Goal: Task Accomplishment & Management: Manage account settings

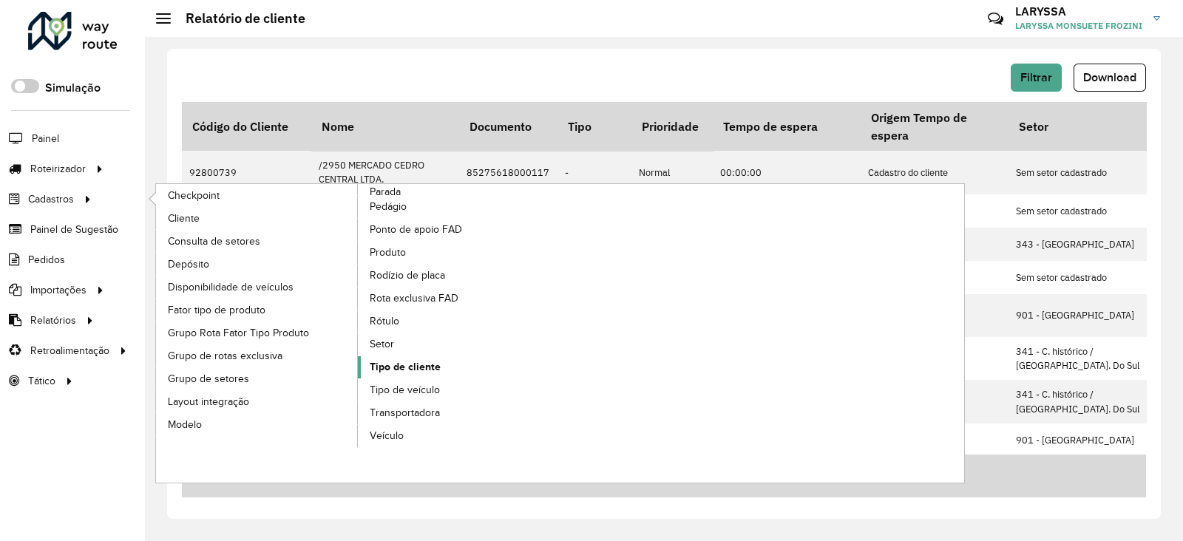
click at [439, 362] on link "Tipo de cliente" at bounding box center [459, 368] width 203 height 22
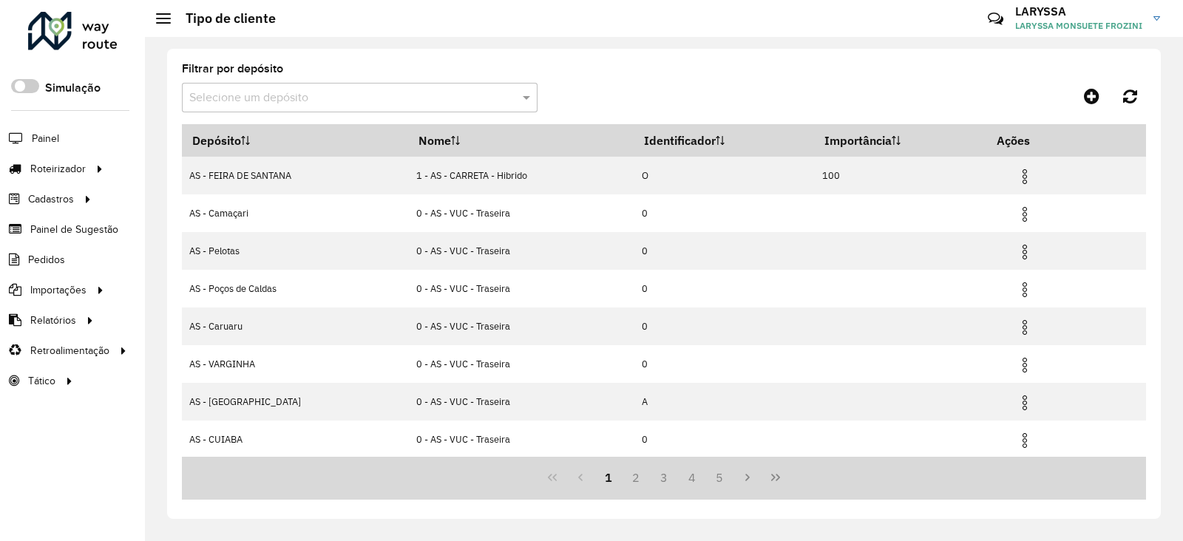
click at [334, 101] on input "text" at bounding box center [344, 98] width 311 height 18
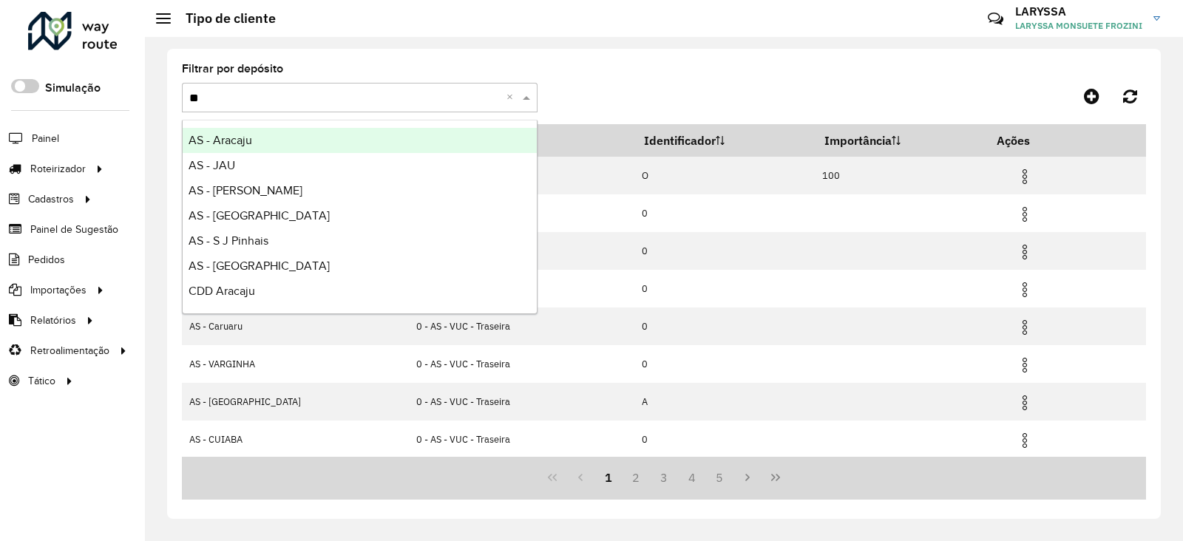
type input "***"
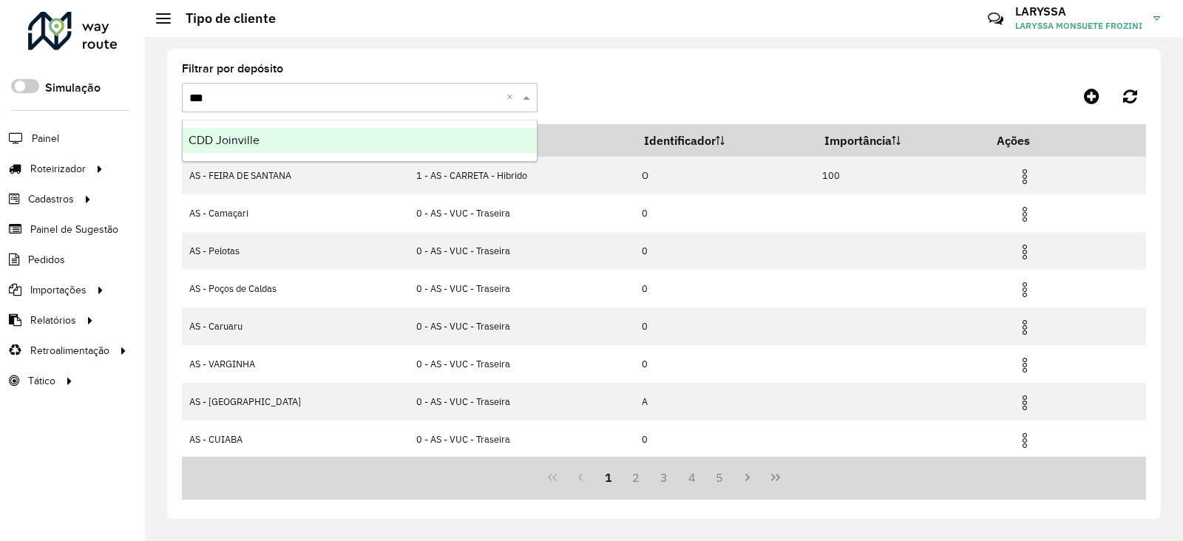
click at [296, 139] on div "CDD Joinville" at bounding box center [360, 140] width 354 height 25
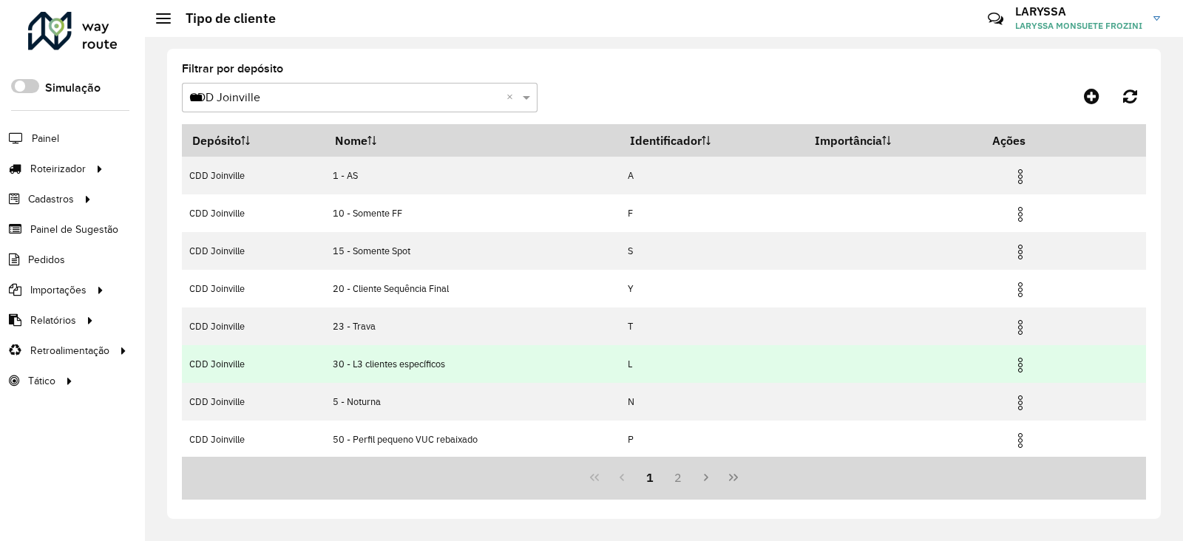
click at [1023, 362] on img at bounding box center [1021, 366] width 18 height 18
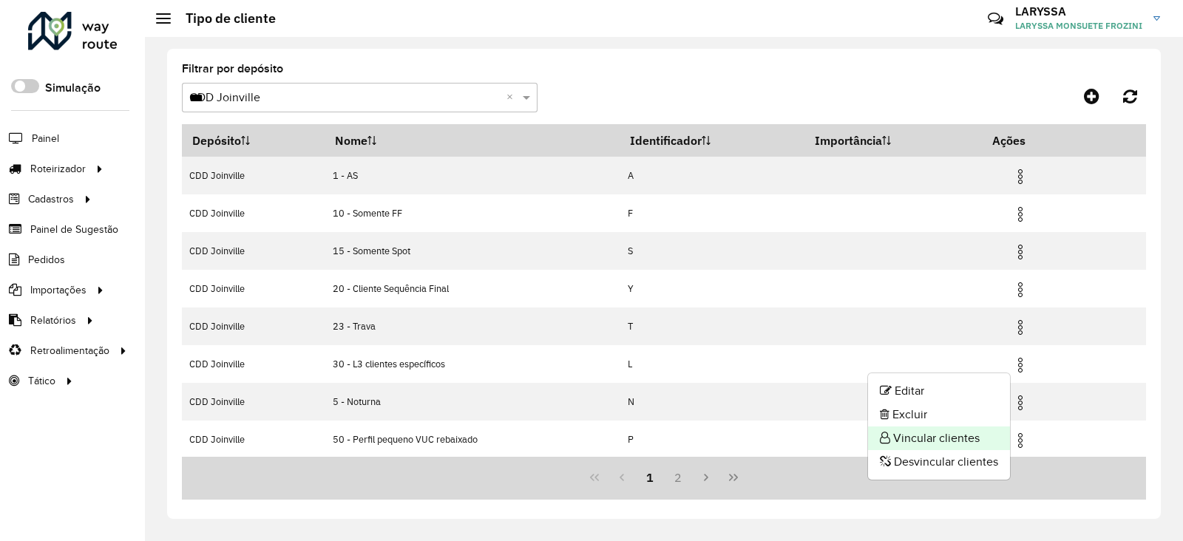
click at [950, 438] on li "Vincular clientes" at bounding box center [939, 439] width 142 height 24
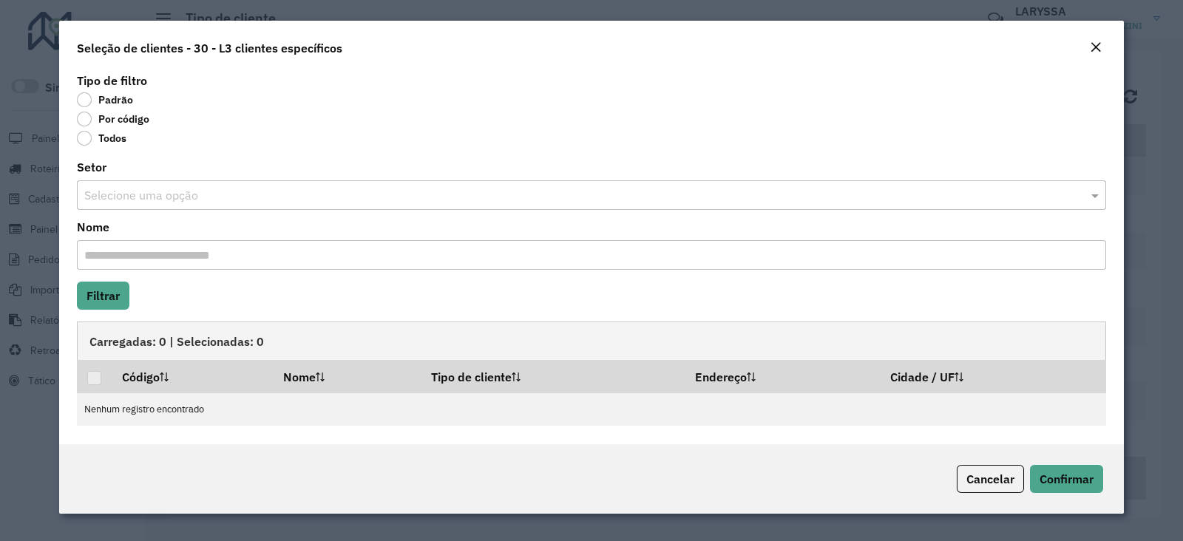
click at [83, 121] on label "Por código" at bounding box center [113, 119] width 72 height 15
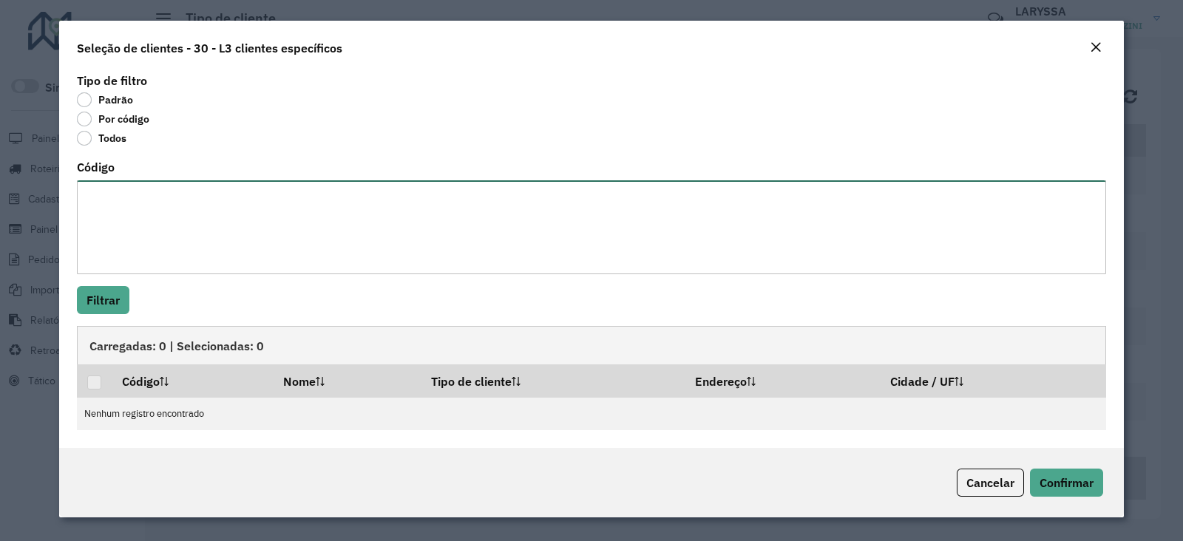
click at [158, 225] on textarea "Código" at bounding box center [592, 227] width 1030 height 94
paste textarea "******** ******** ******** ******** ******** ******** ******** ******** *******…"
type textarea "******** ******** ******** ******** ******** ******** ******** ******** *******…"
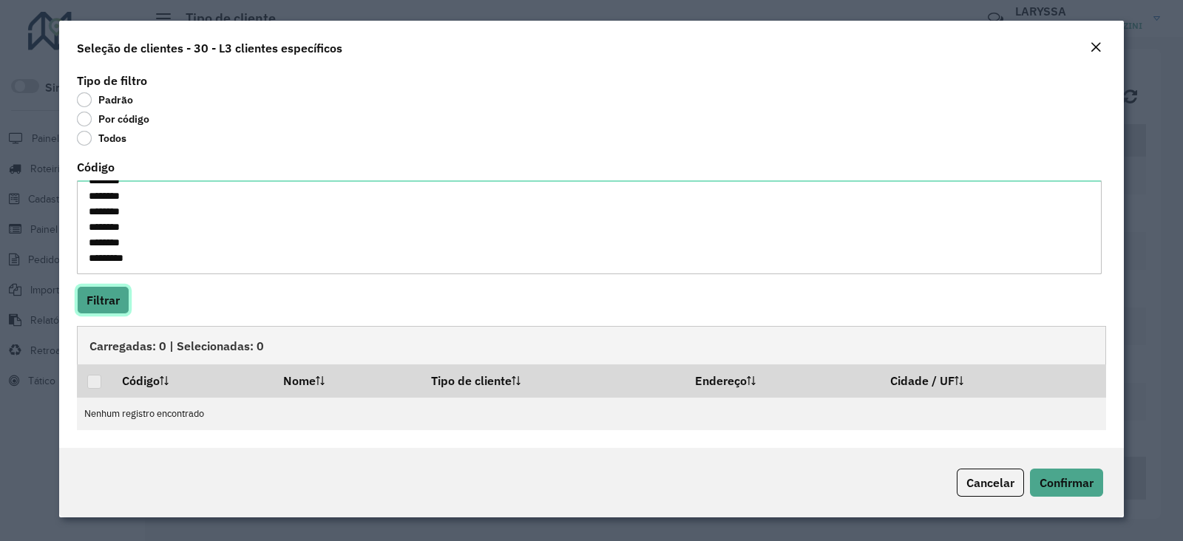
click at [120, 292] on button "Filtrar" at bounding box center [103, 300] width 53 height 28
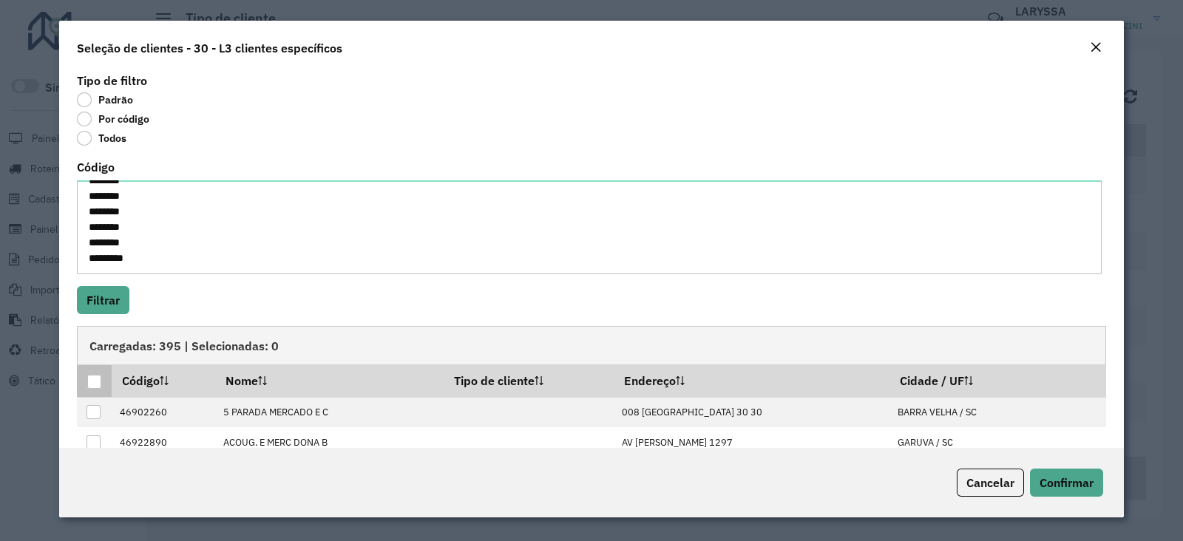
click at [100, 385] on div at bounding box center [94, 382] width 14 height 14
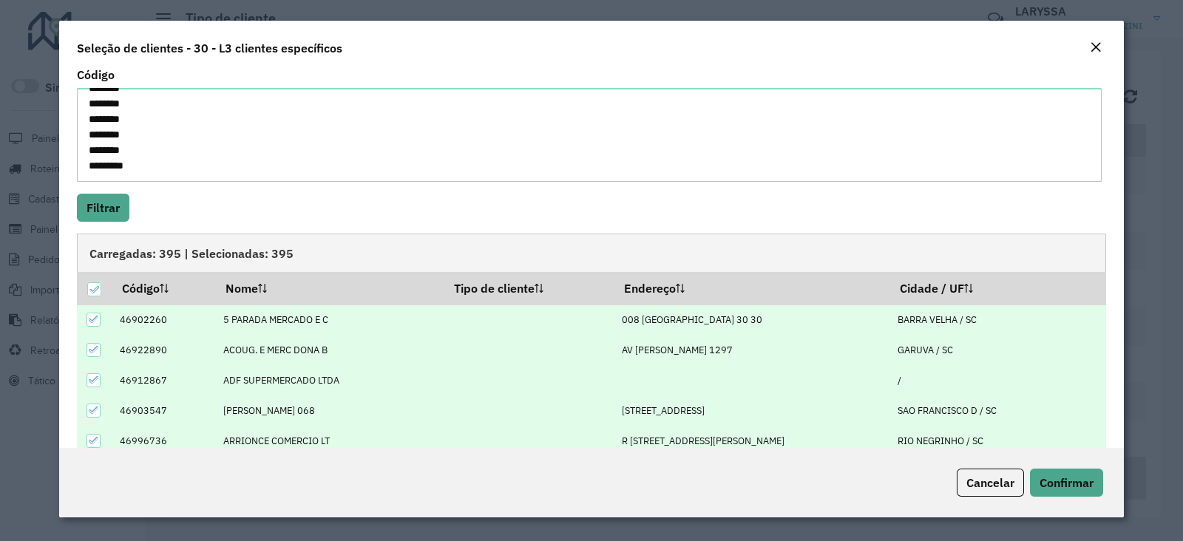
scroll to position [163, 0]
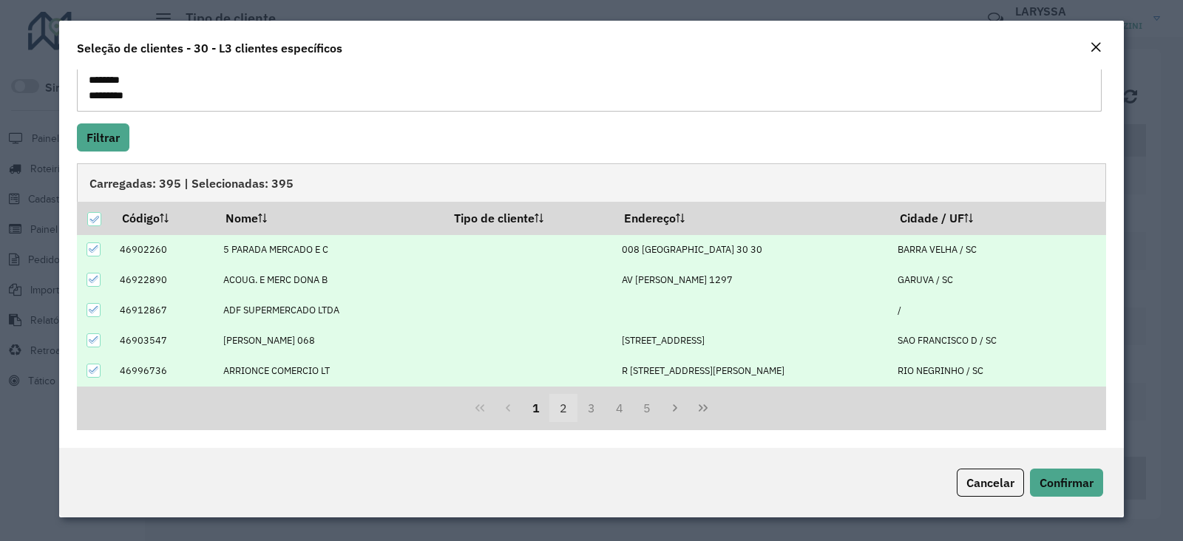
click at [561, 408] on button "2" at bounding box center [564, 408] width 28 height 28
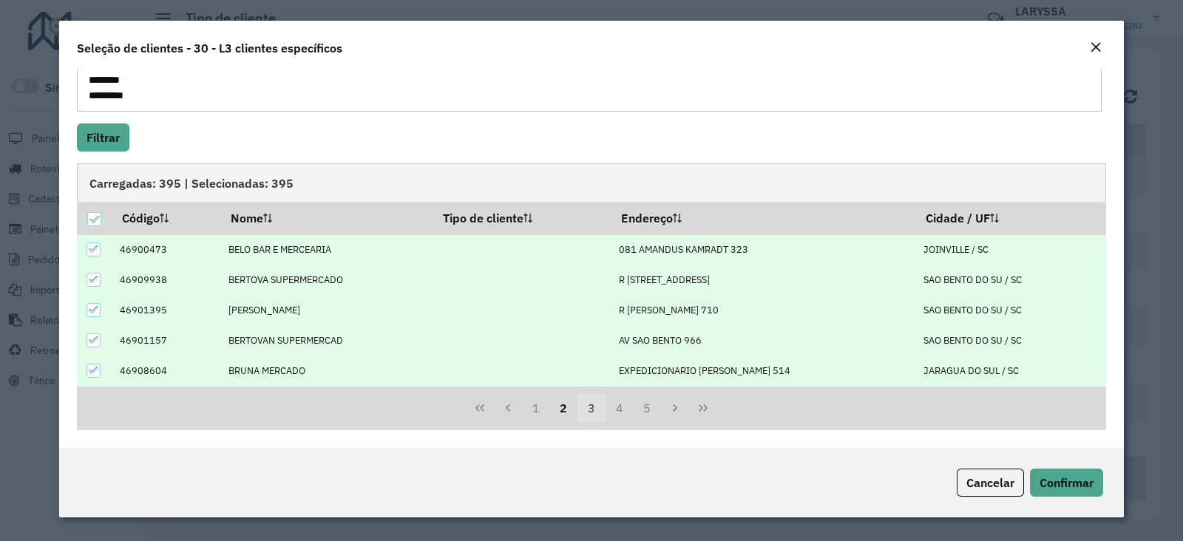
click at [588, 406] on button "3" at bounding box center [592, 408] width 28 height 28
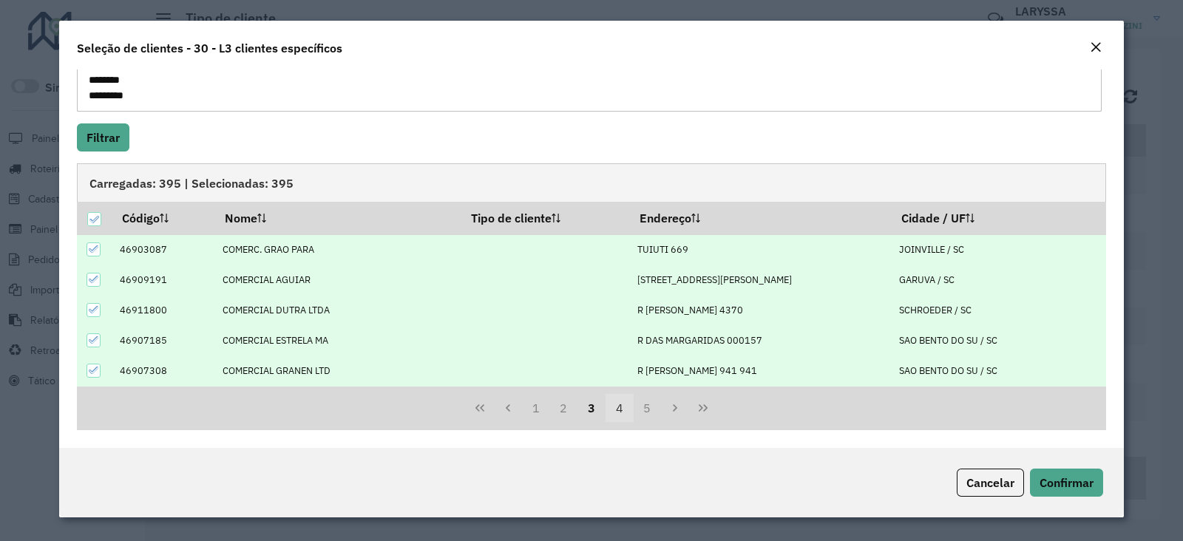
click at [612, 406] on button "4" at bounding box center [620, 408] width 28 height 28
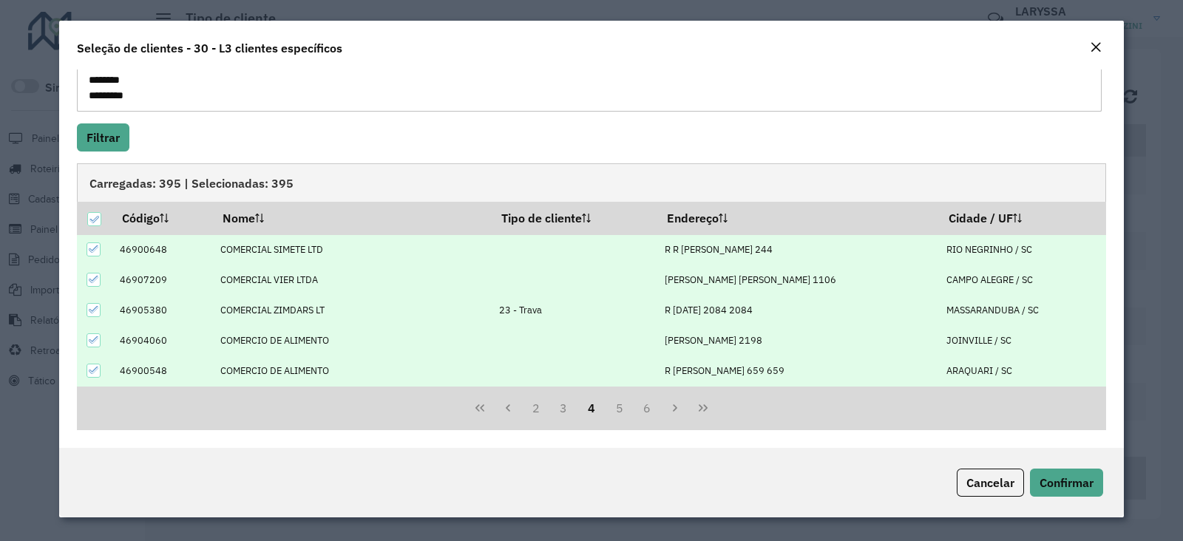
click at [91, 308] on icon at bounding box center [94, 310] width 10 height 10
click at [618, 408] on button "5" at bounding box center [620, 408] width 28 height 28
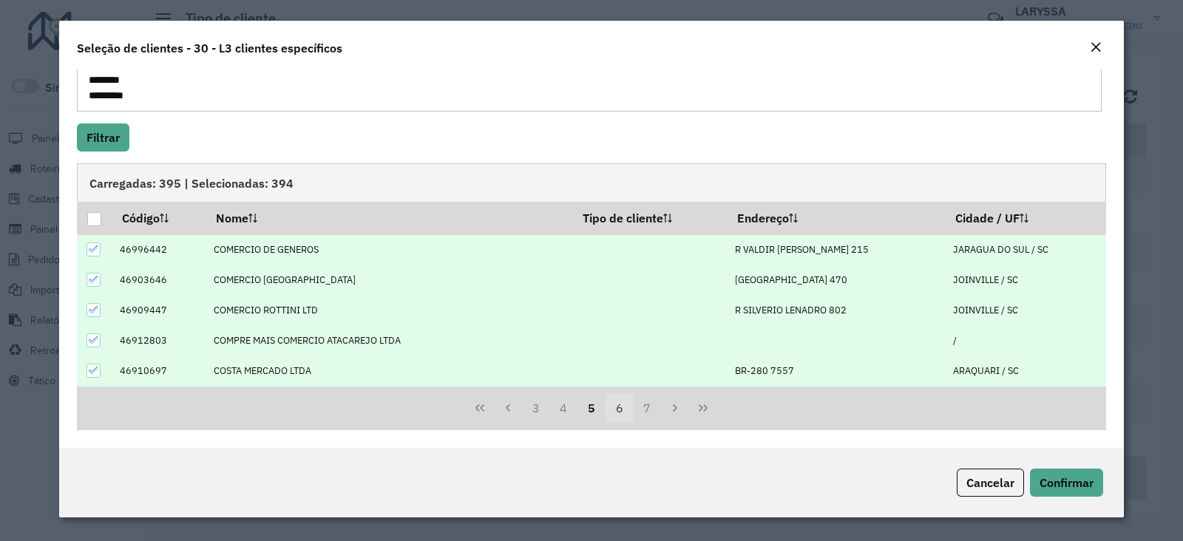
click at [623, 411] on button "6" at bounding box center [620, 408] width 28 height 28
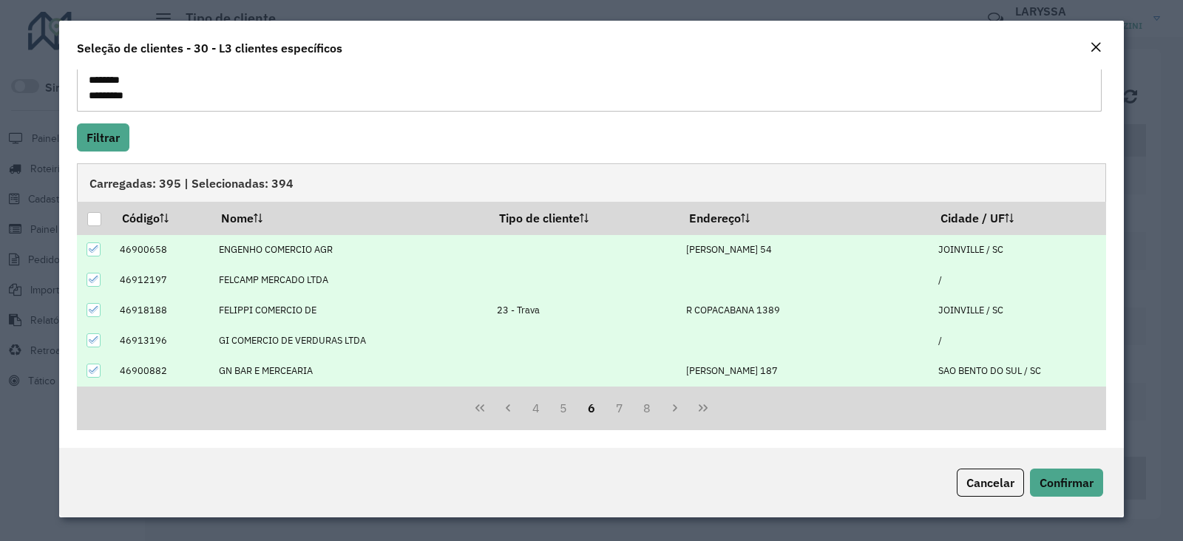
click at [91, 309] on icon at bounding box center [94, 310] width 10 height 10
click at [621, 406] on button "7" at bounding box center [620, 408] width 28 height 28
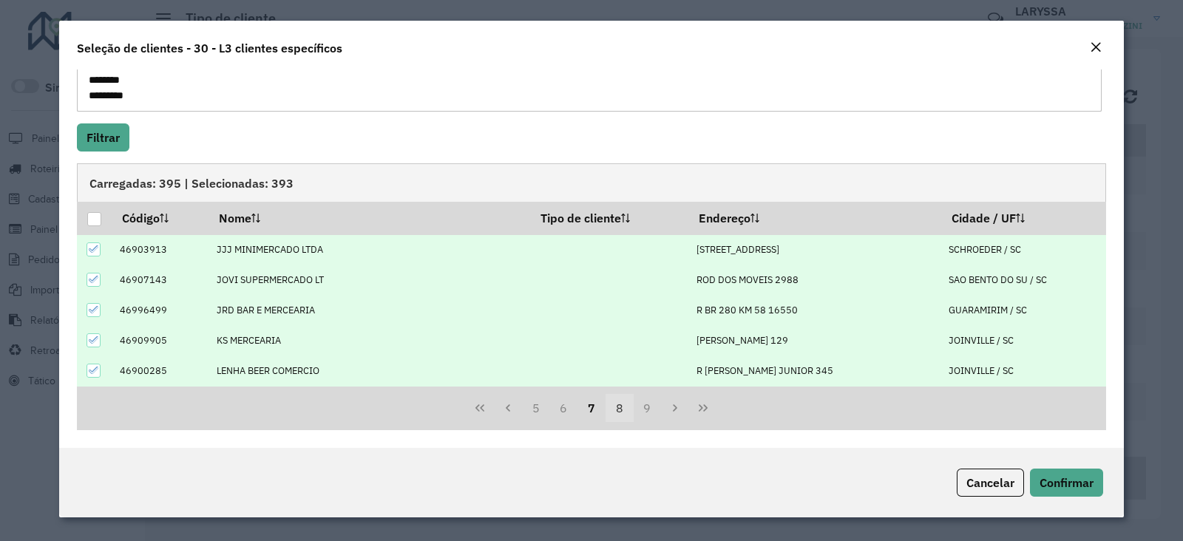
click at [617, 410] on button "8" at bounding box center [620, 408] width 28 height 28
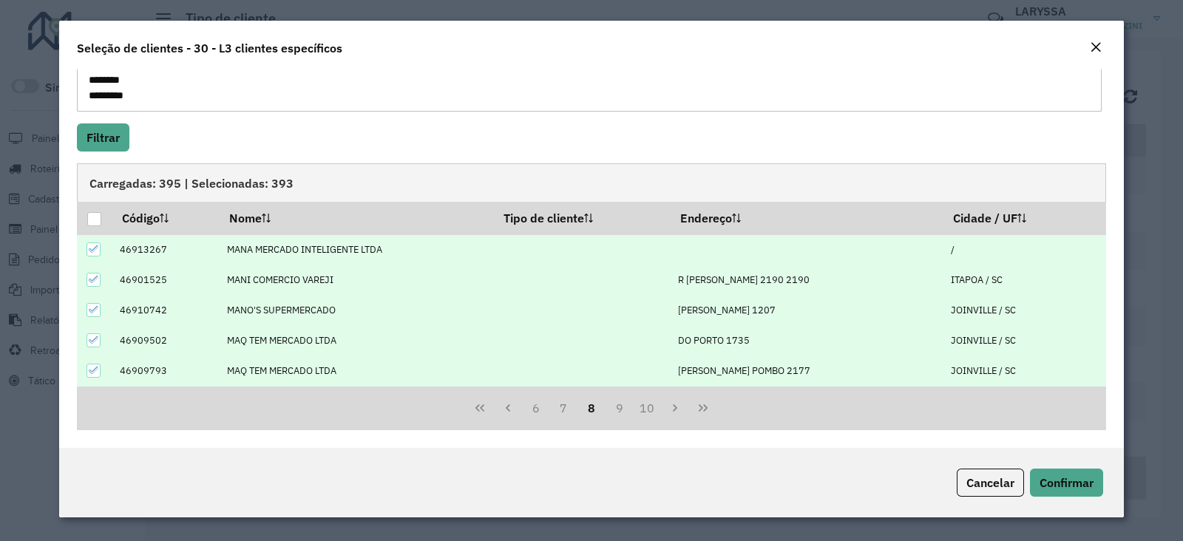
click at [617, 410] on button "9" at bounding box center [620, 408] width 28 height 28
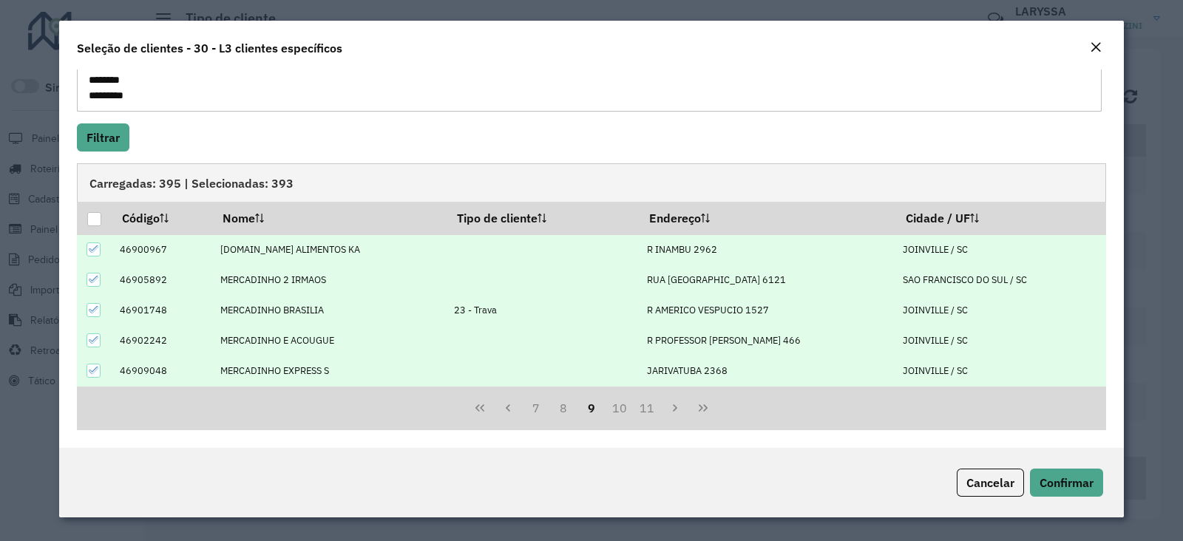
click at [92, 310] on icon at bounding box center [94, 310] width 10 height 10
click at [621, 411] on button "10" at bounding box center [620, 408] width 28 height 28
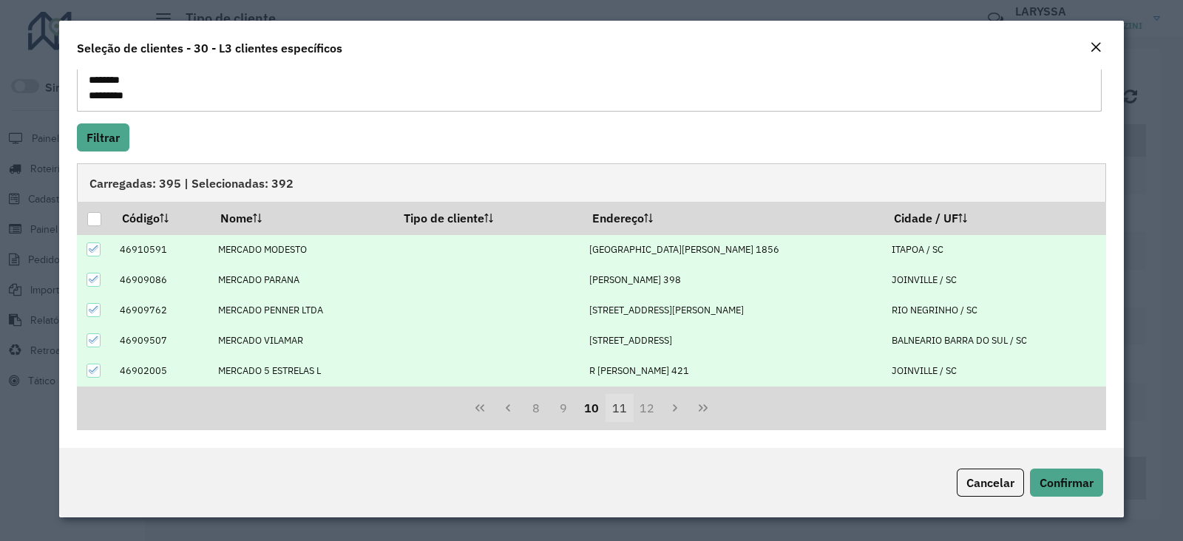
click at [614, 408] on button "11" at bounding box center [620, 408] width 28 height 28
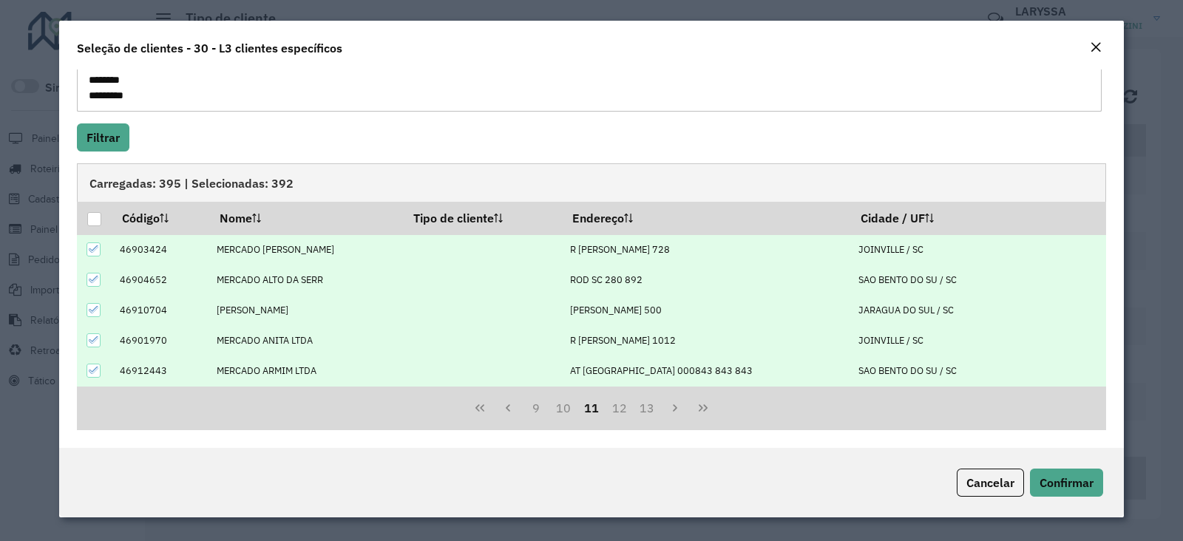
click at [614, 408] on button "12" at bounding box center [620, 408] width 28 height 28
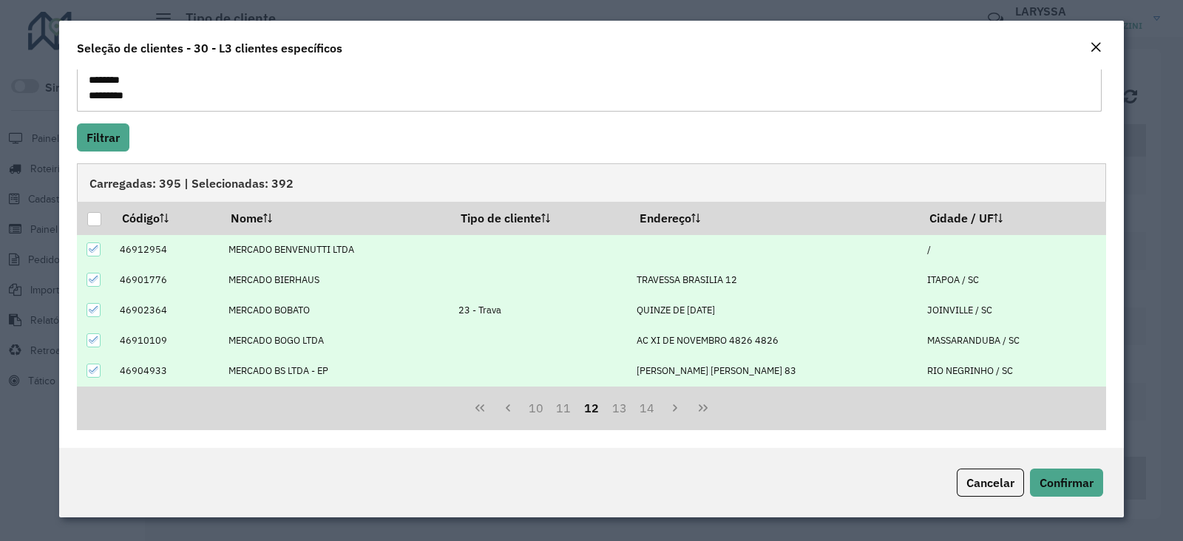
click at [90, 308] on icon at bounding box center [94, 310] width 10 height 10
click at [619, 411] on button "13" at bounding box center [620, 408] width 28 height 28
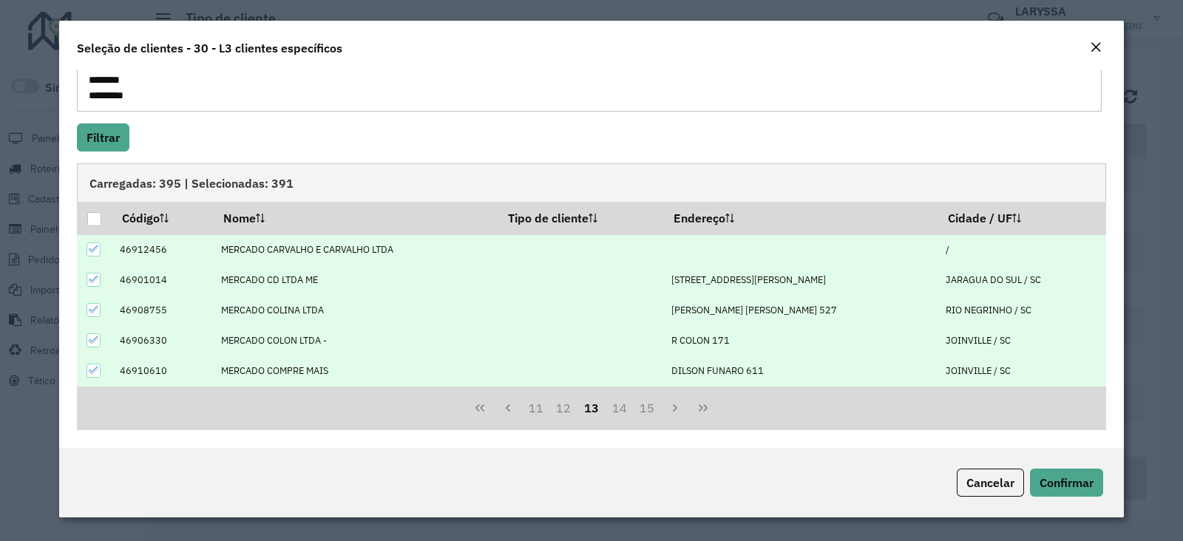
click at [619, 411] on button "14" at bounding box center [620, 408] width 28 height 28
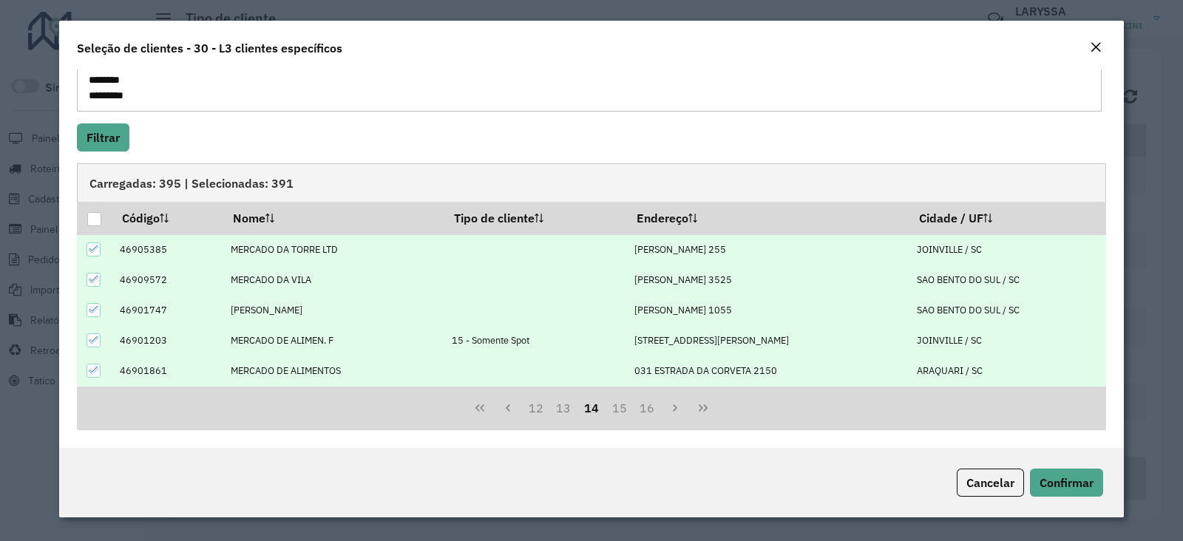
click at [96, 339] on icon at bounding box center [94, 340] width 10 height 10
click at [618, 413] on button "15" at bounding box center [620, 408] width 28 height 28
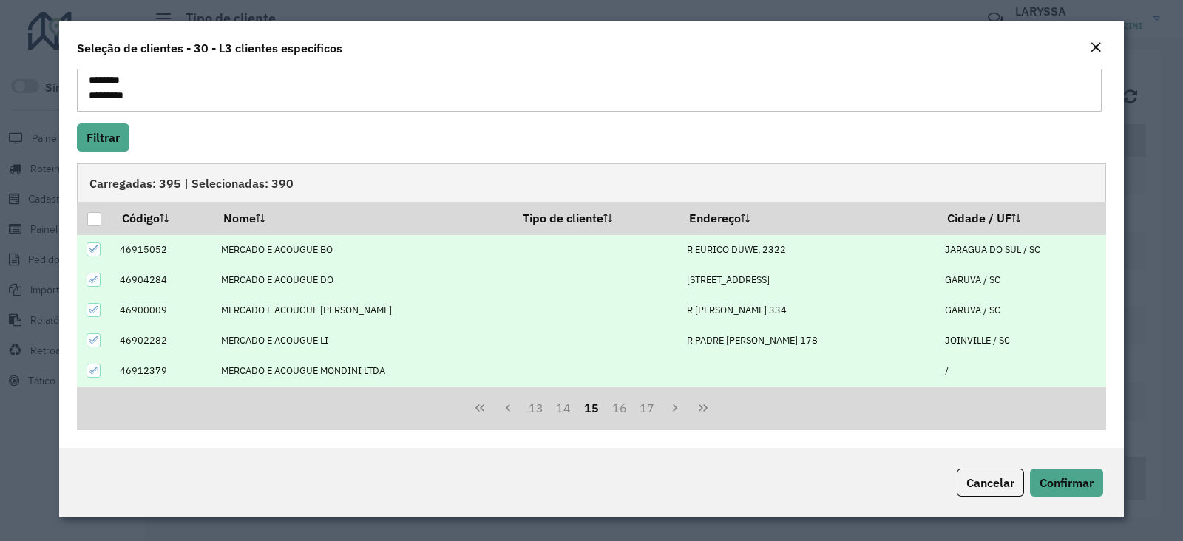
click at [618, 413] on button "16" at bounding box center [620, 408] width 28 height 28
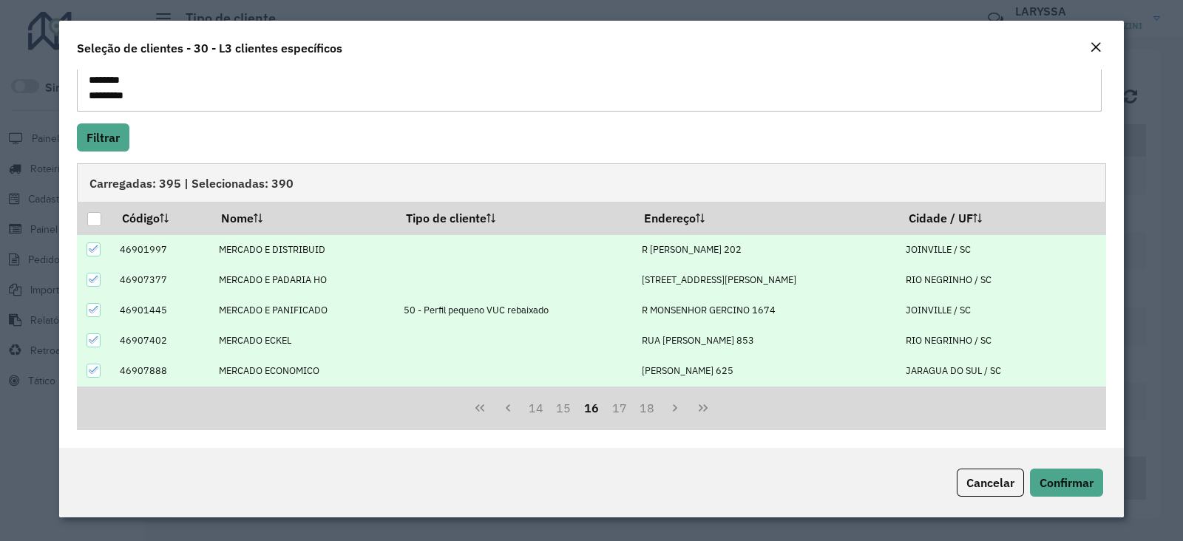
click at [95, 313] on icon at bounding box center [94, 310] width 10 height 10
click at [620, 411] on button "17" at bounding box center [620, 408] width 28 height 28
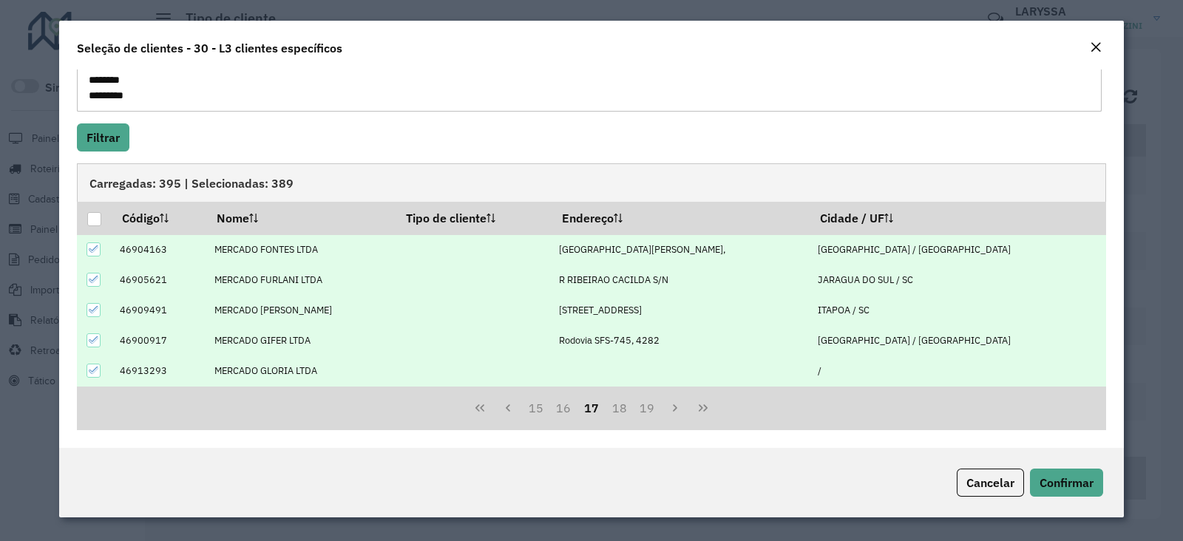
click at [620, 411] on button "18" at bounding box center [620, 408] width 28 height 28
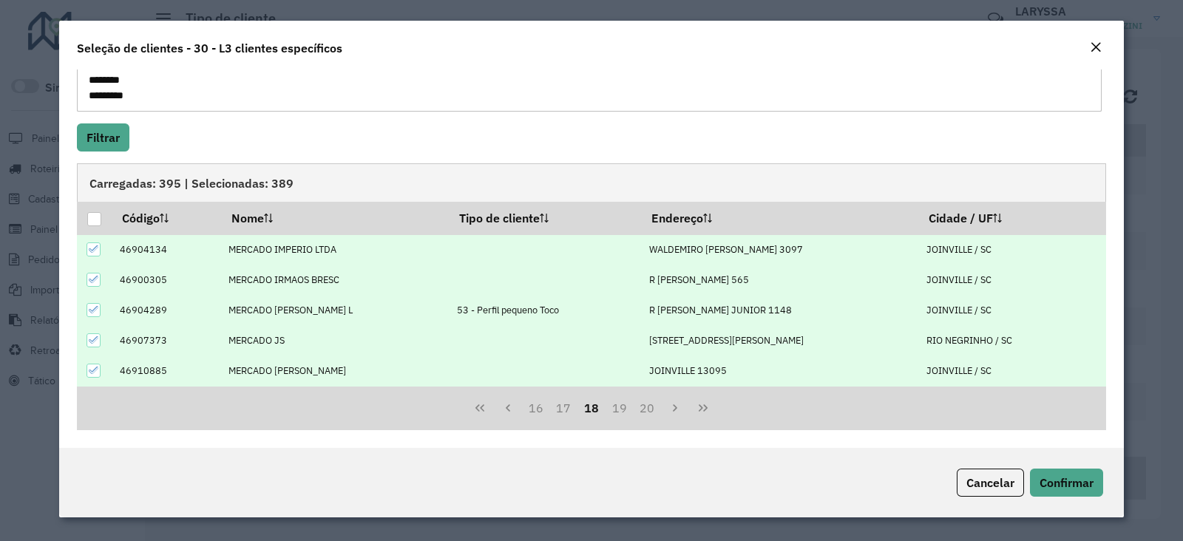
click at [95, 308] on icon at bounding box center [94, 310] width 10 height 10
click at [623, 405] on button "19" at bounding box center [620, 408] width 28 height 28
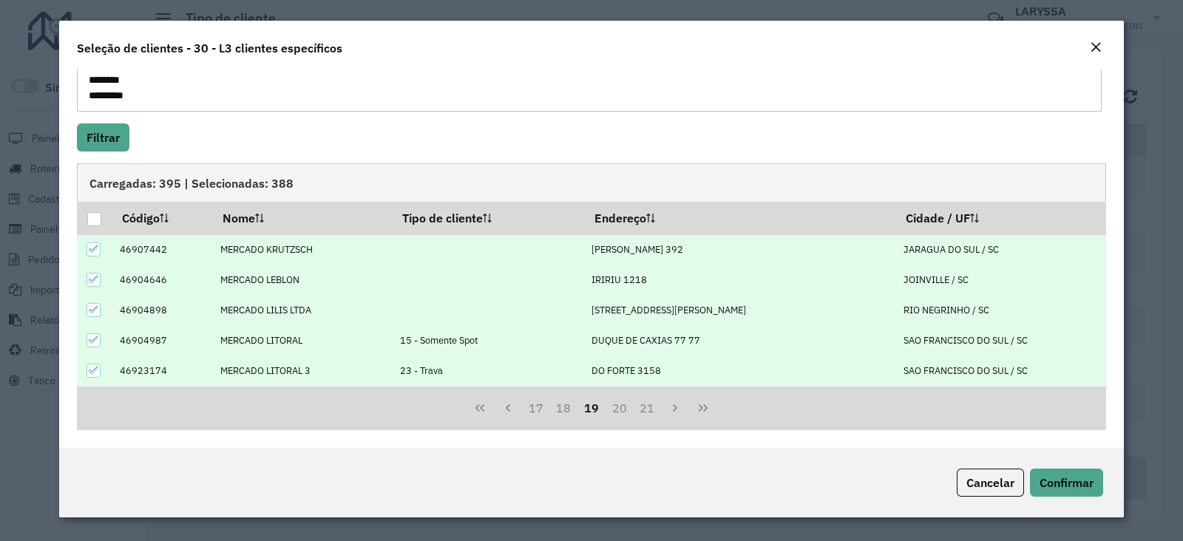
click at [93, 338] on icon at bounding box center [94, 340] width 10 height 10
click at [93, 375] on div at bounding box center [94, 371] width 14 height 14
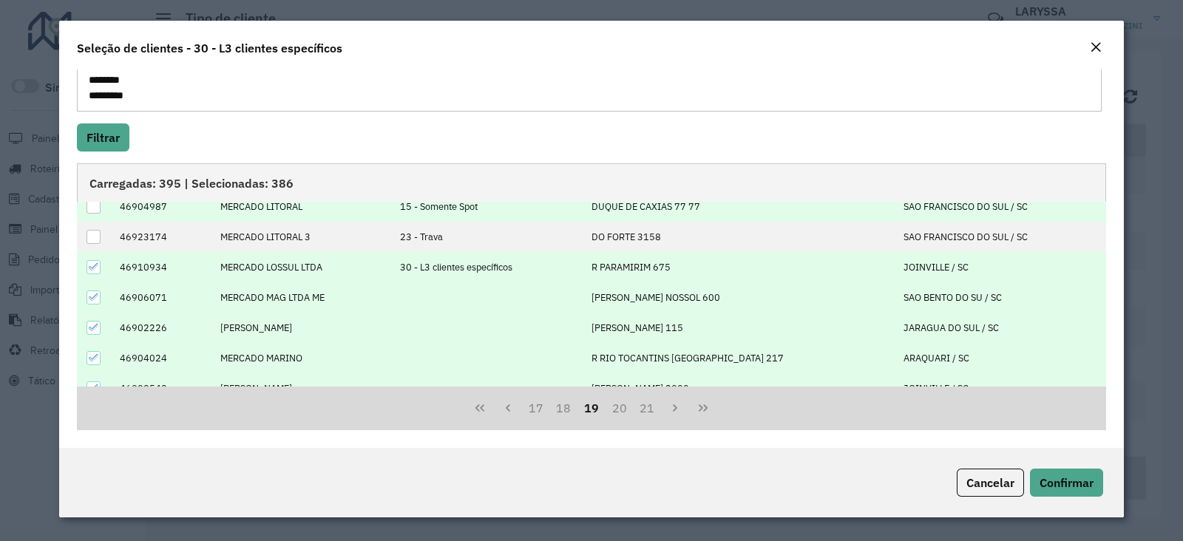
scroll to position [149, 0]
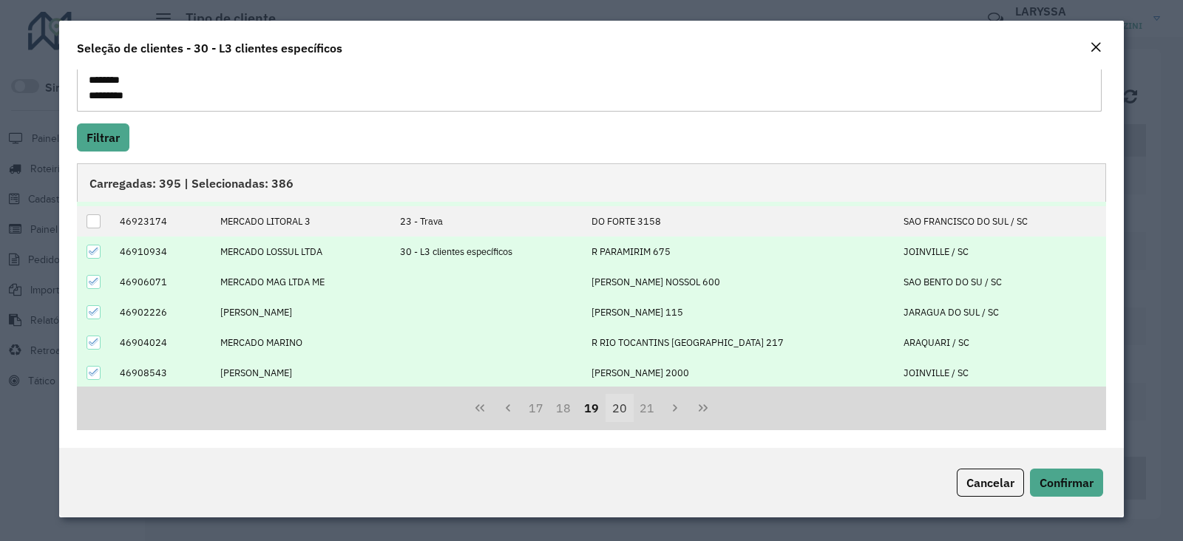
click at [621, 409] on button "20" at bounding box center [620, 408] width 28 height 28
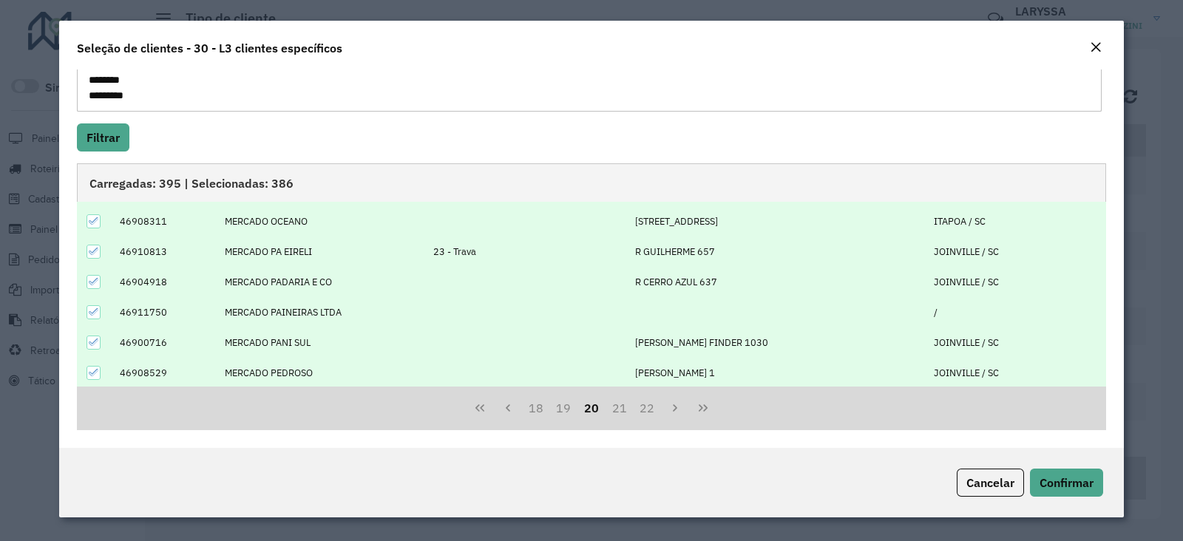
click at [92, 252] on icon at bounding box center [94, 251] width 10 height 7
click at [618, 408] on button "21" at bounding box center [620, 408] width 28 height 28
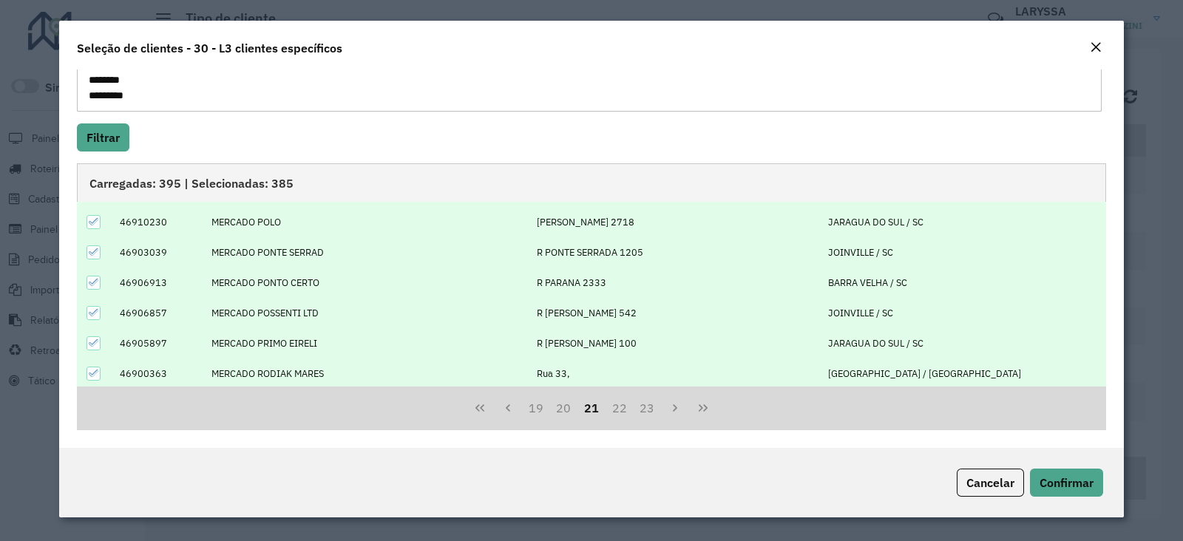
scroll to position [0, 0]
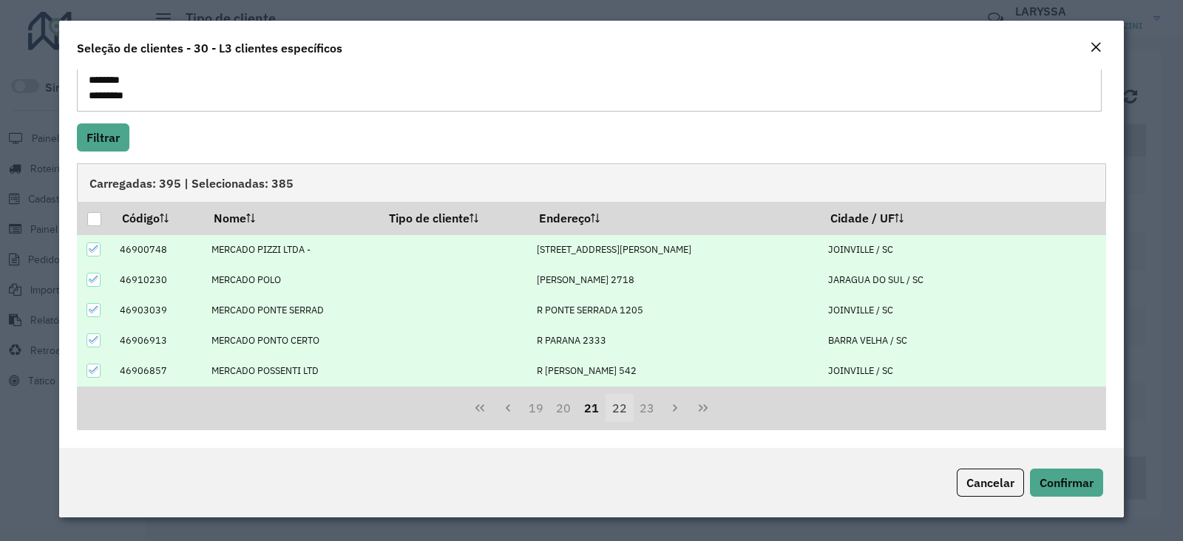
click at [619, 413] on button "22" at bounding box center [620, 408] width 28 height 28
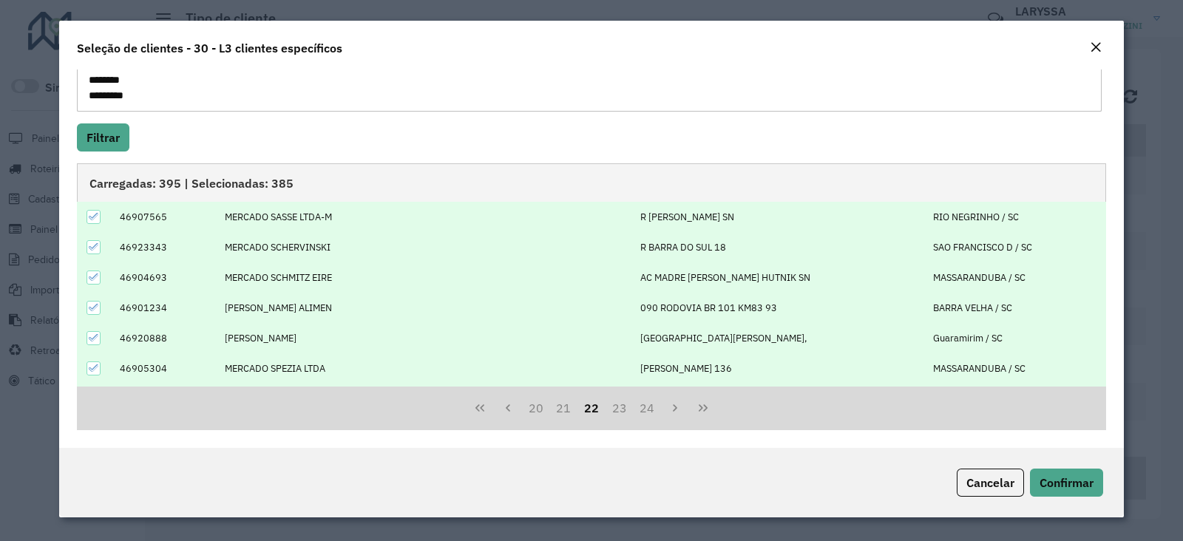
scroll to position [149, 0]
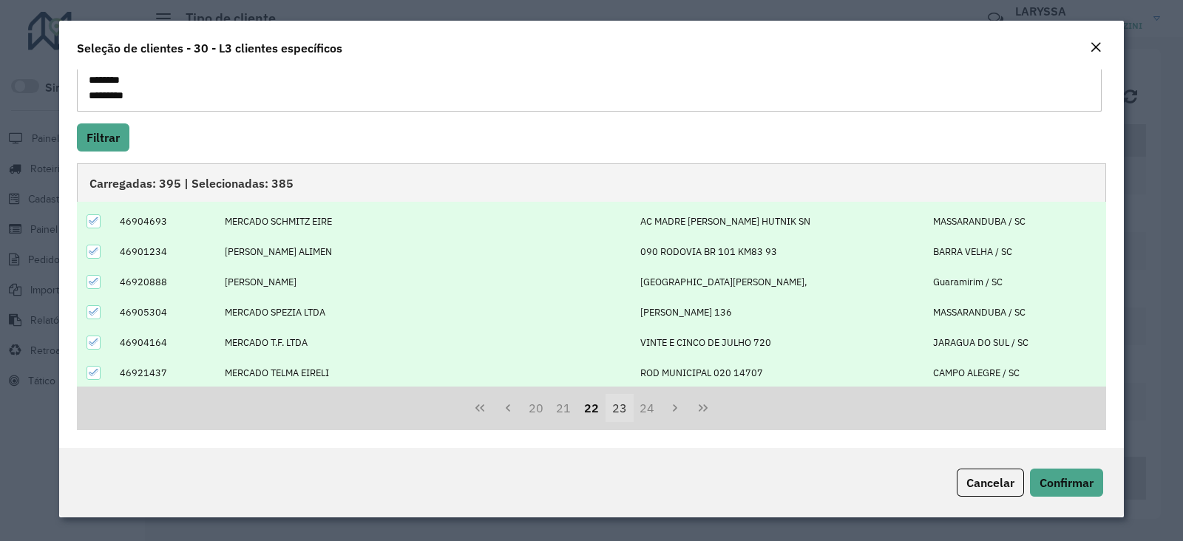
click at [613, 408] on button "23" at bounding box center [620, 408] width 28 height 28
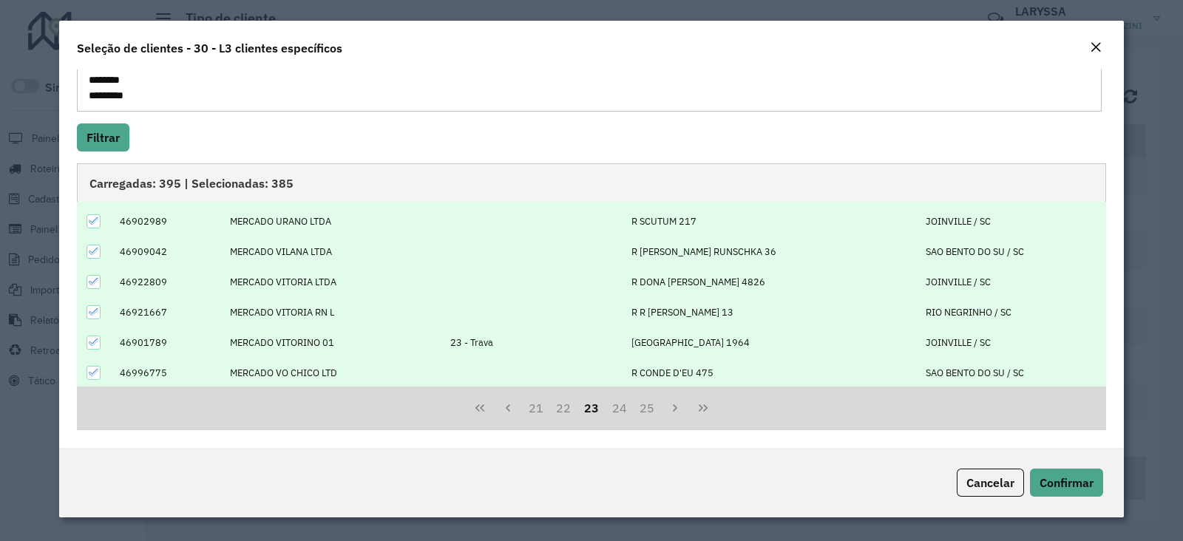
click at [94, 342] on icon at bounding box center [94, 342] width 10 height 10
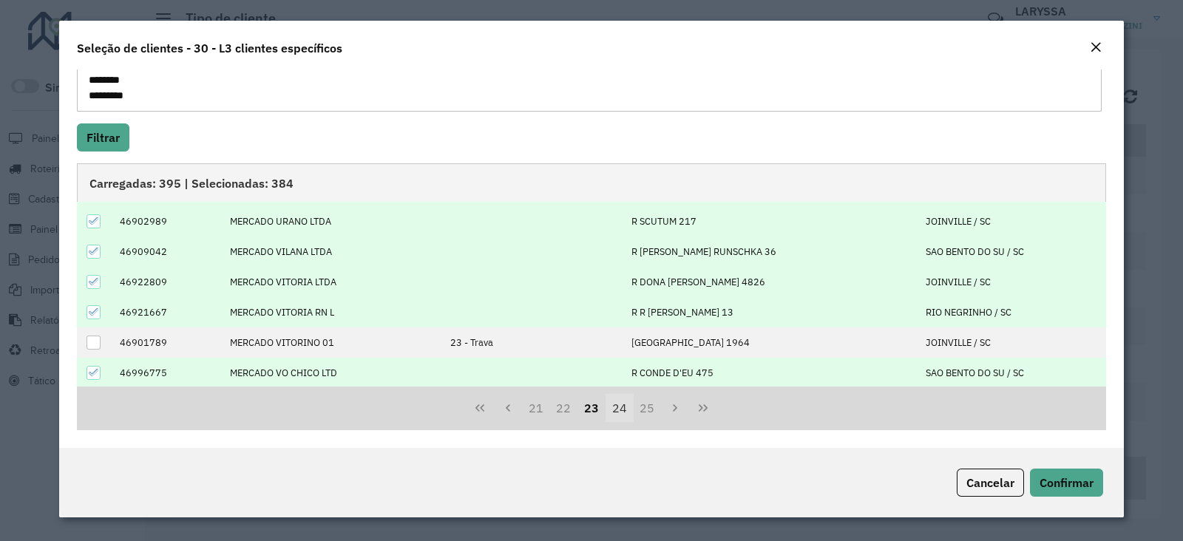
click at [624, 413] on button "24" at bounding box center [620, 408] width 28 height 28
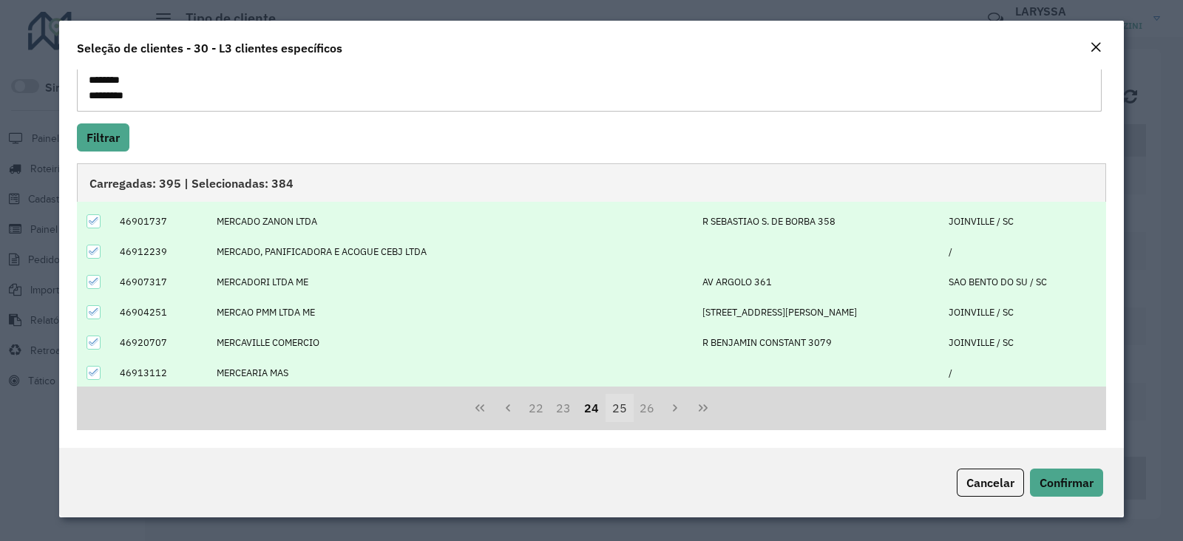
click at [618, 402] on button "25" at bounding box center [620, 408] width 28 height 28
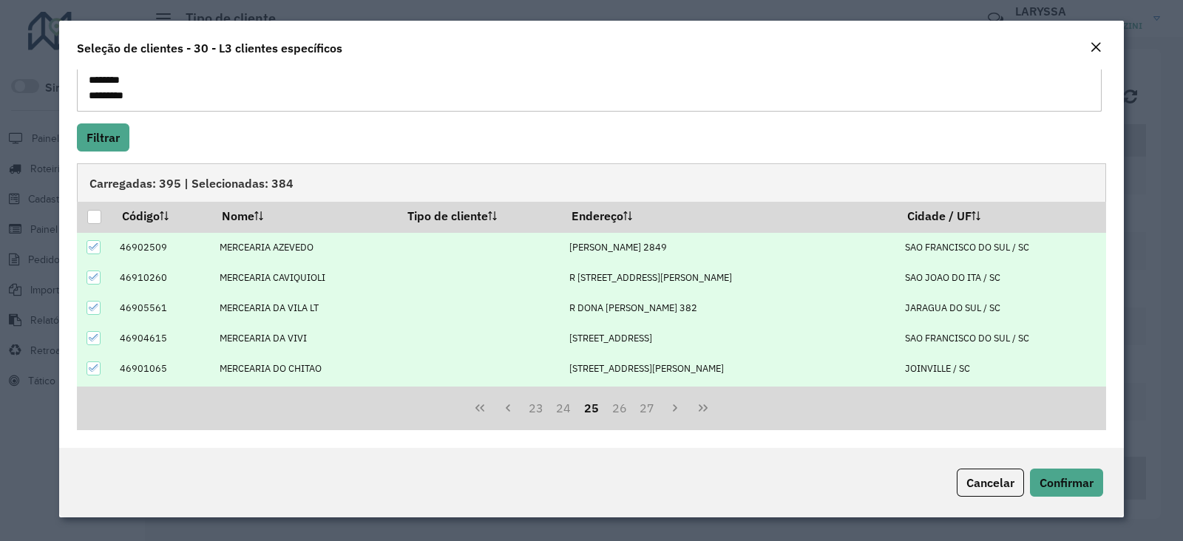
scroll to position [0, 0]
click at [621, 414] on button "26" at bounding box center [620, 408] width 28 height 28
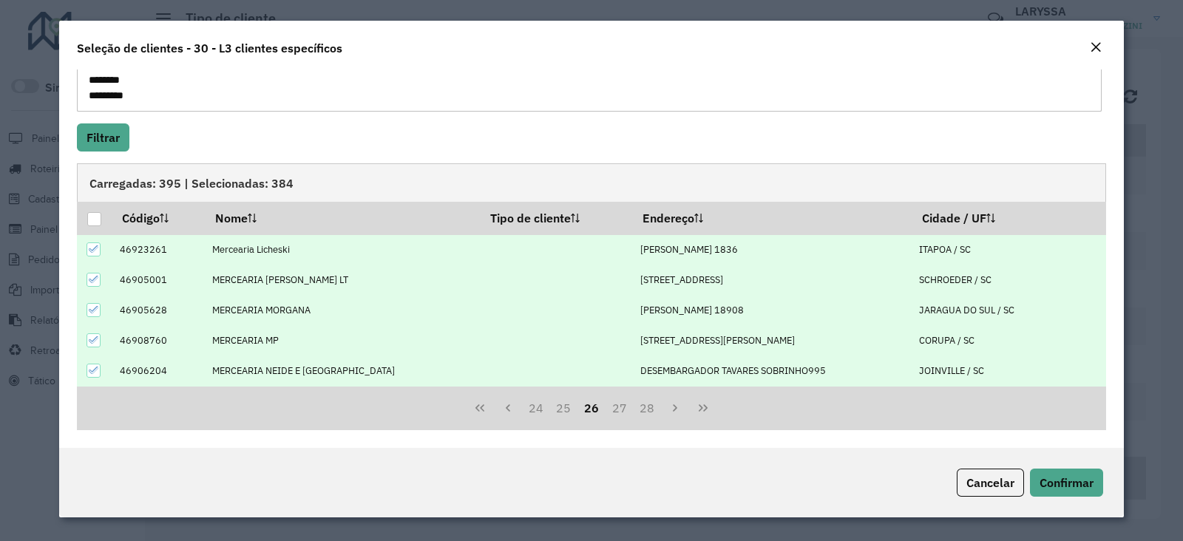
scroll to position [149, 0]
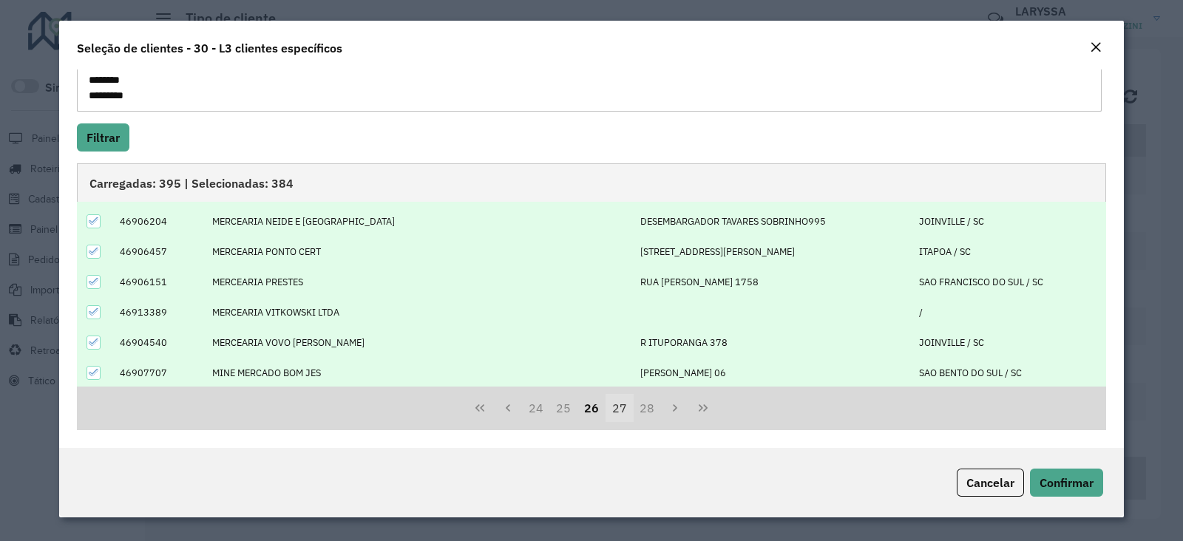
click at [621, 408] on button "27" at bounding box center [620, 408] width 28 height 28
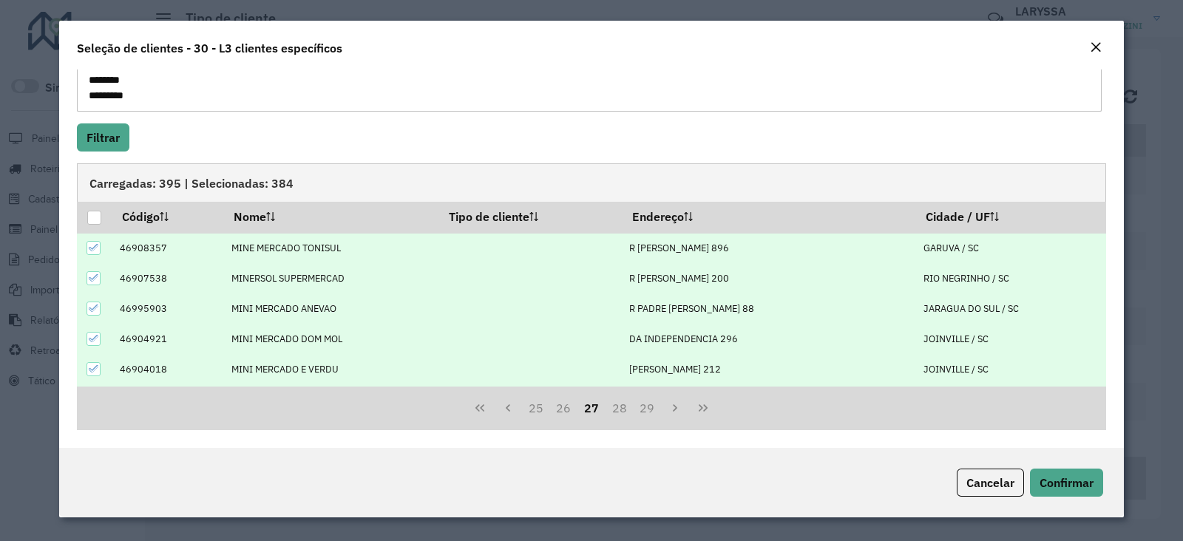
scroll to position [0, 0]
click at [622, 408] on button "28" at bounding box center [620, 408] width 28 height 28
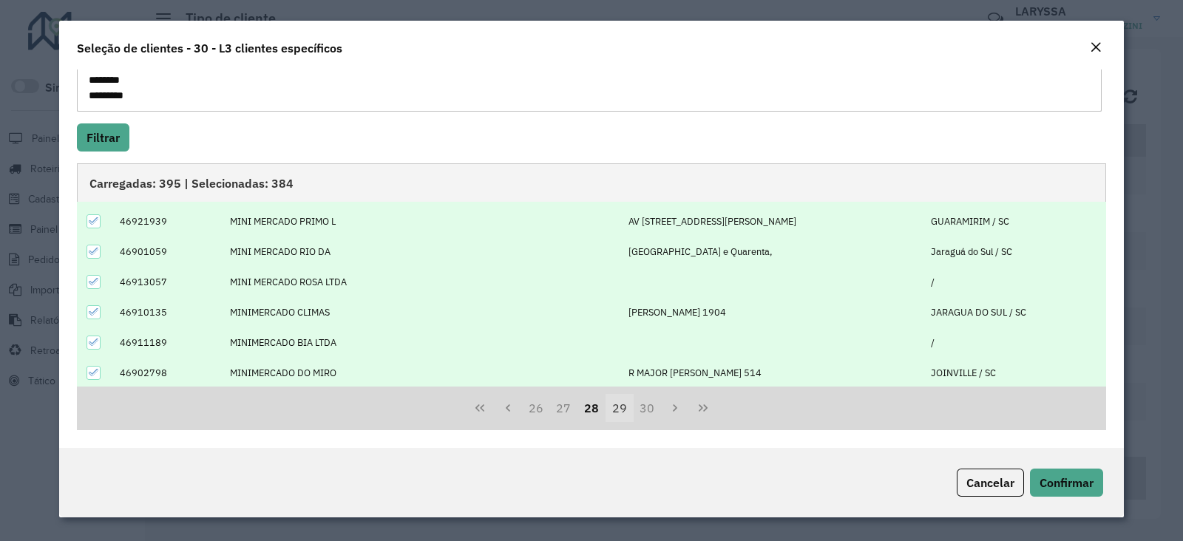
click at [621, 416] on button "29" at bounding box center [620, 408] width 28 height 28
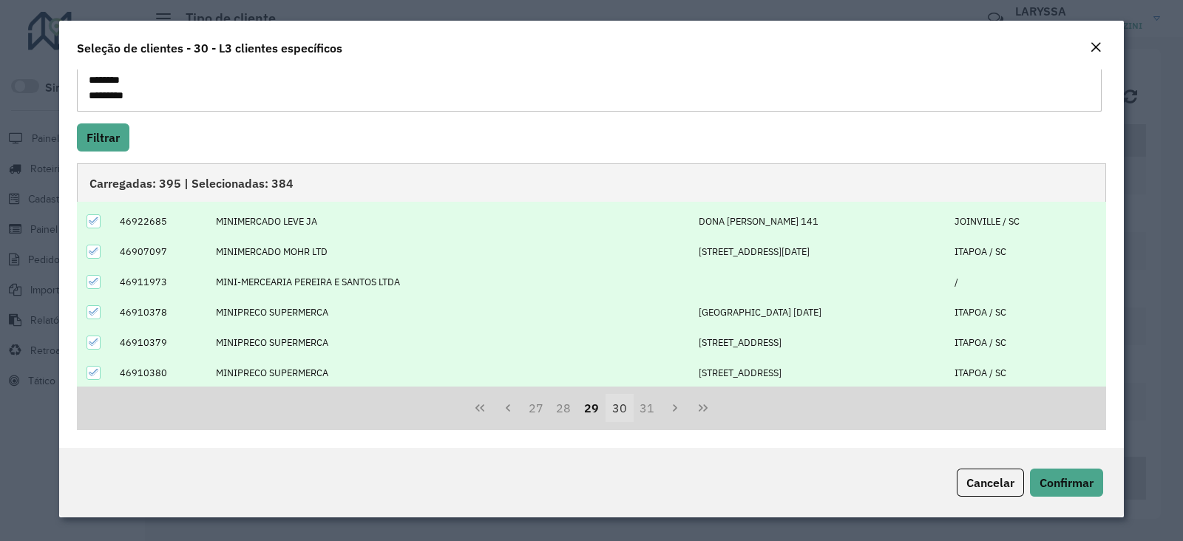
click at [625, 412] on button "30" at bounding box center [620, 408] width 28 height 28
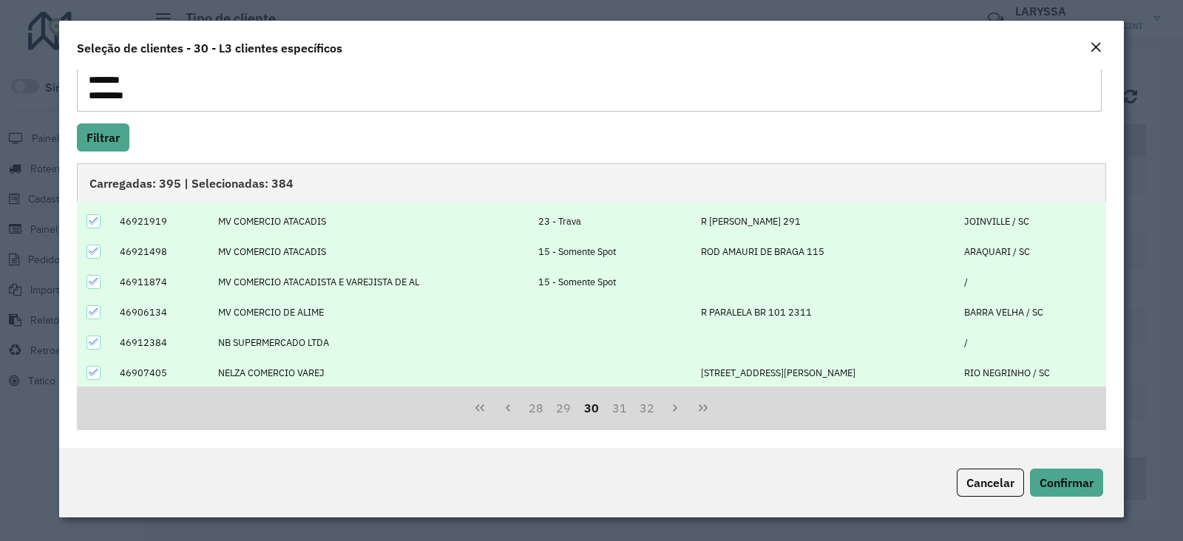
click at [96, 278] on icon at bounding box center [94, 282] width 10 height 10
click at [92, 252] on icon at bounding box center [94, 251] width 10 height 7
click at [89, 221] on icon at bounding box center [94, 221] width 10 height 10
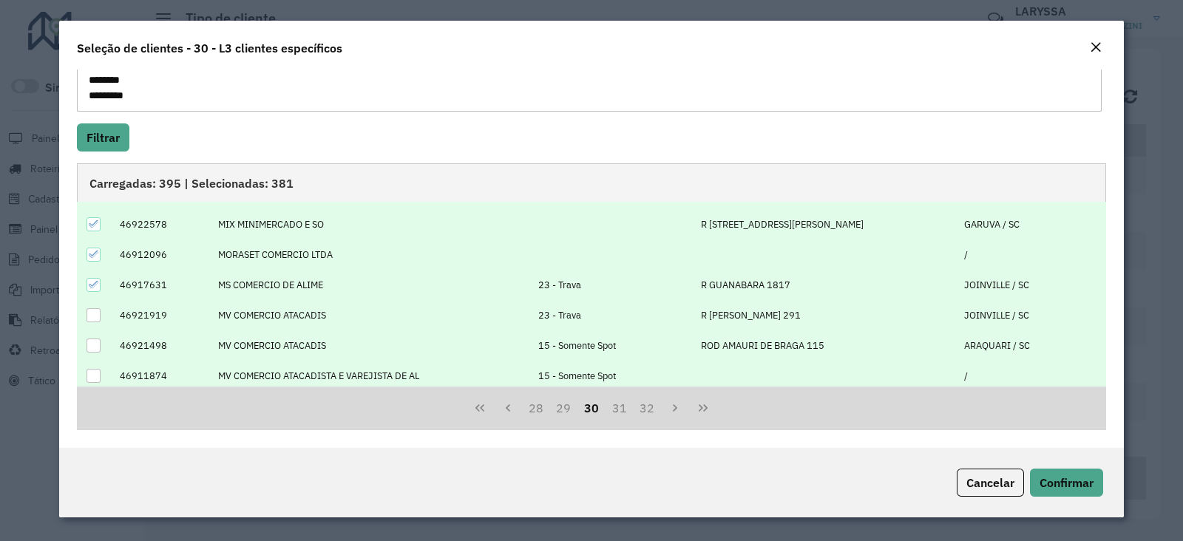
scroll to position [26, 0]
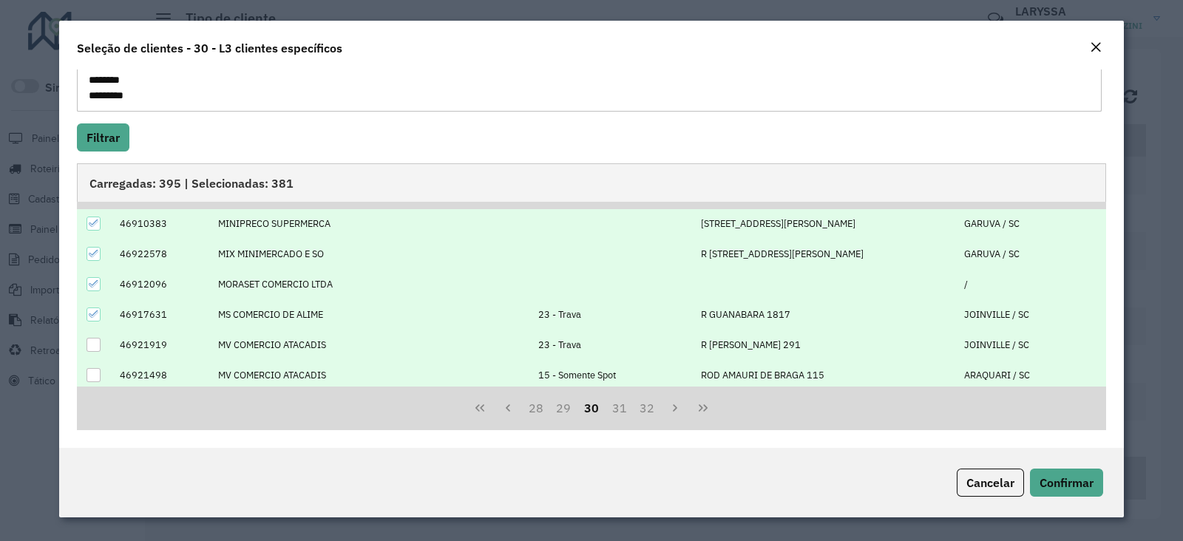
click at [92, 312] on icon at bounding box center [94, 314] width 10 height 10
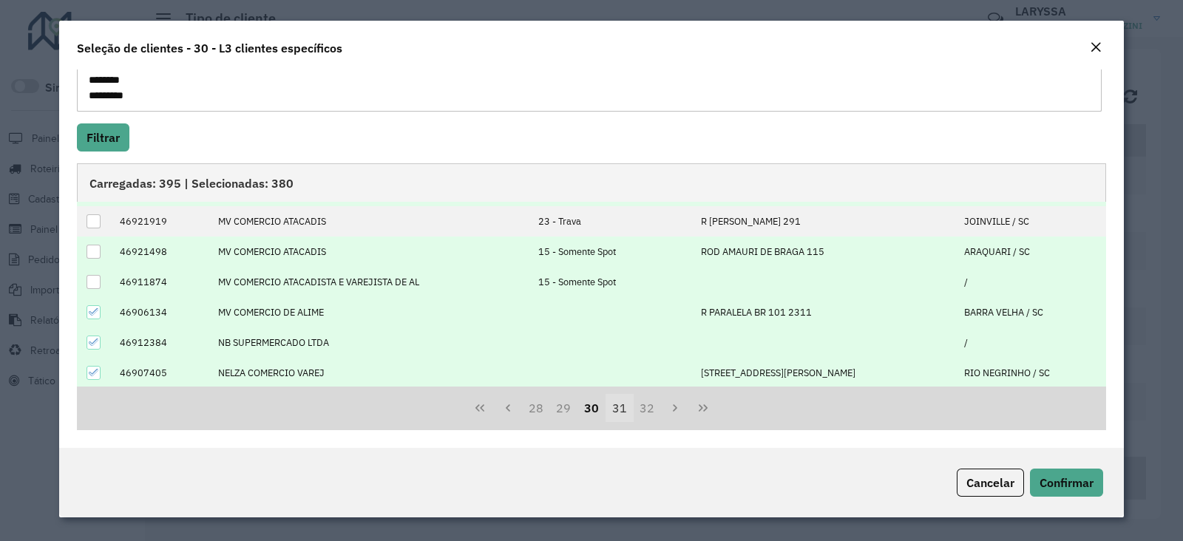
click at [612, 410] on button "31" at bounding box center [620, 408] width 28 height 28
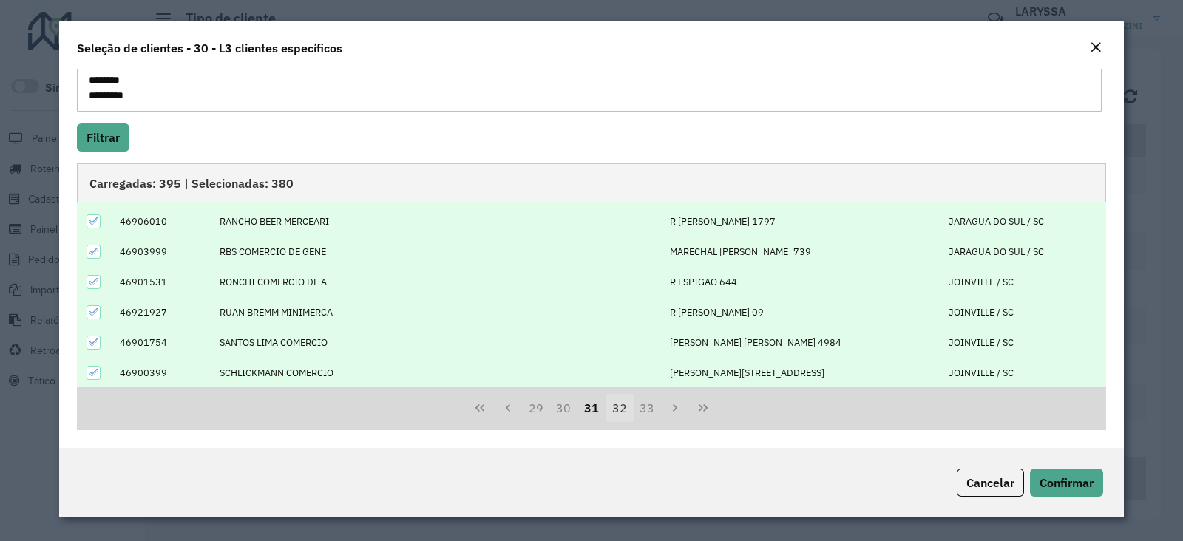
click at [618, 411] on button "32" at bounding box center [620, 408] width 28 height 28
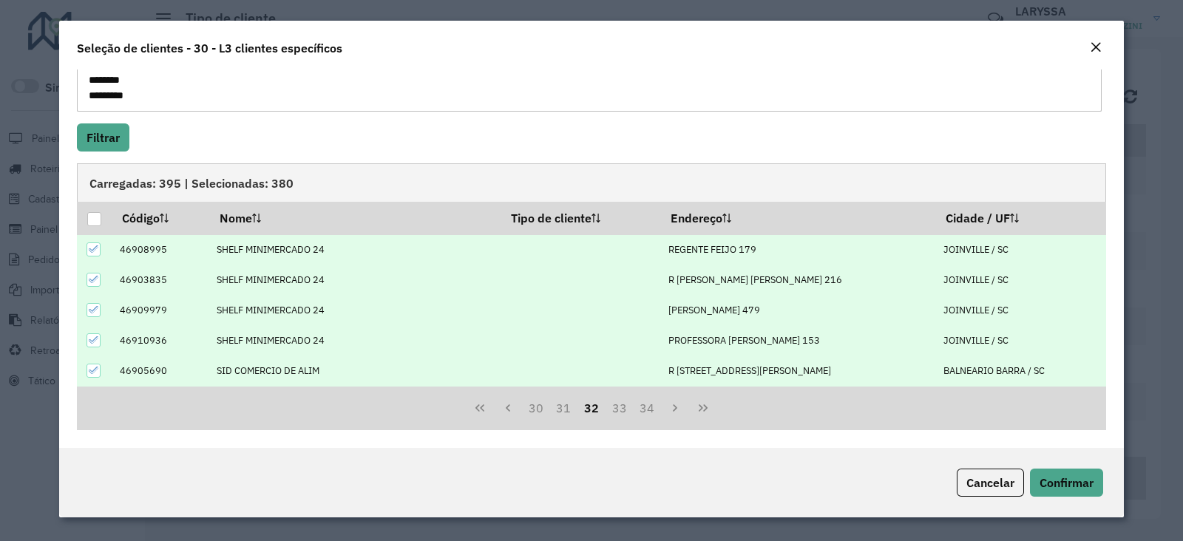
scroll to position [0, 0]
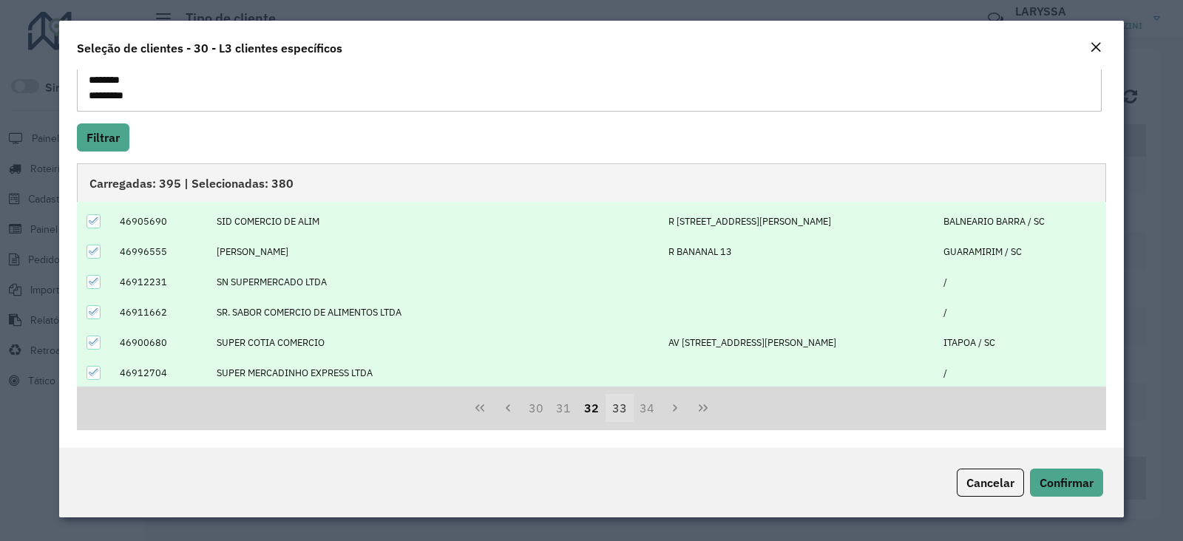
click at [621, 415] on button "33" at bounding box center [620, 408] width 28 height 28
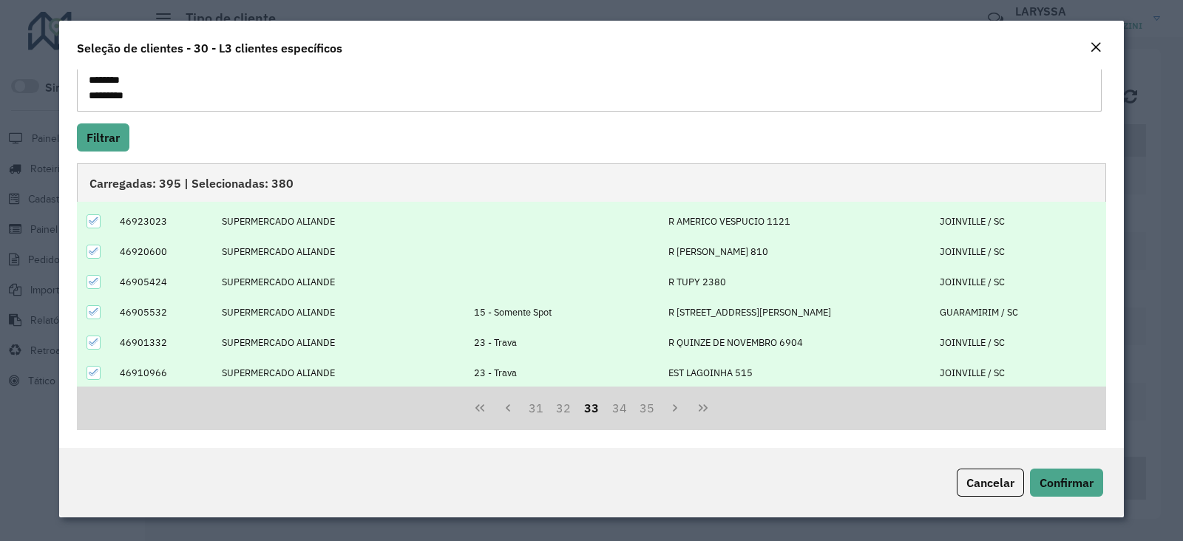
click at [92, 374] on icon at bounding box center [94, 373] width 10 height 10
click at [94, 343] on icon at bounding box center [94, 342] width 10 height 10
click at [94, 313] on icon at bounding box center [94, 312] width 10 height 10
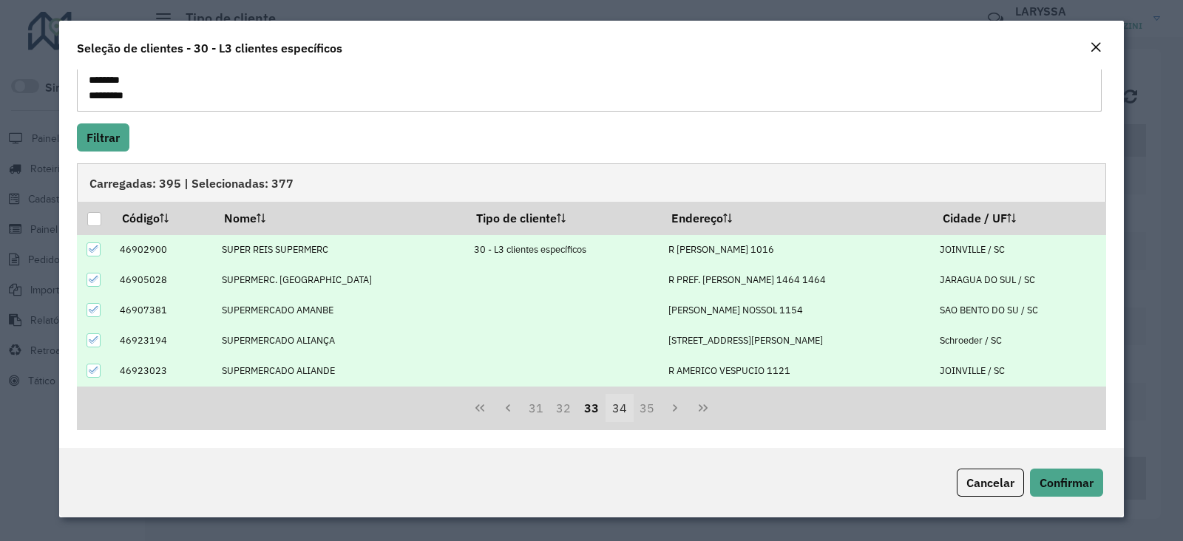
click at [615, 401] on button "34" at bounding box center [620, 408] width 28 height 28
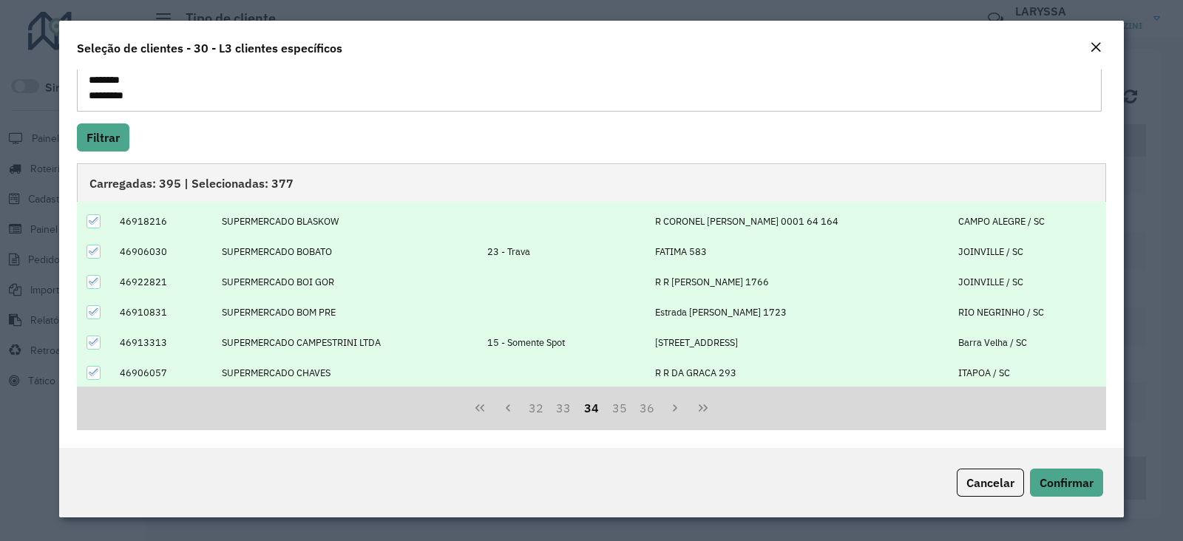
click at [91, 249] on icon at bounding box center [94, 251] width 10 height 10
click at [93, 337] on icon at bounding box center [94, 342] width 10 height 10
click at [621, 408] on button "35" at bounding box center [620, 408] width 28 height 28
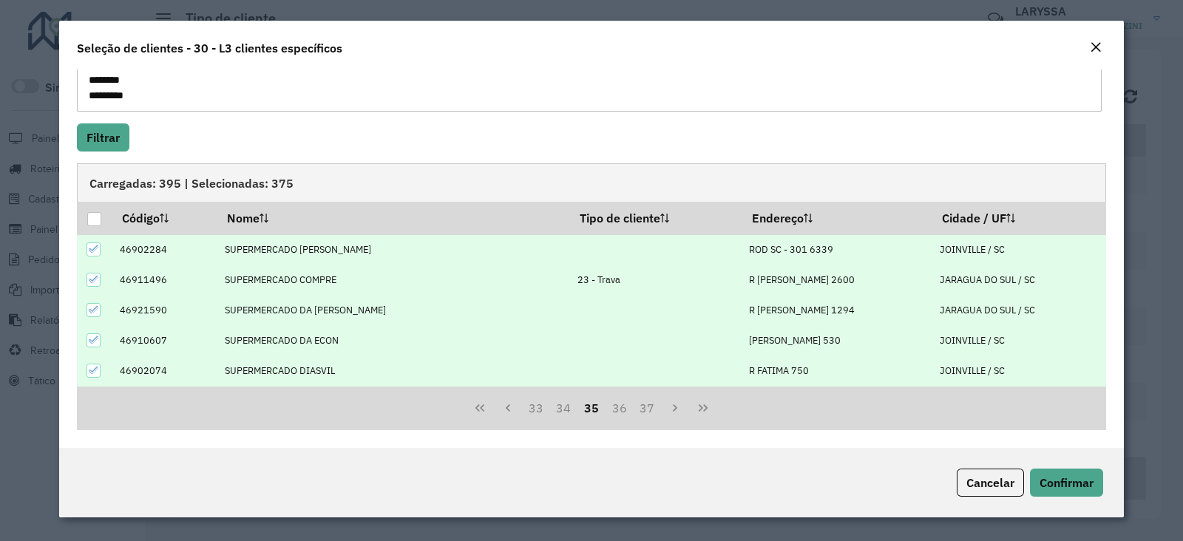
click at [91, 276] on icon at bounding box center [94, 279] width 10 height 10
click at [612, 412] on button "36" at bounding box center [620, 408] width 28 height 28
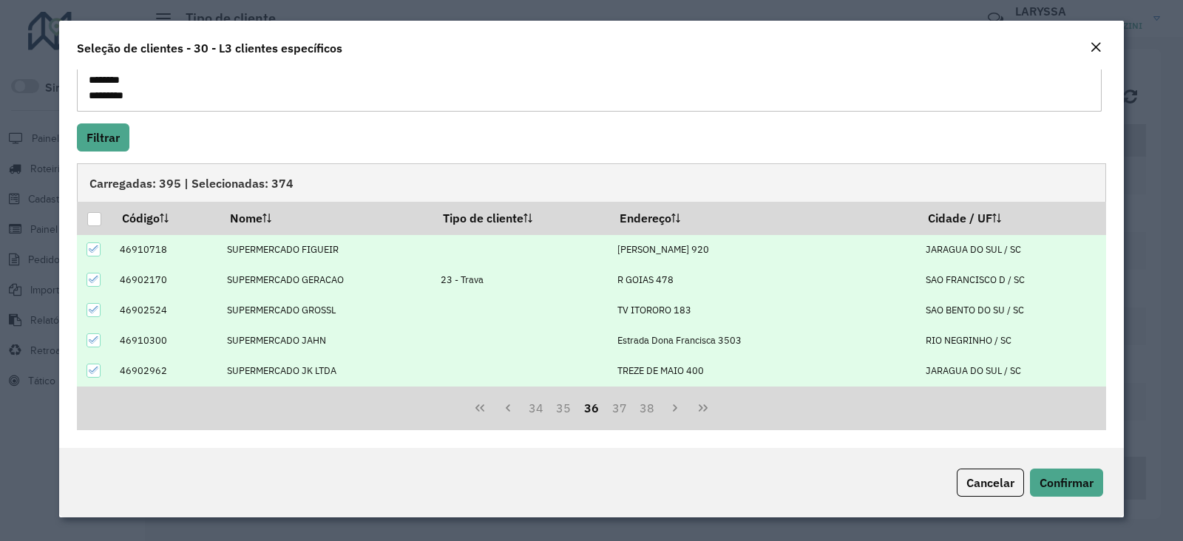
click at [95, 283] on icon at bounding box center [94, 279] width 10 height 10
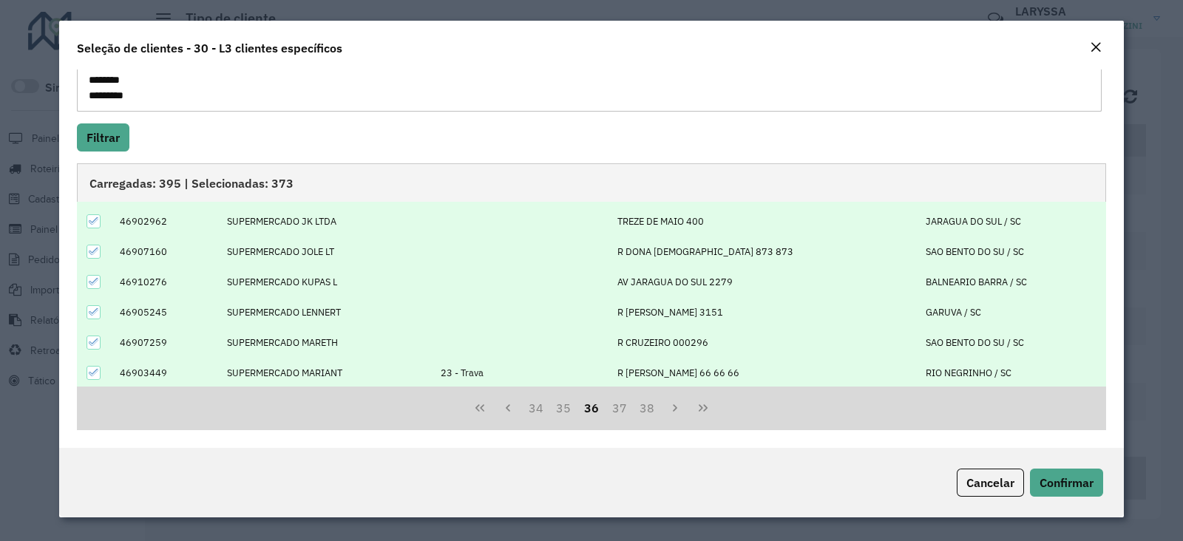
click at [93, 372] on icon at bounding box center [94, 372] width 10 height 7
click at [618, 408] on button "37" at bounding box center [620, 408] width 28 height 28
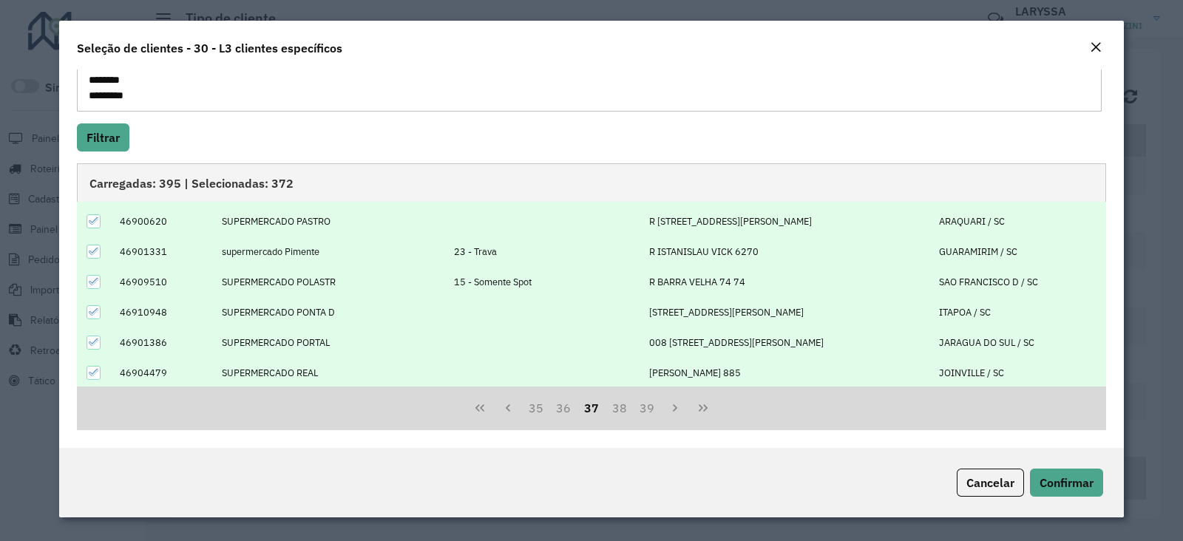
click at [95, 280] on icon at bounding box center [94, 281] width 10 height 7
click at [91, 251] on icon at bounding box center [94, 251] width 10 height 7
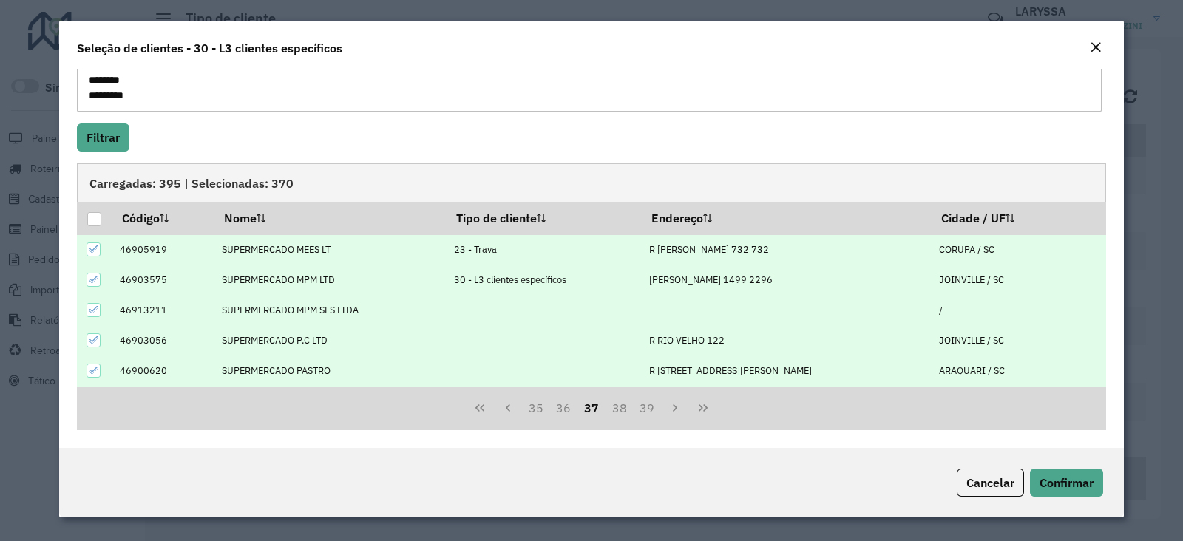
click at [91, 246] on icon at bounding box center [94, 249] width 10 height 10
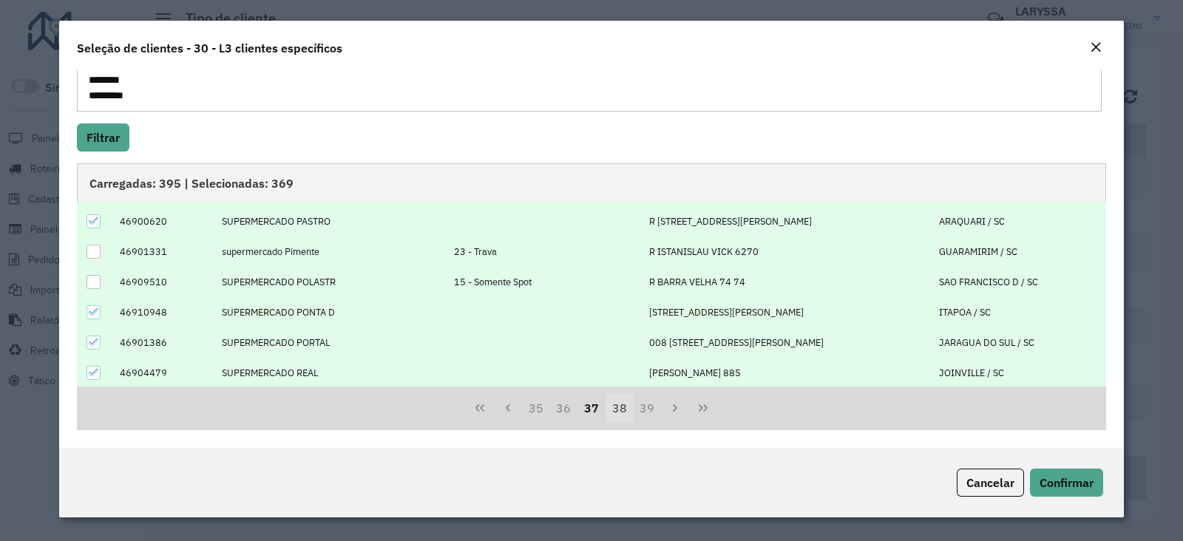
click at [612, 416] on button "38" at bounding box center [620, 408] width 28 height 28
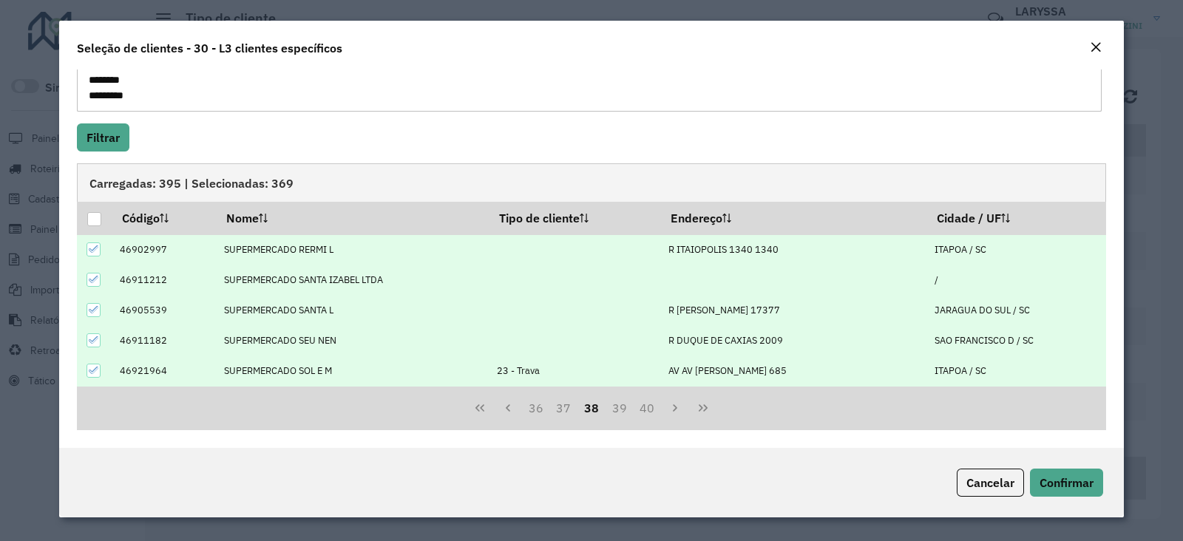
click at [92, 365] on icon at bounding box center [94, 370] width 10 height 10
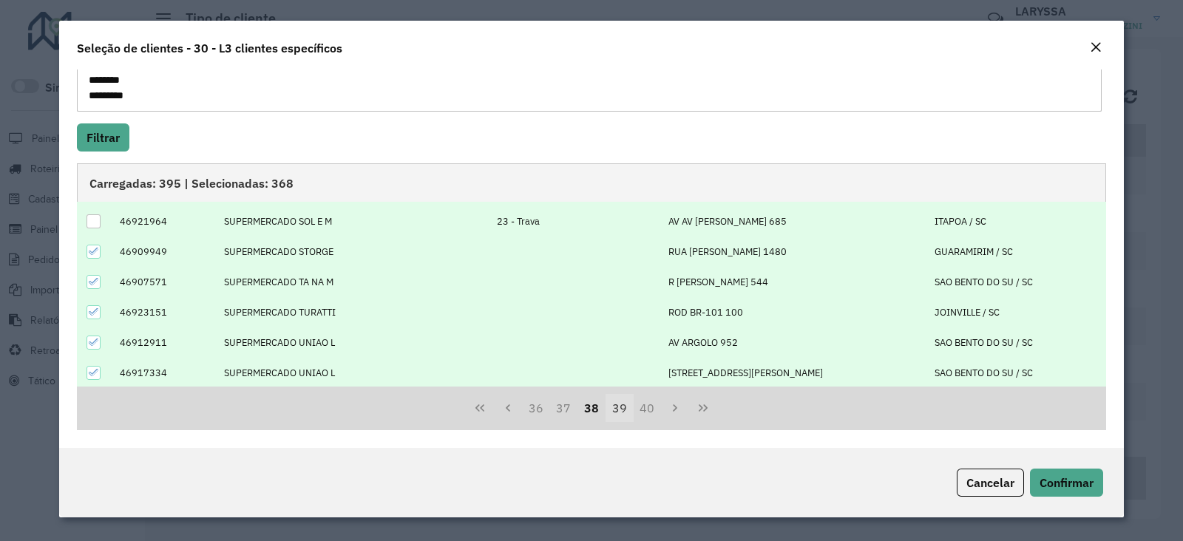
click at [615, 405] on button "39" at bounding box center [620, 408] width 28 height 28
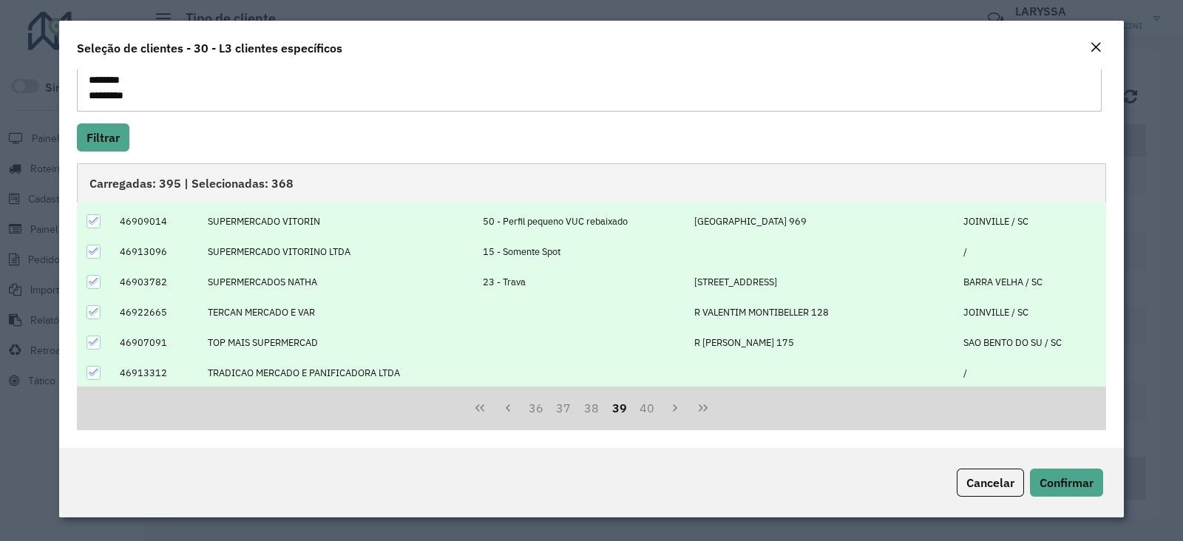
click at [96, 280] on icon at bounding box center [94, 282] width 10 height 10
click at [96, 253] on icon at bounding box center [94, 251] width 10 height 10
click at [93, 222] on icon at bounding box center [94, 221] width 10 height 10
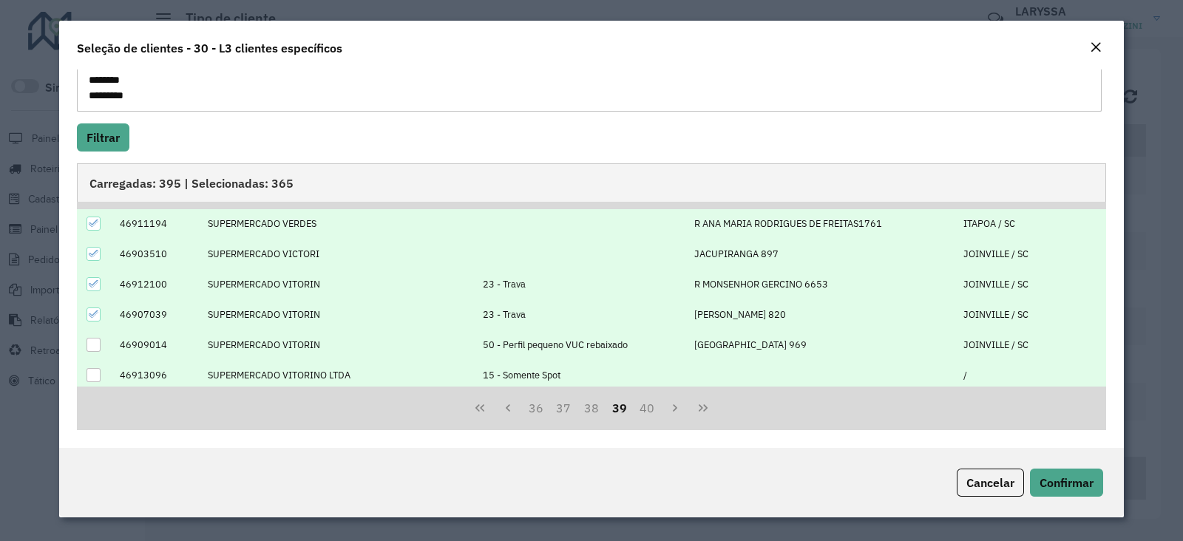
click at [89, 309] on icon at bounding box center [94, 314] width 10 height 10
click at [96, 280] on icon at bounding box center [94, 284] width 10 height 10
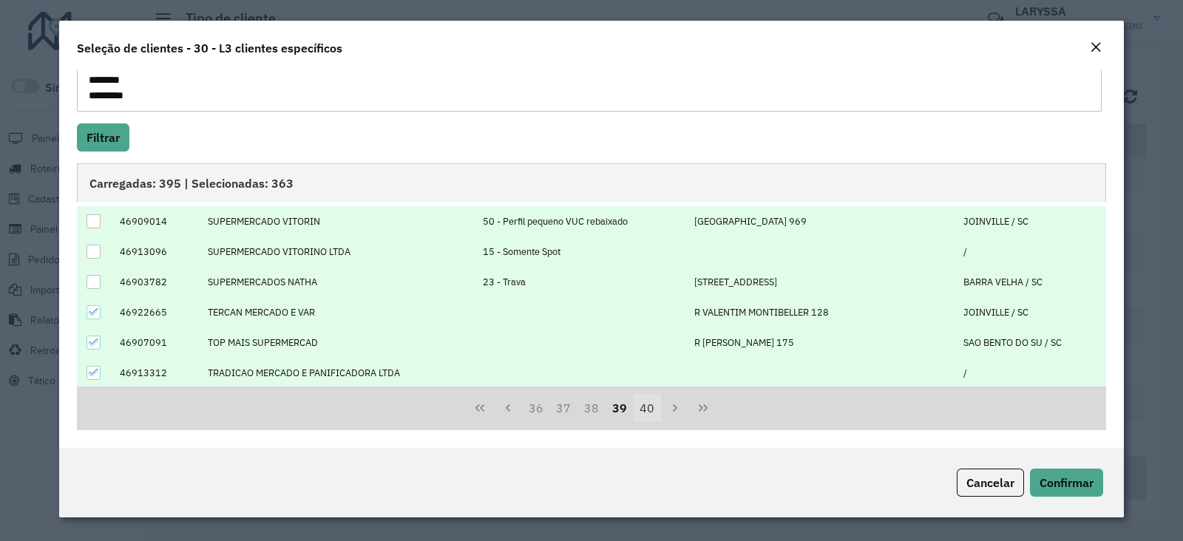
click at [642, 416] on button "40" at bounding box center [648, 408] width 28 height 28
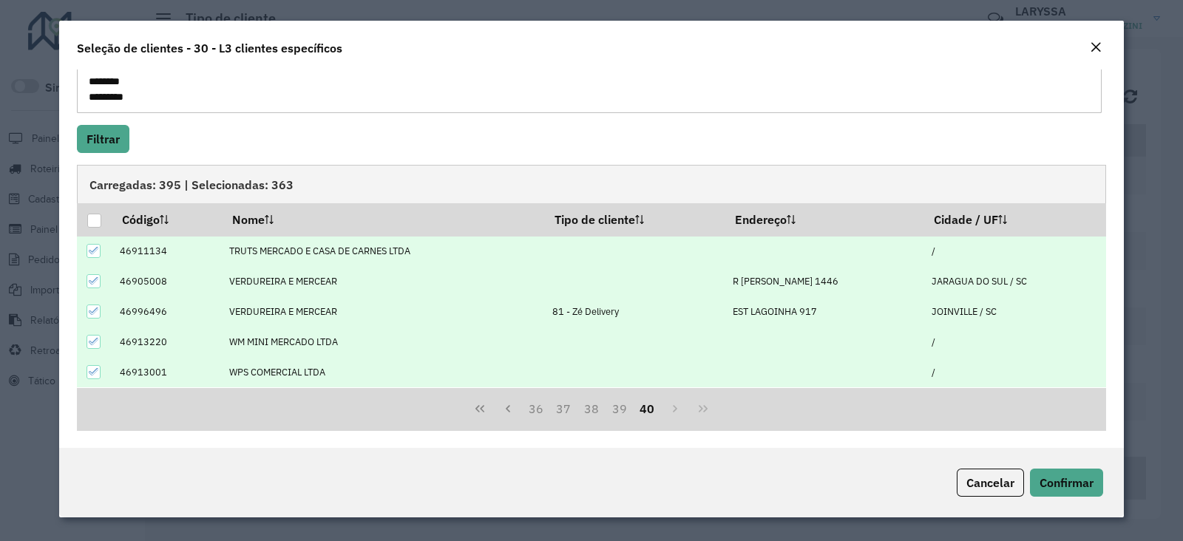
click at [93, 312] on icon at bounding box center [94, 311] width 10 height 7
click at [501, 414] on button "Previous Page" at bounding box center [508, 410] width 28 height 28
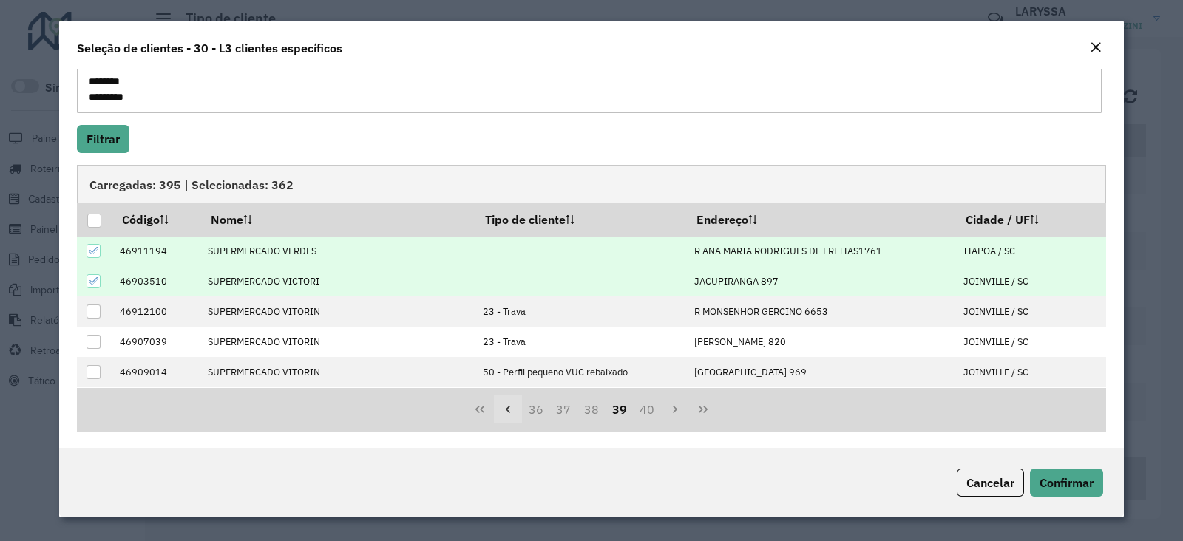
click at [502, 414] on icon "Previous Page" at bounding box center [508, 410] width 12 height 12
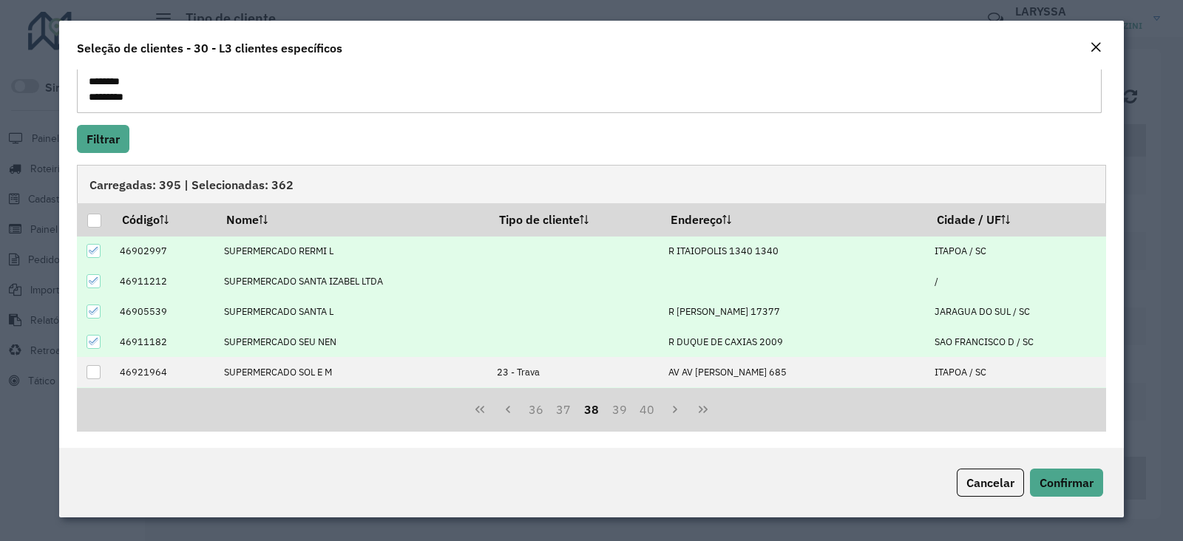
scroll to position [149, 0]
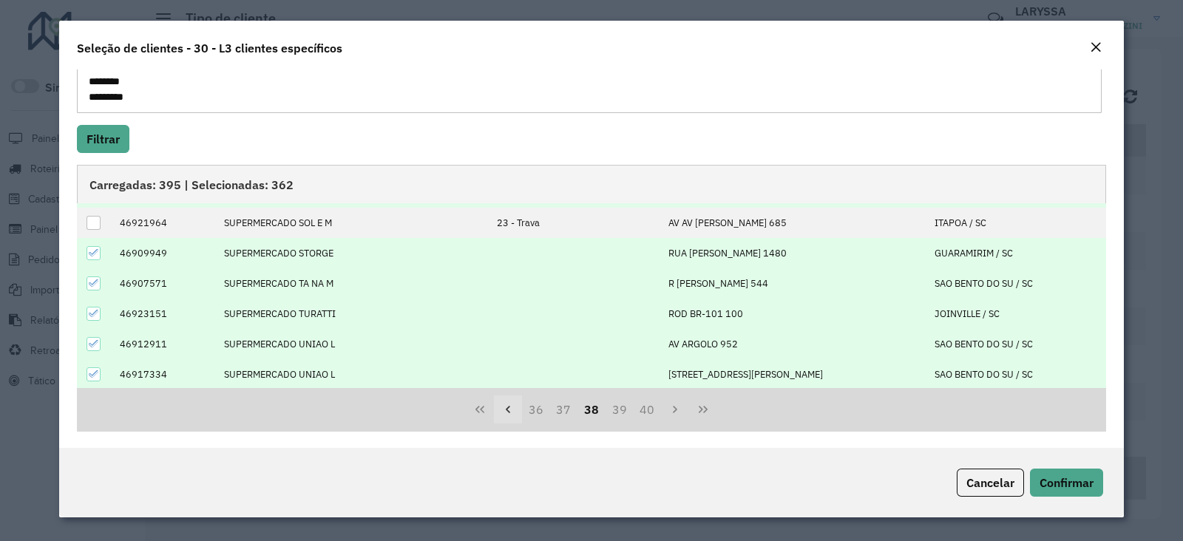
click at [506, 411] on icon "Previous Page" at bounding box center [508, 409] width 4 height 7
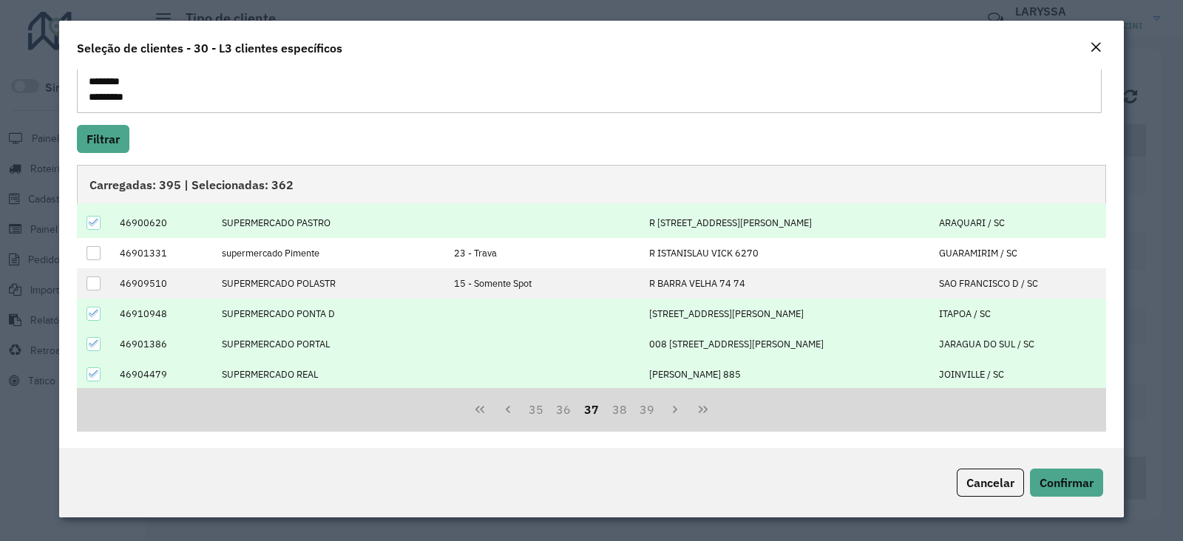
scroll to position [163, 0]
click at [507, 414] on button "Previous Page" at bounding box center [508, 408] width 28 height 28
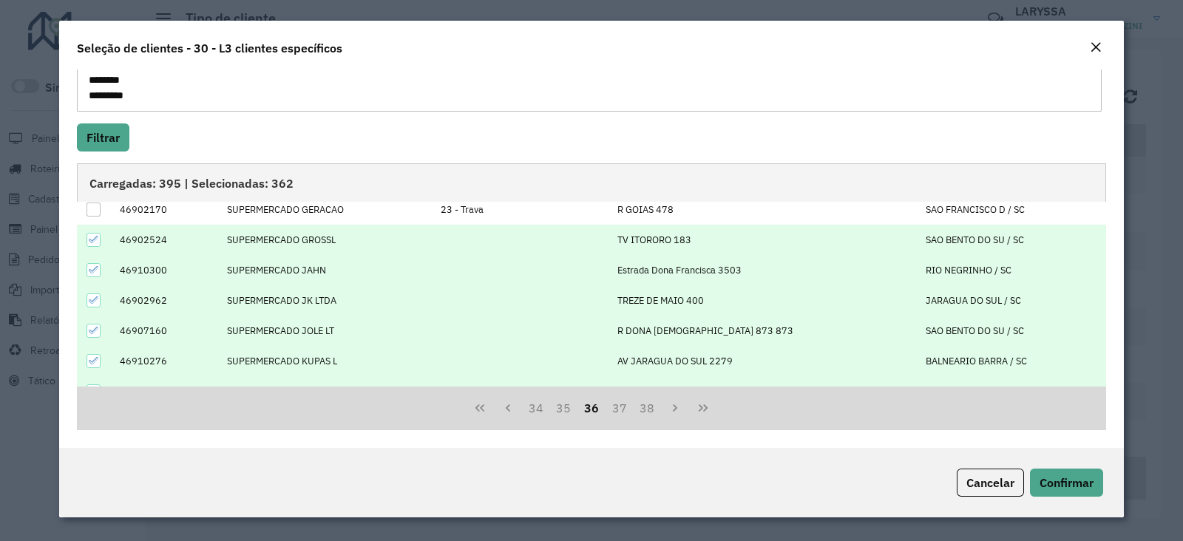
scroll to position [149, 0]
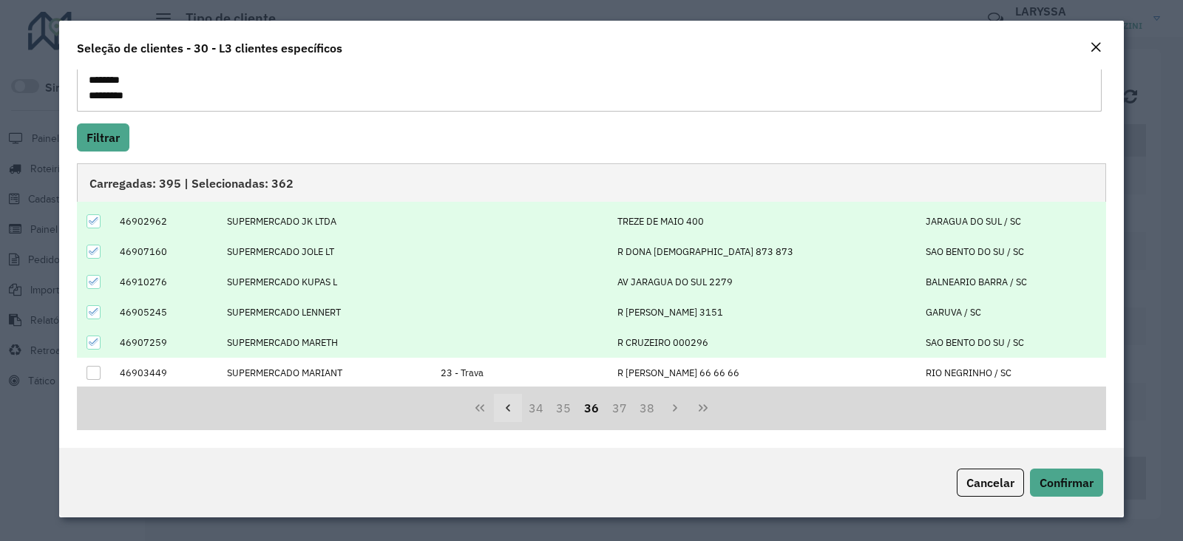
click at [508, 411] on icon "Previous Page" at bounding box center [508, 408] width 12 height 12
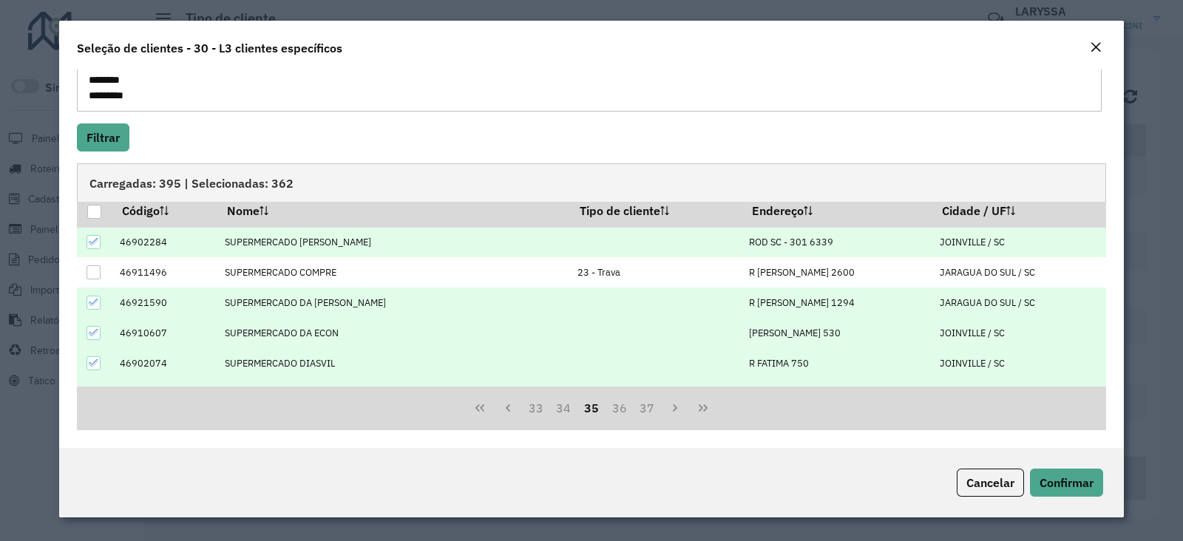
scroll to position [0, 0]
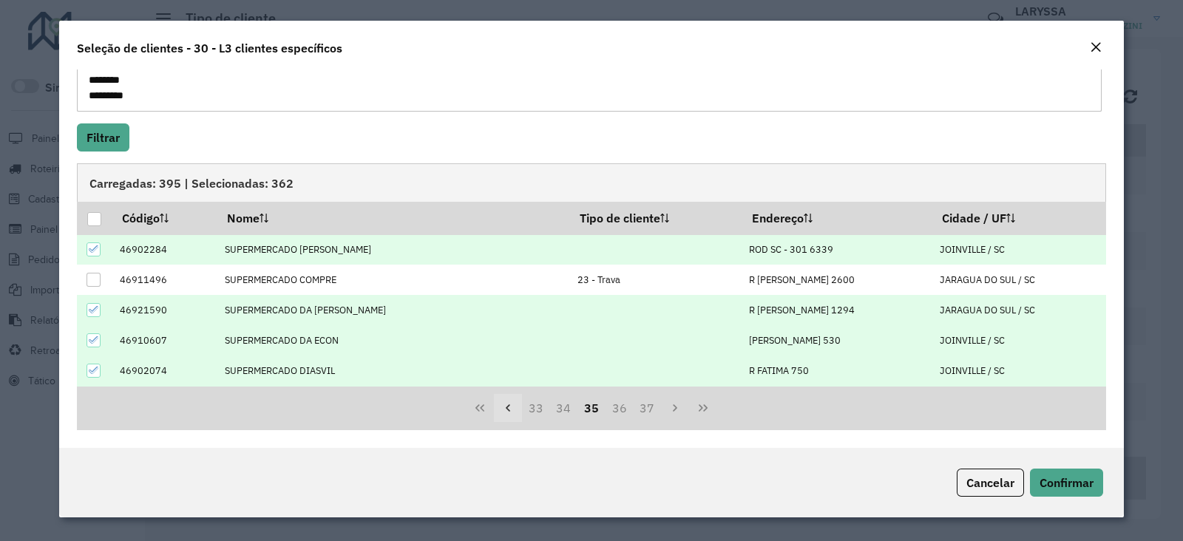
click at [507, 402] on icon "Previous Page" at bounding box center [508, 408] width 12 height 12
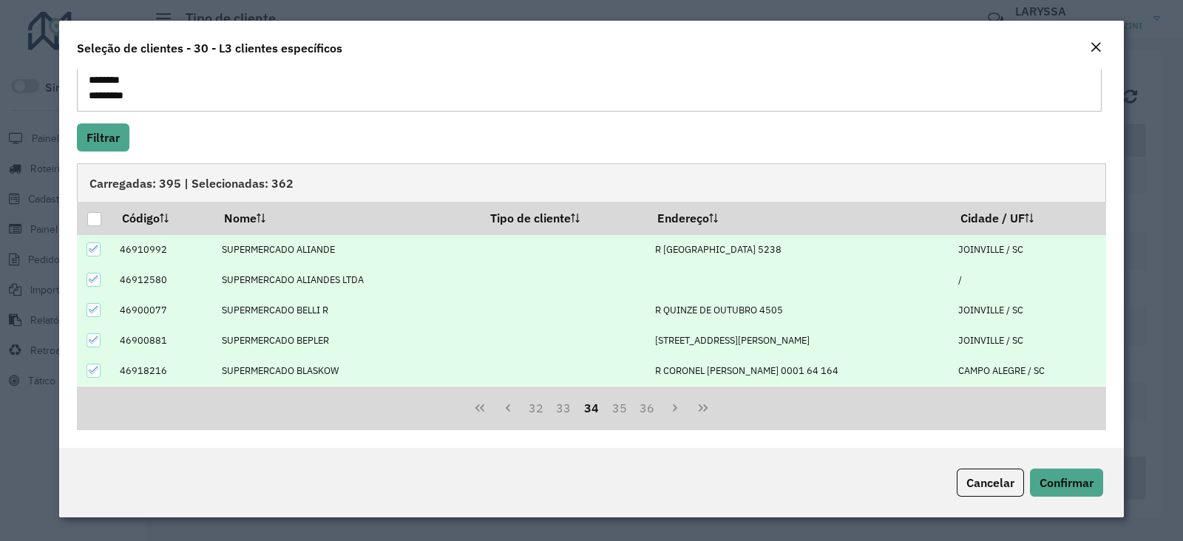
scroll to position [149, 0]
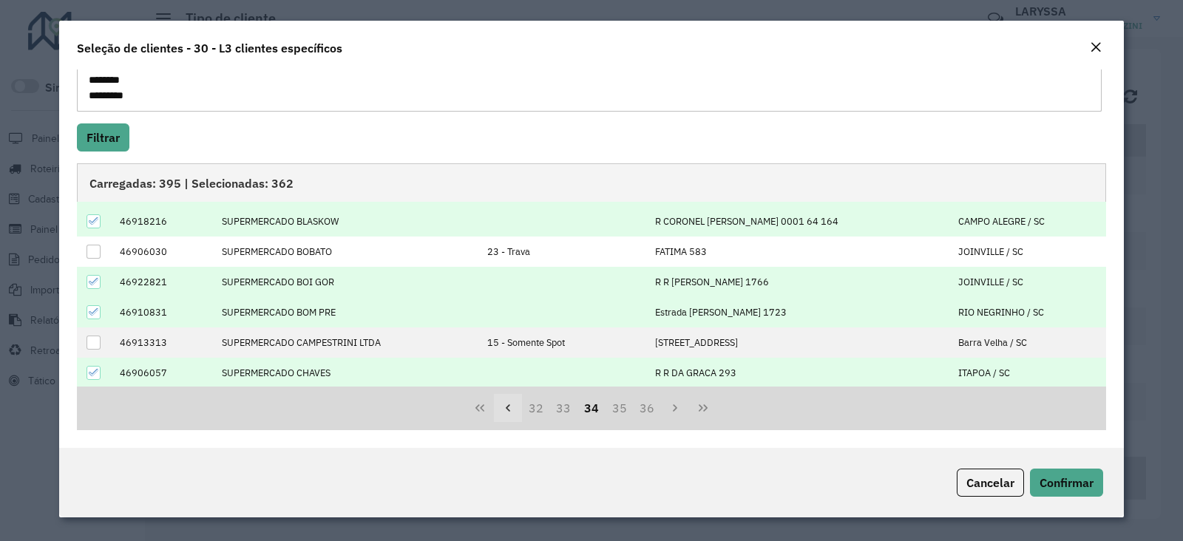
click at [506, 408] on icon "Previous Page" at bounding box center [508, 408] width 4 height 7
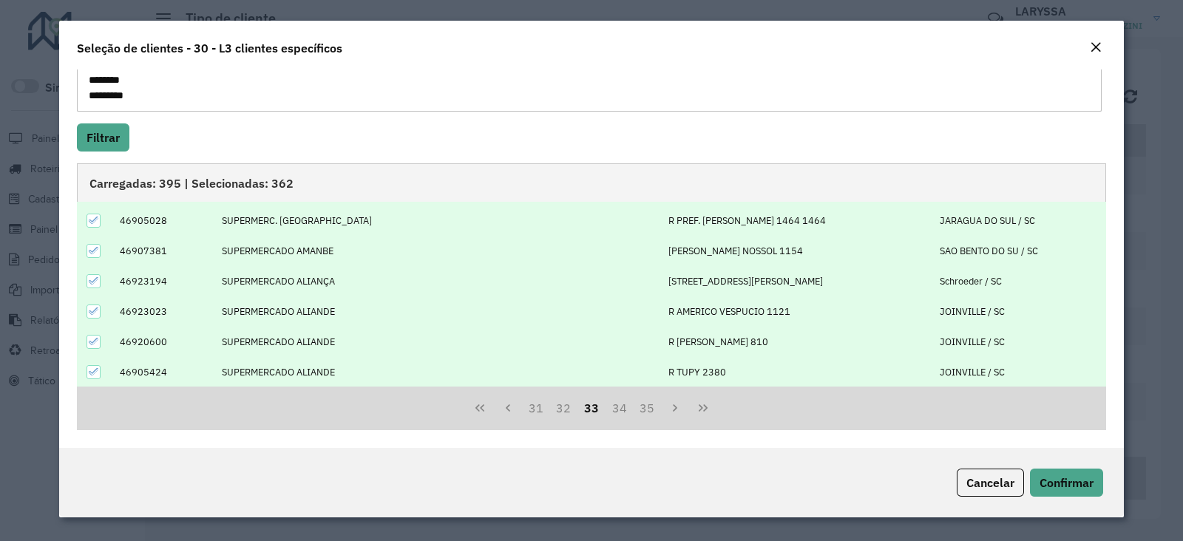
scroll to position [0, 0]
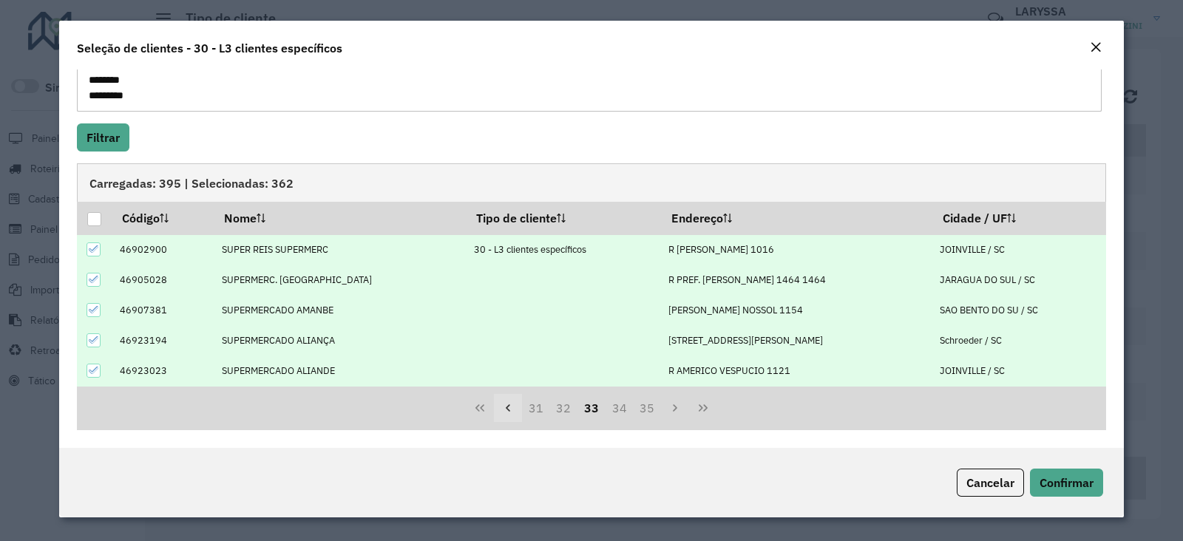
click at [507, 412] on icon "Previous Page" at bounding box center [508, 408] width 12 height 12
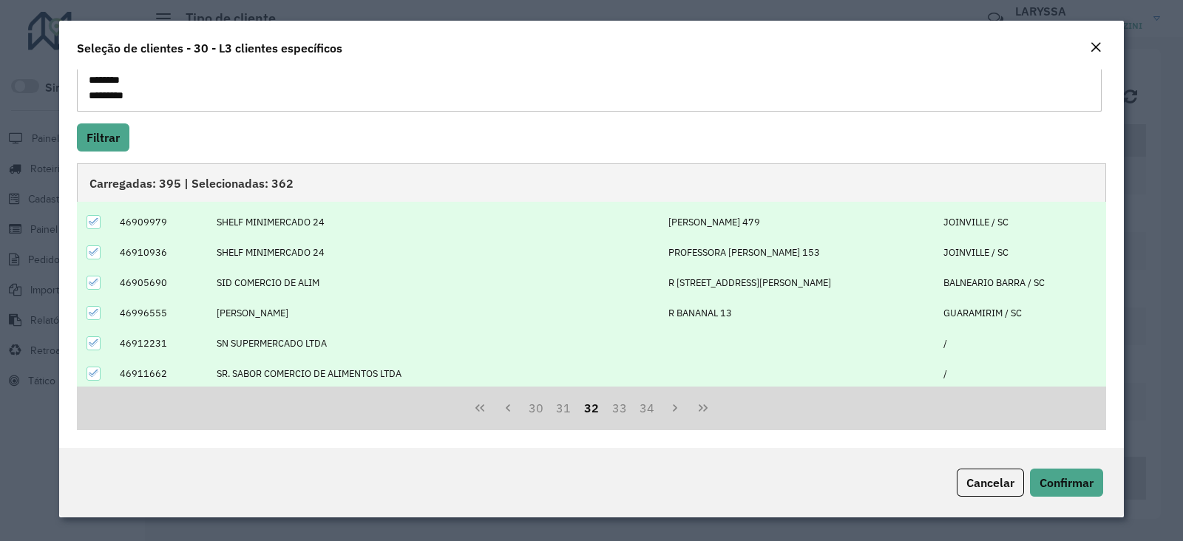
scroll to position [149, 0]
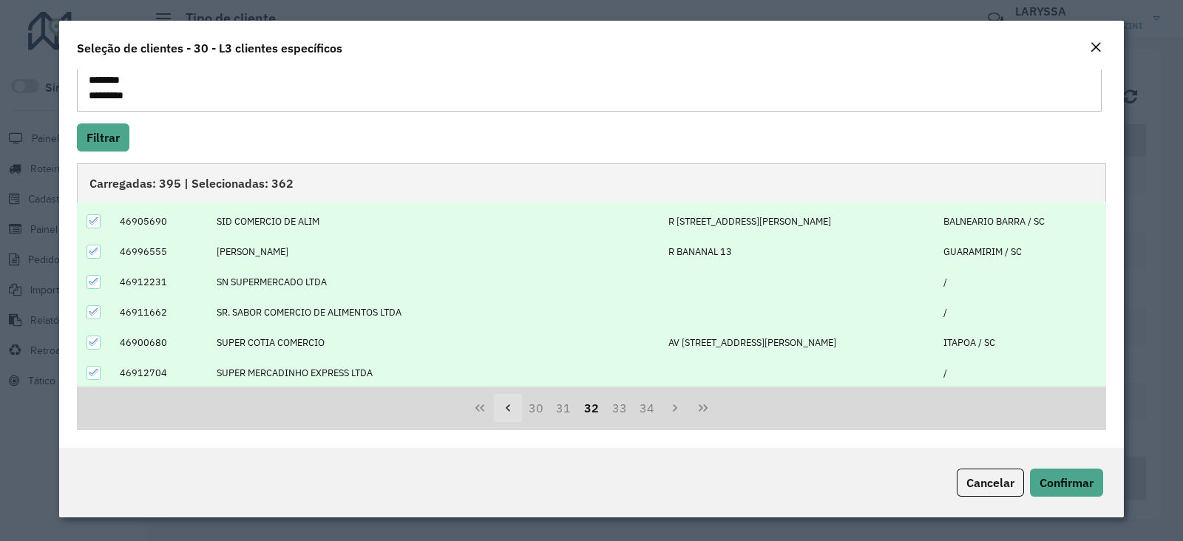
click at [505, 412] on icon "Previous Page" at bounding box center [508, 408] width 12 height 12
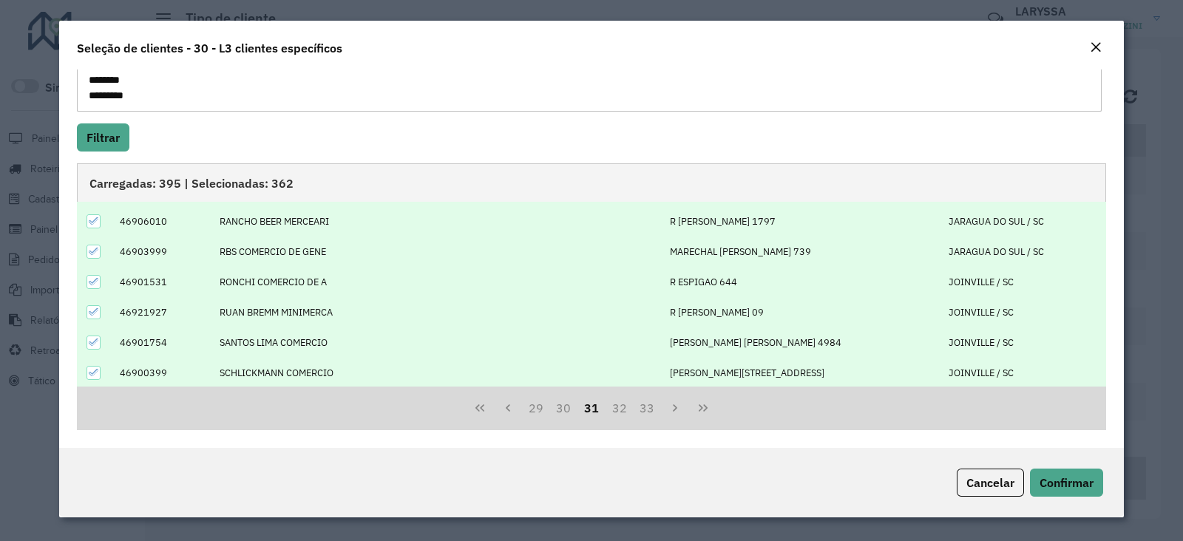
scroll to position [0, 0]
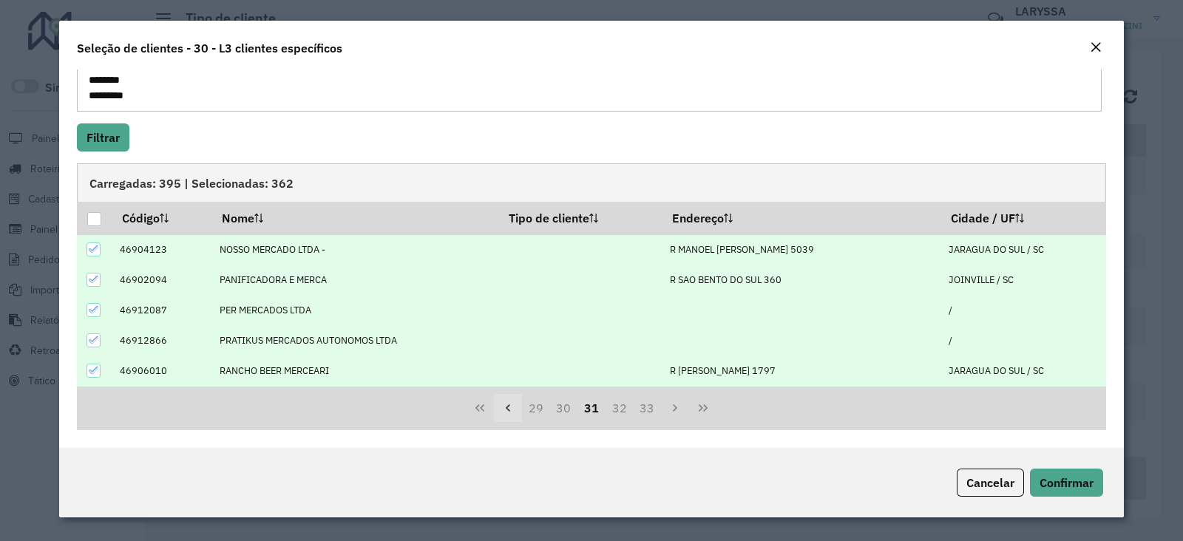
click at [508, 408] on icon "Previous Page" at bounding box center [508, 408] width 12 height 12
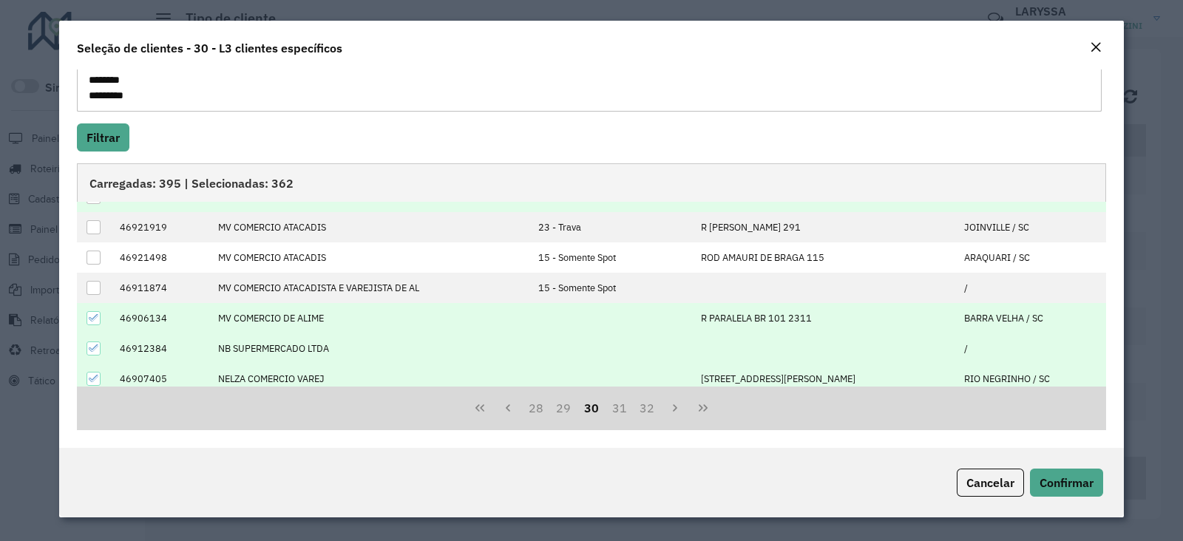
scroll to position [149, 0]
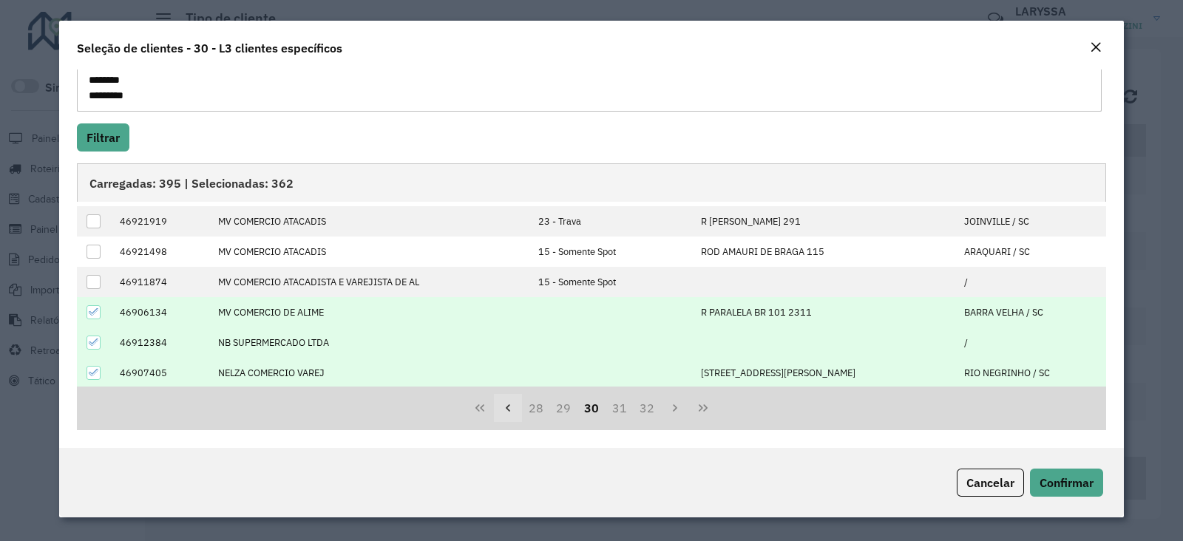
click at [509, 411] on icon "Previous Page" at bounding box center [508, 408] width 12 height 12
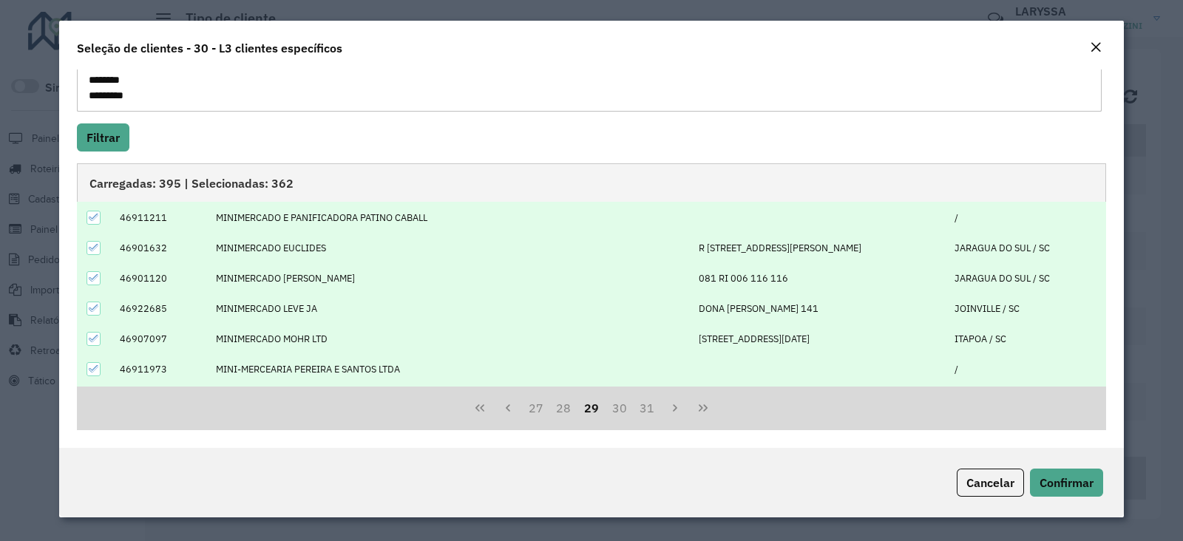
scroll to position [0, 0]
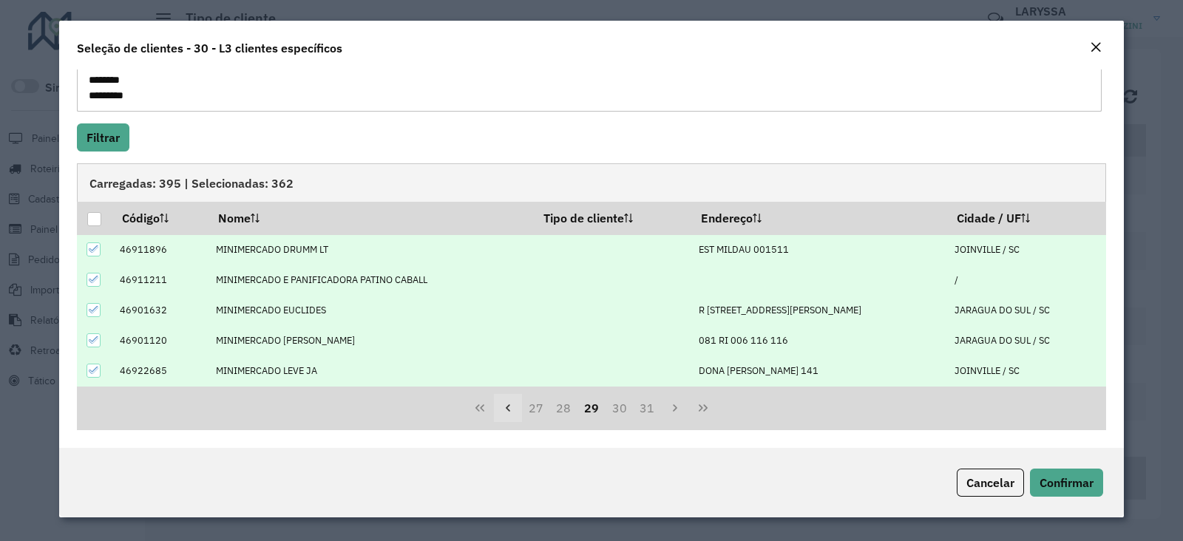
click at [513, 416] on button "Previous Page" at bounding box center [508, 408] width 28 height 28
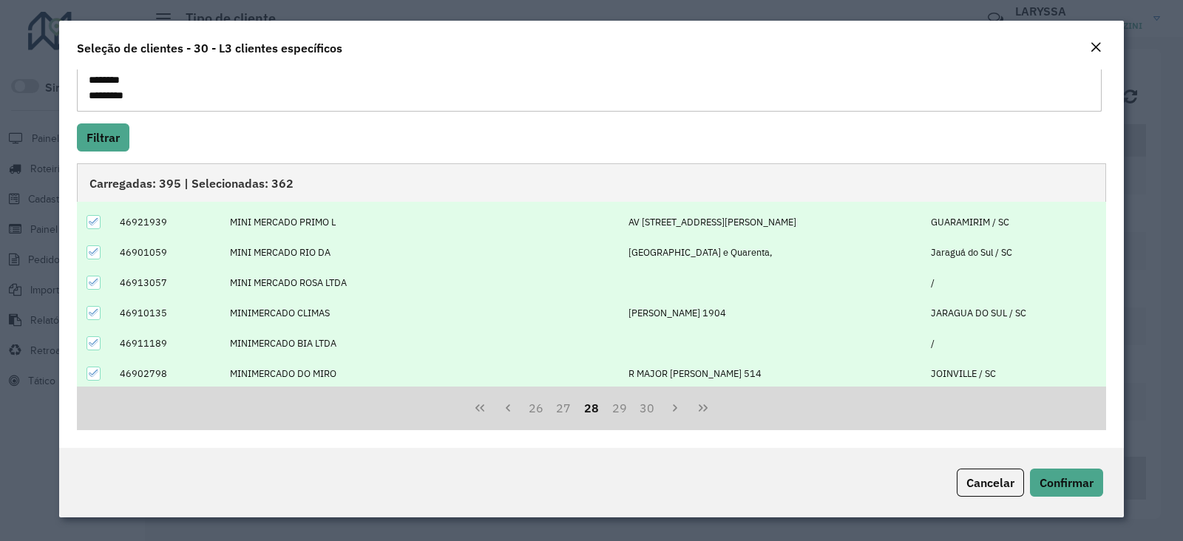
scroll to position [149, 0]
click at [502, 405] on icon "Previous Page" at bounding box center [508, 408] width 12 height 12
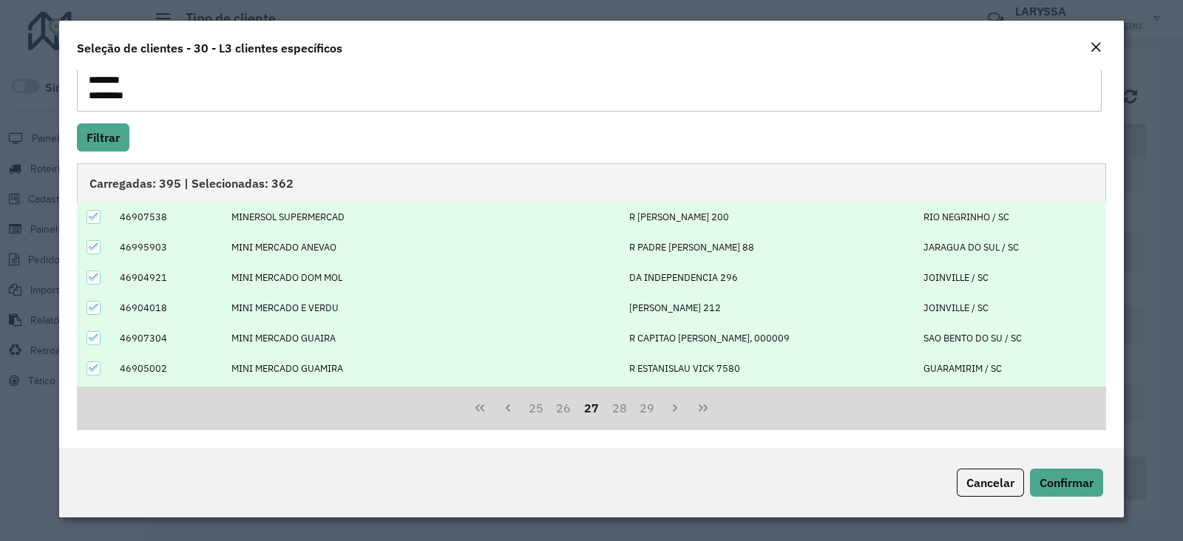
scroll to position [0, 0]
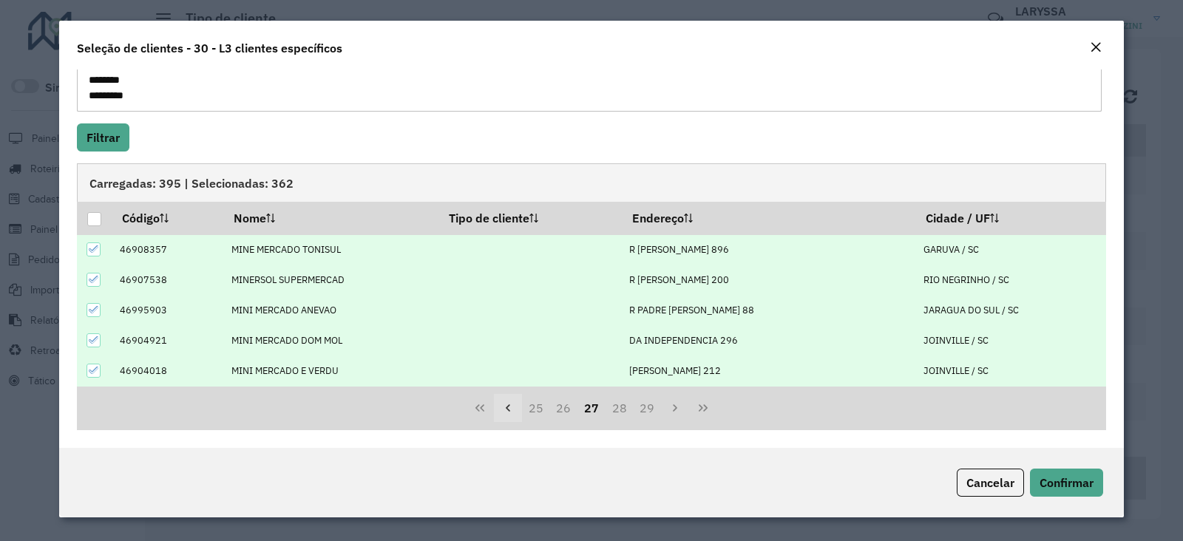
click at [504, 408] on icon "Previous Page" at bounding box center [508, 408] width 12 height 12
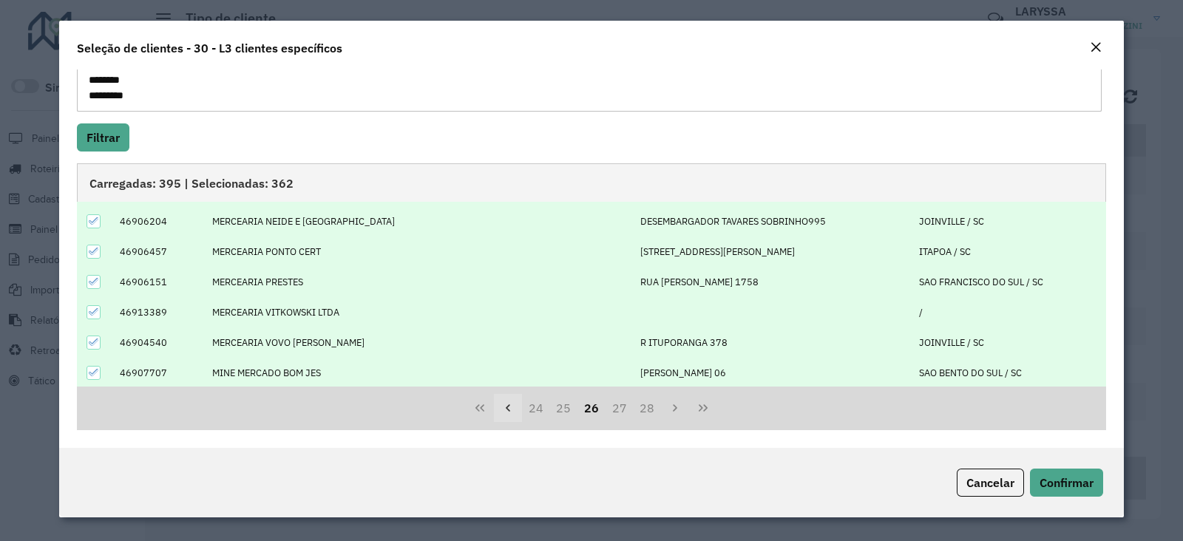
click at [507, 413] on icon "Previous Page" at bounding box center [508, 408] width 12 height 12
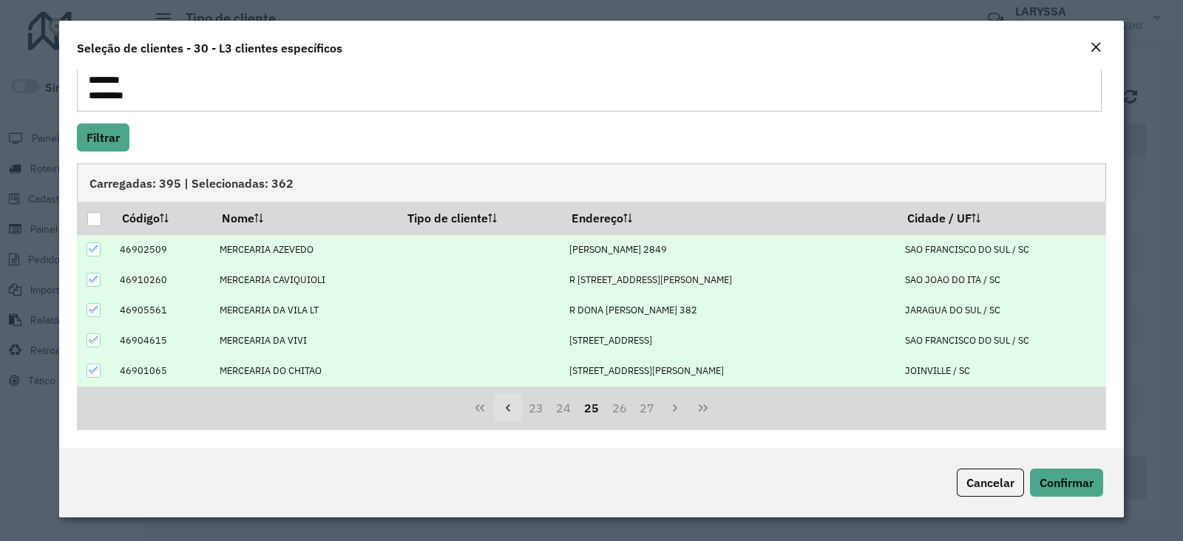
click at [514, 405] on button "Previous Page" at bounding box center [508, 408] width 28 height 28
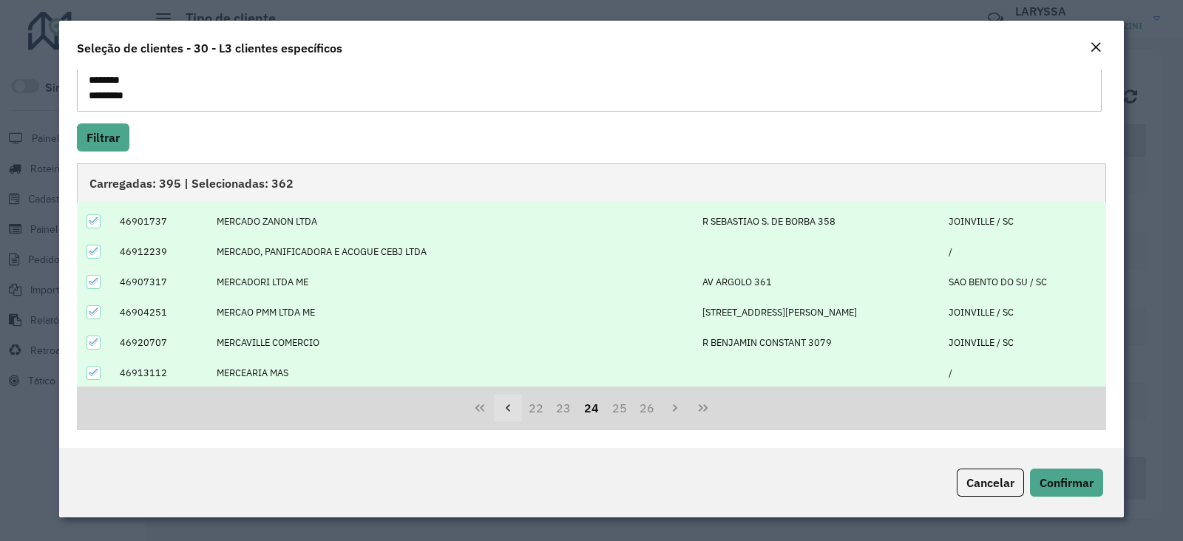
click at [503, 412] on icon "Previous Page" at bounding box center [508, 408] width 12 height 12
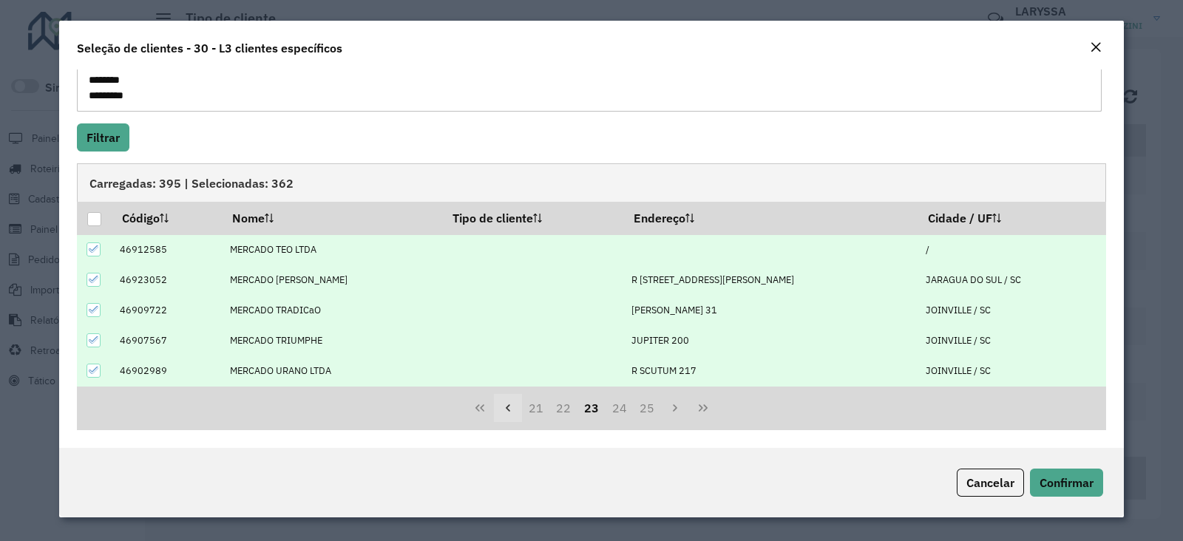
click at [510, 411] on icon "Previous Page" at bounding box center [508, 408] width 12 height 12
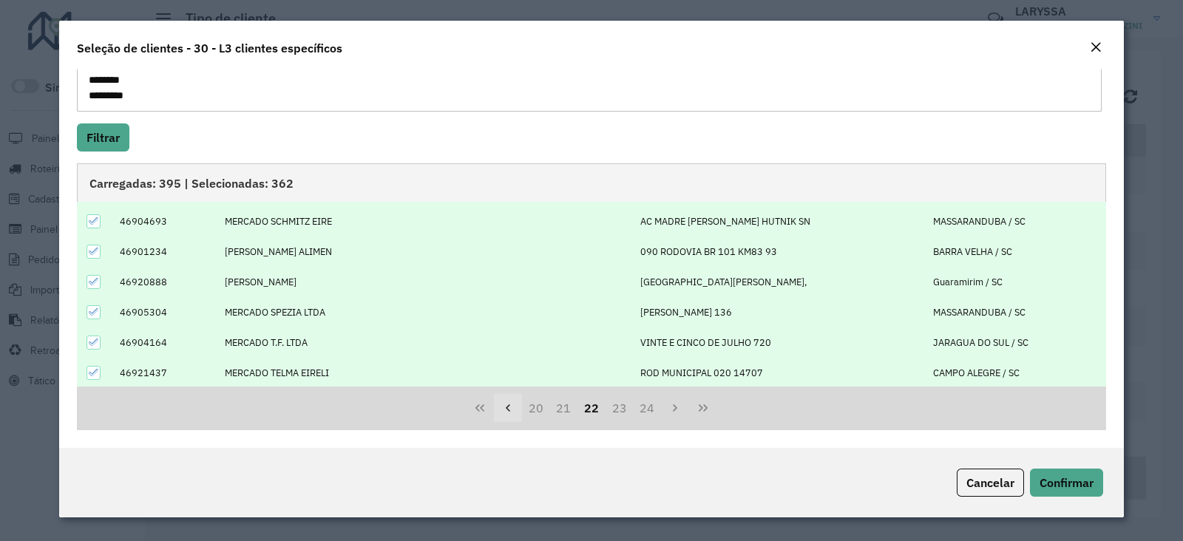
click at [506, 408] on icon "Previous Page" at bounding box center [508, 408] width 4 height 7
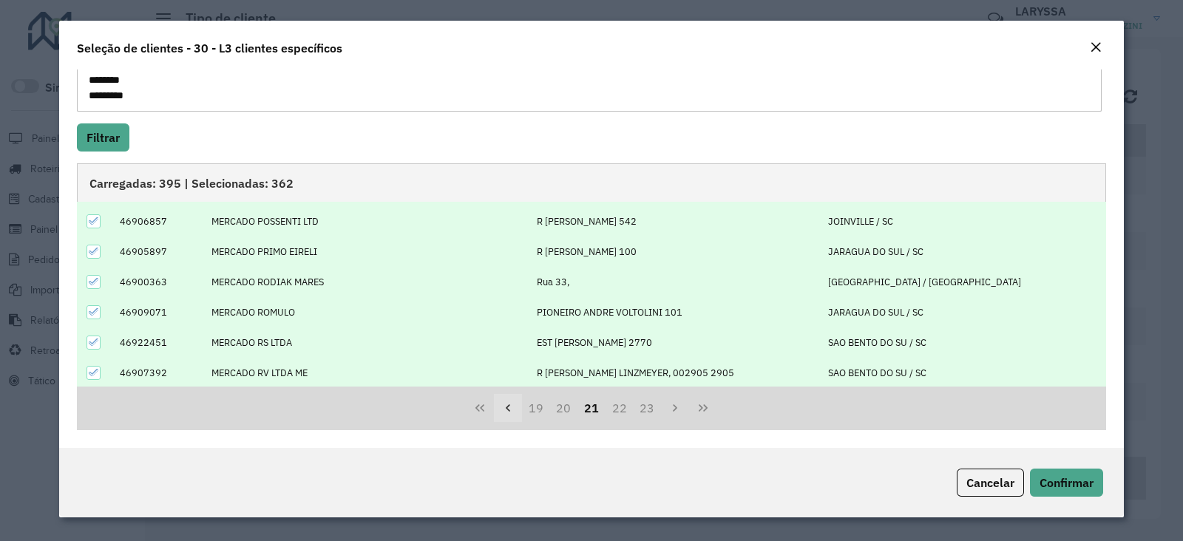
click at [514, 410] on button "Previous Page" at bounding box center [508, 408] width 28 height 28
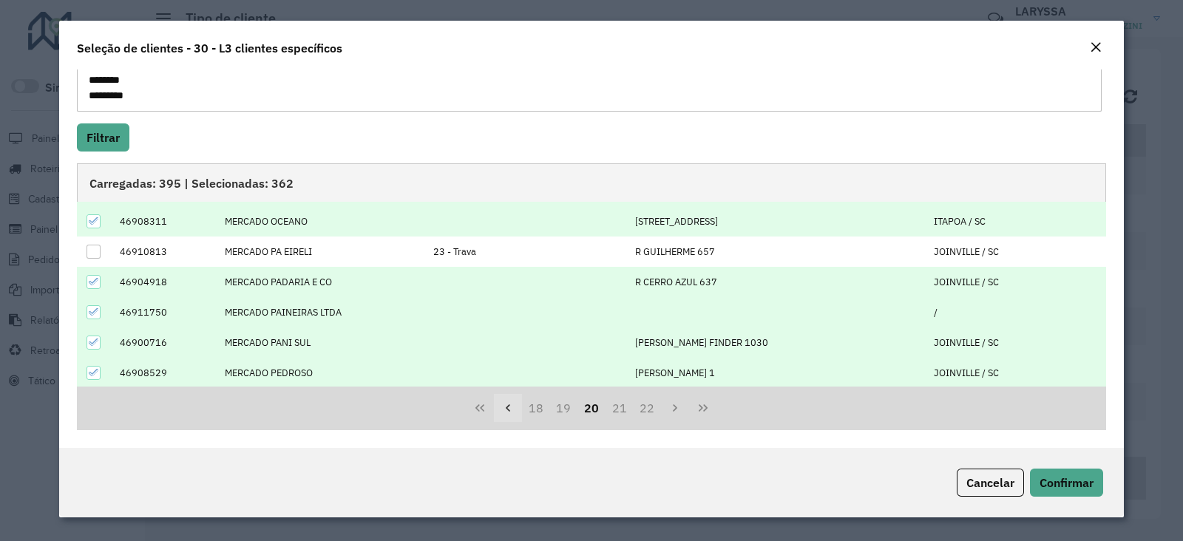
click at [510, 419] on button "Previous Page" at bounding box center [508, 408] width 28 height 28
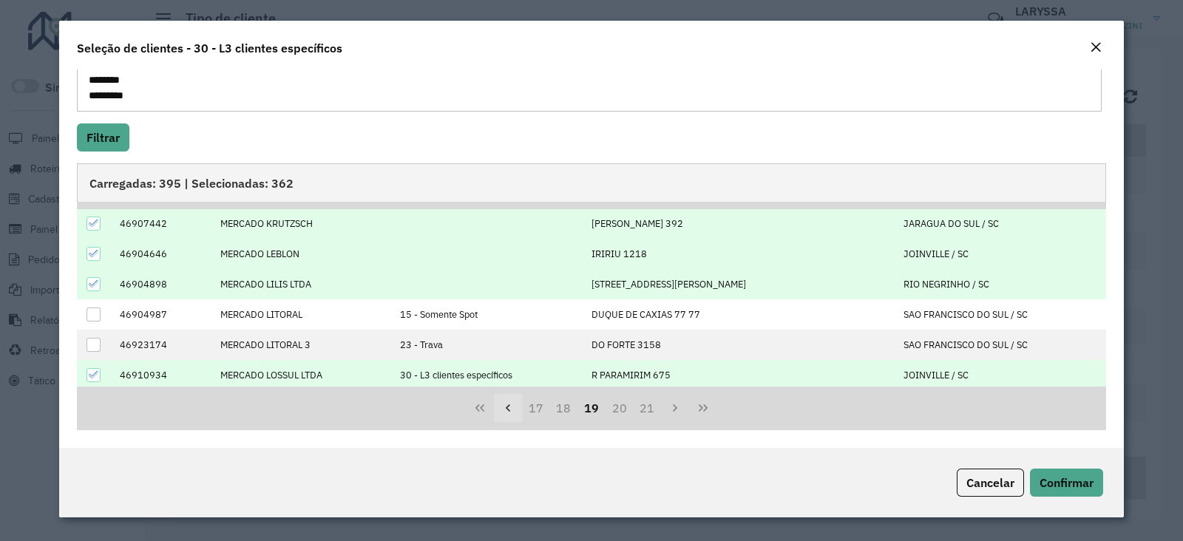
click at [502, 407] on icon "Previous Page" at bounding box center [508, 408] width 12 height 12
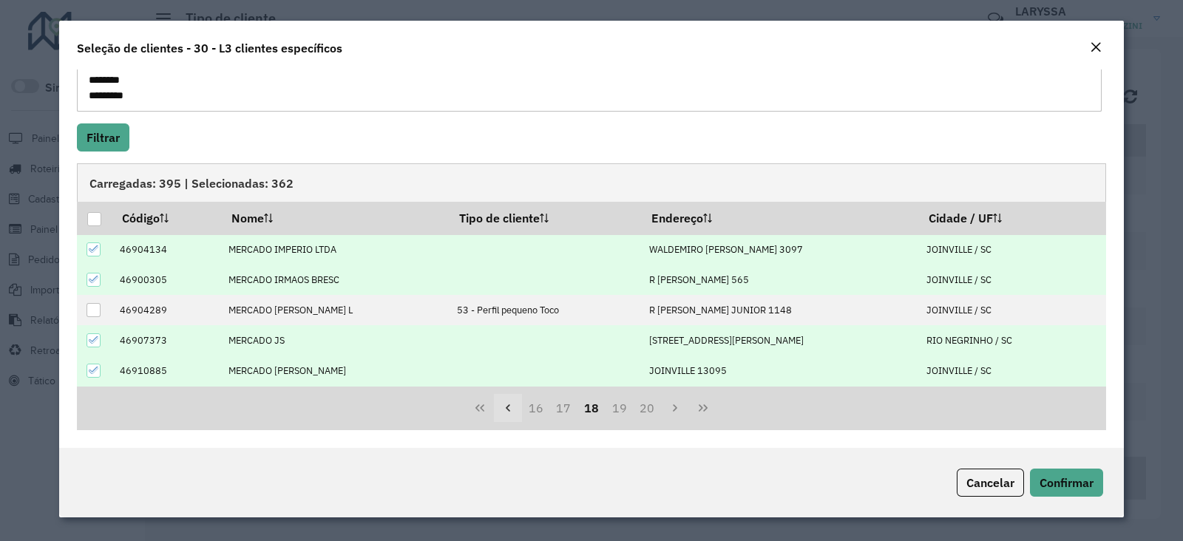
click at [511, 409] on icon "Previous Page" at bounding box center [508, 408] width 12 height 12
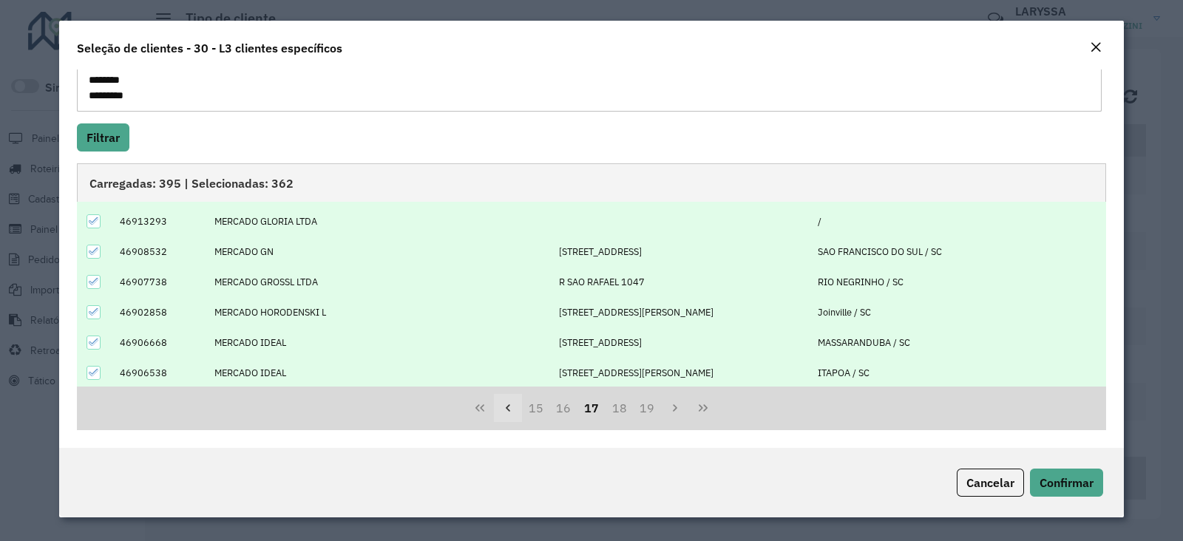
click at [503, 408] on icon "Previous Page" at bounding box center [508, 408] width 12 height 12
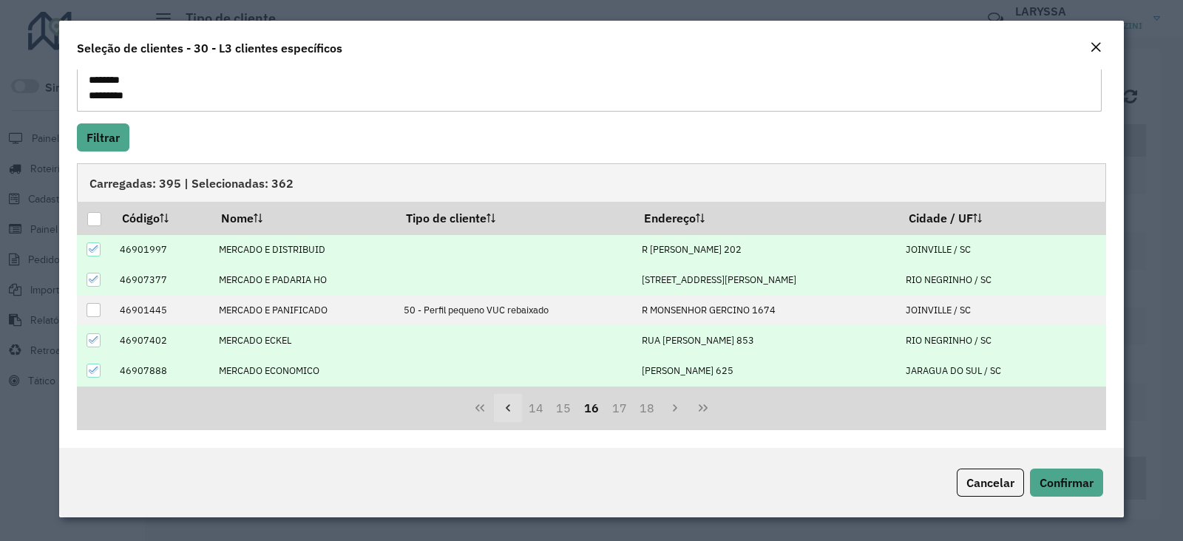
click at [507, 412] on icon "Previous Page" at bounding box center [508, 408] width 12 height 12
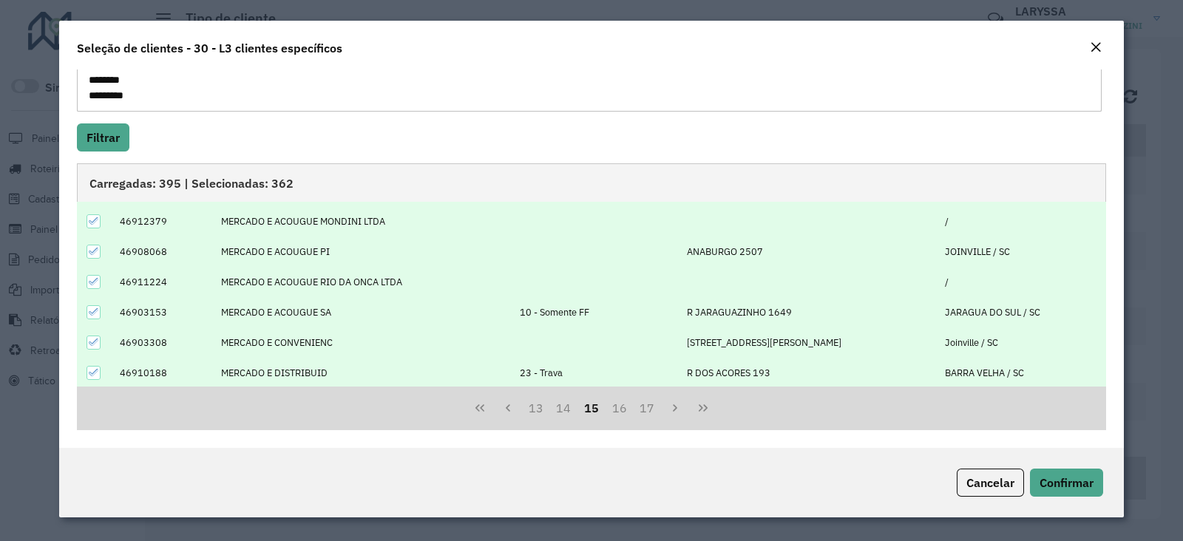
click at [92, 371] on icon at bounding box center [94, 373] width 10 height 10
click at [555, 412] on button "14" at bounding box center [564, 408] width 28 height 28
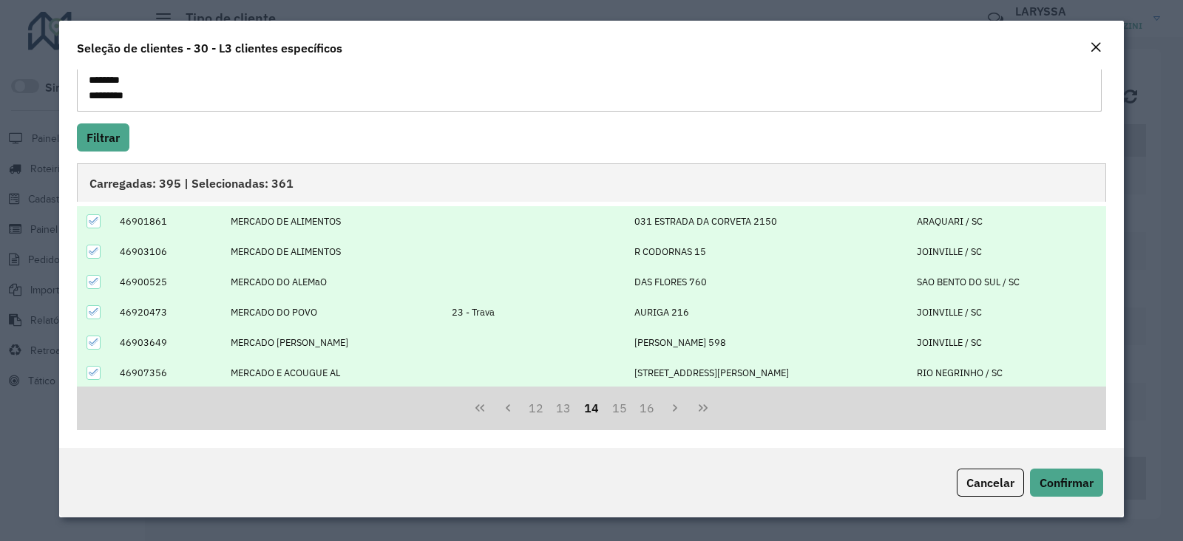
click at [95, 308] on icon at bounding box center [94, 312] width 10 height 10
click at [506, 408] on icon "Previous Page" at bounding box center [508, 408] width 4 height 7
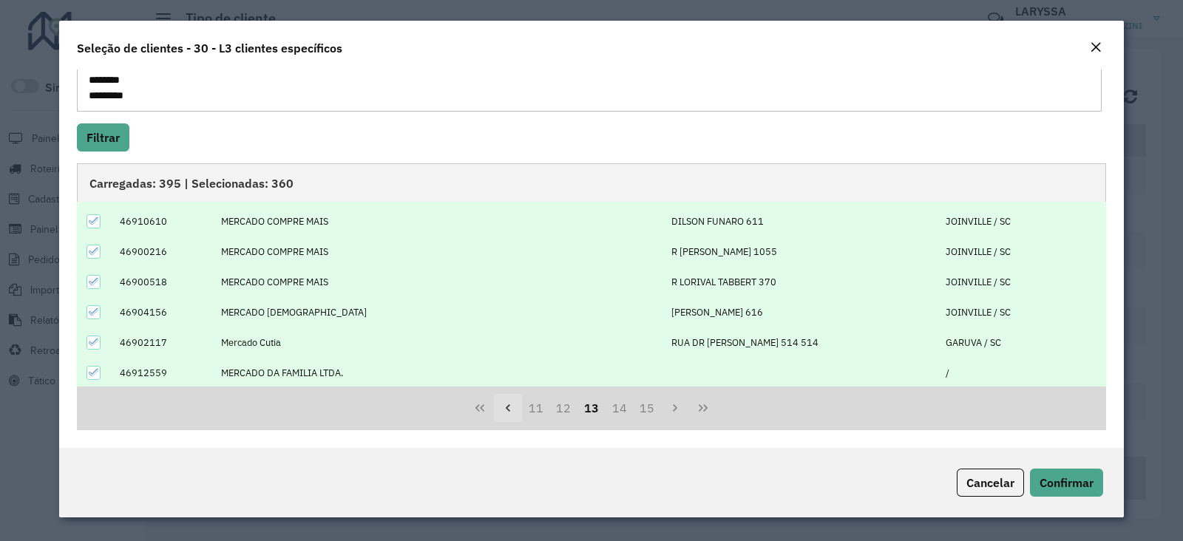
click at [504, 412] on icon "Previous Page" at bounding box center [508, 408] width 12 height 12
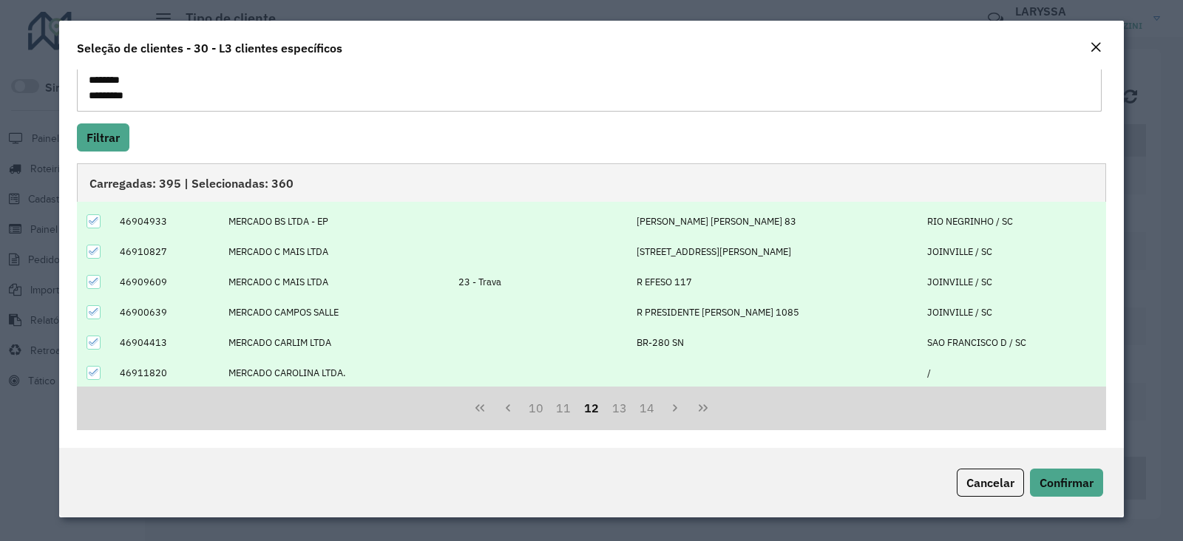
click at [91, 281] on icon at bounding box center [94, 282] width 10 height 10
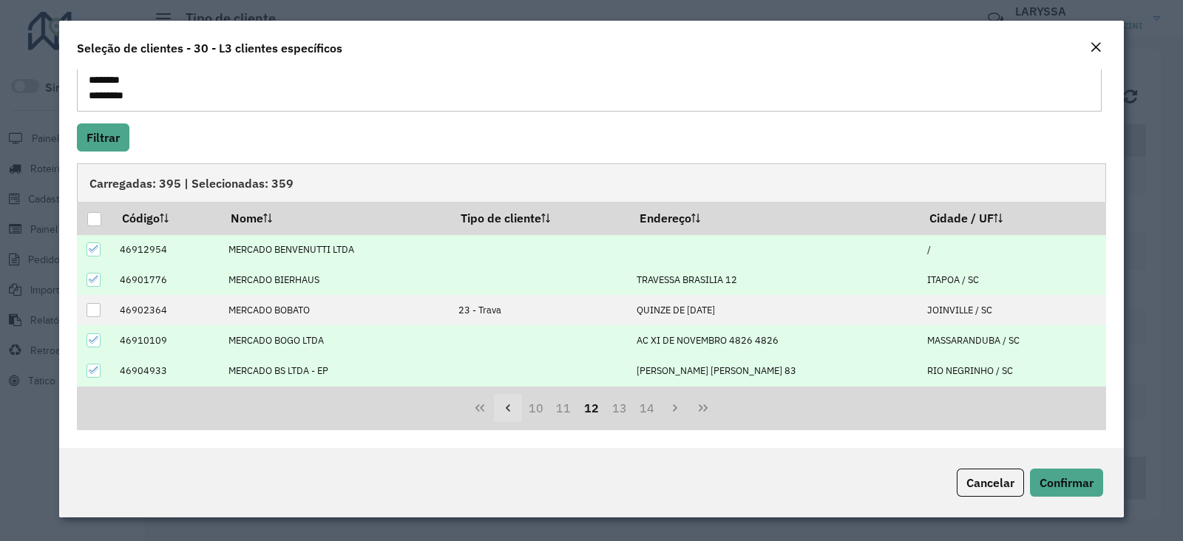
click at [510, 413] on icon "Previous Page" at bounding box center [508, 408] width 12 height 12
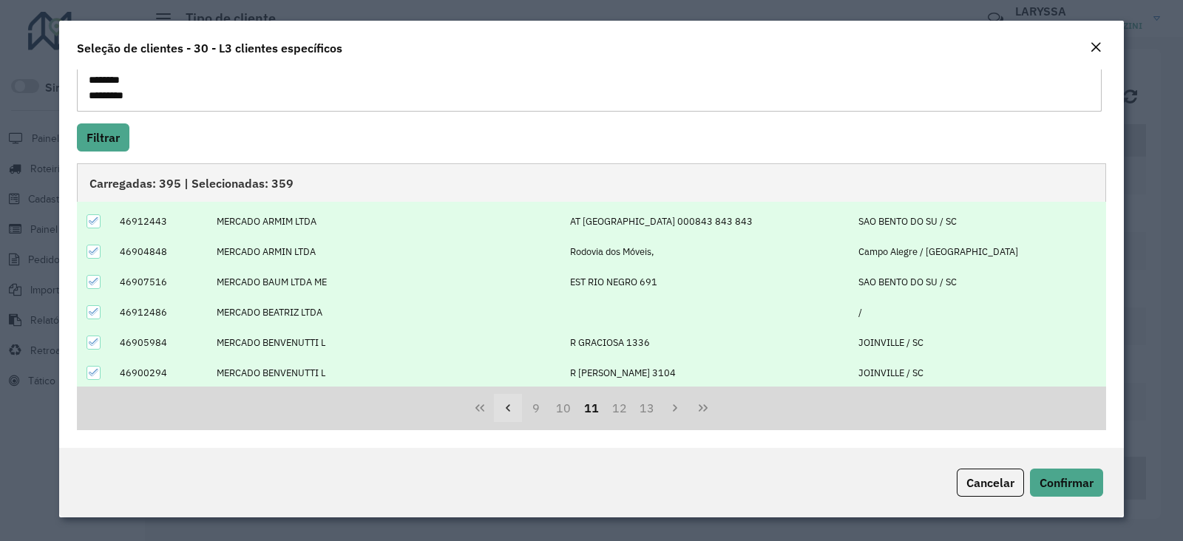
click at [507, 416] on button "Previous Page" at bounding box center [508, 408] width 28 height 28
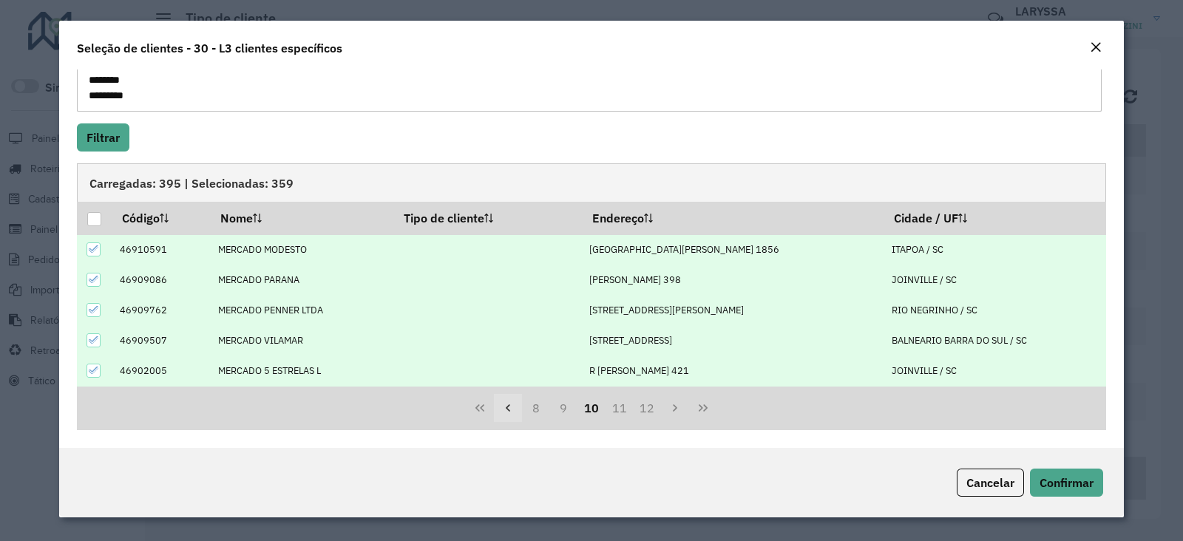
click at [514, 417] on button "Previous Page" at bounding box center [508, 408] width 28 height 28
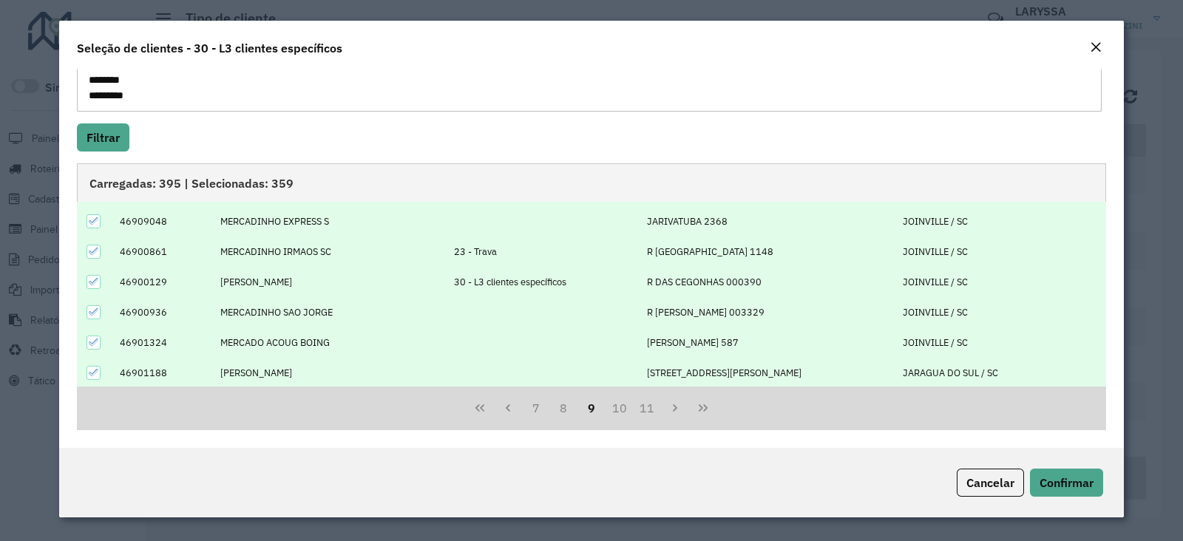
click at [90, 249] on icon at bounding box center [94, 251] width 10 height 10
click at [506, 409] on icon "Previous Page" at bounding box center [508, 408] width 4 height 7
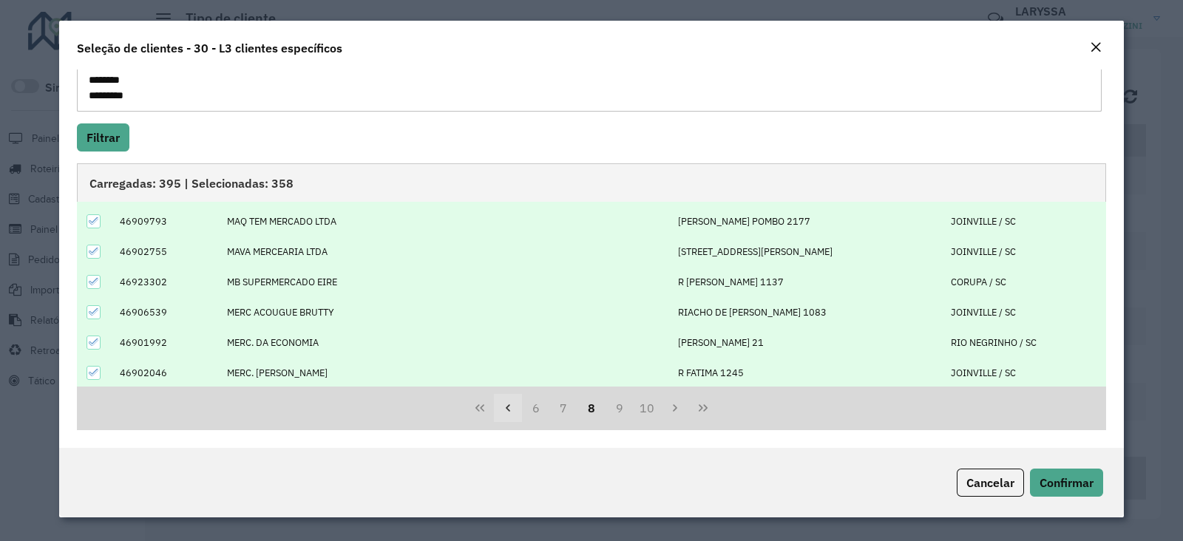
click at [510, 405] on icon "Previous Page" at bounding box center [508, 408] width 12 height 12
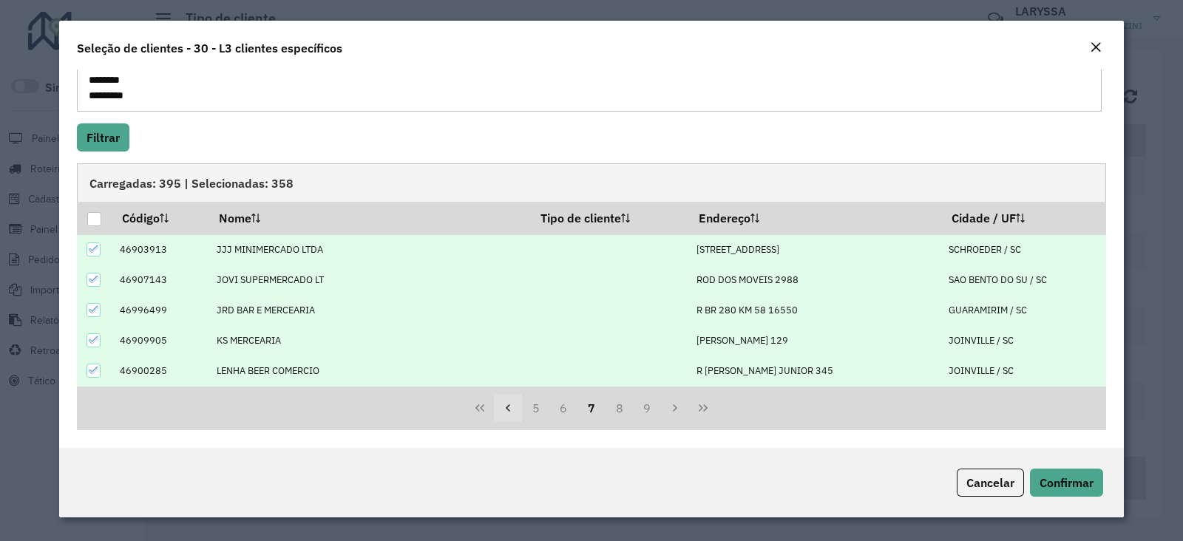
click at [499, 406] on button "Previous Page" at bounding box center [508, 408] width 28 height 28
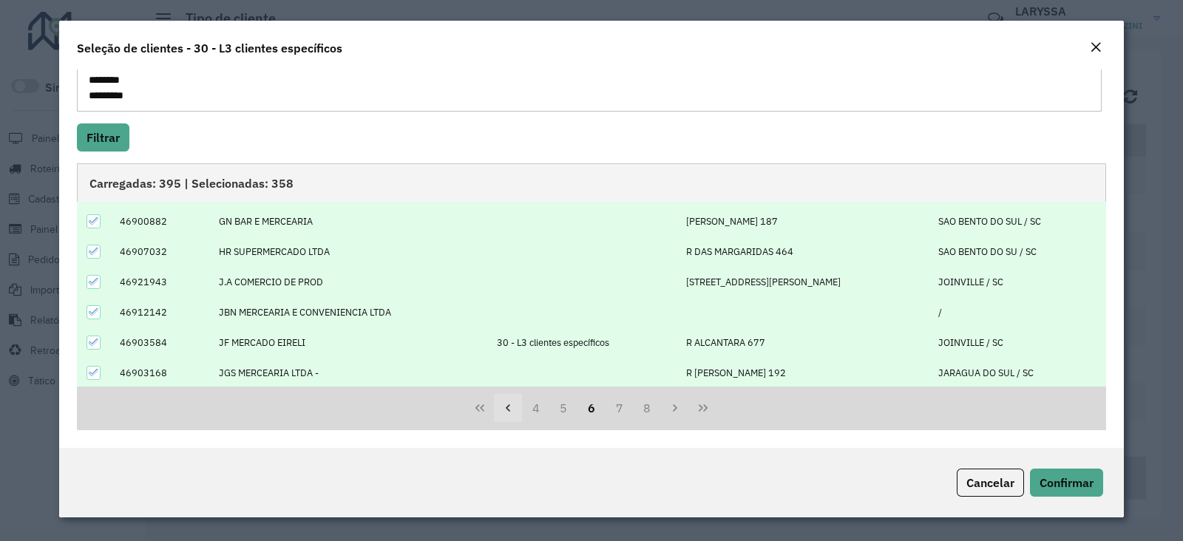
click at [508, 412] on icon "Previous Page" at bounding box center [508, 408] width 12 height 12
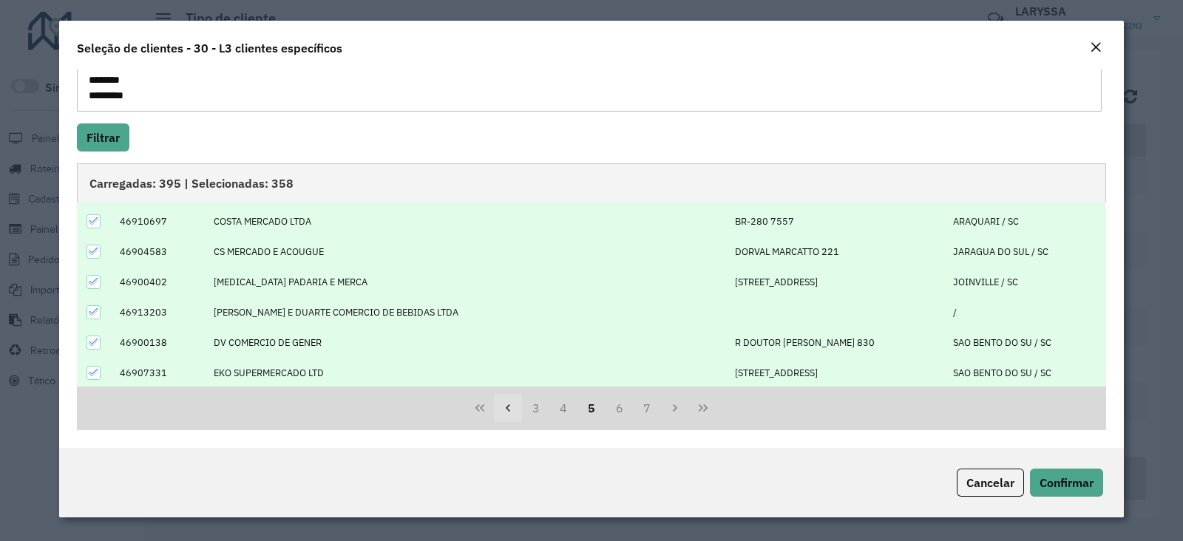
click at [507, 409] on icon "Previous Page" at bounding box center [508, 408] width 12 height 12
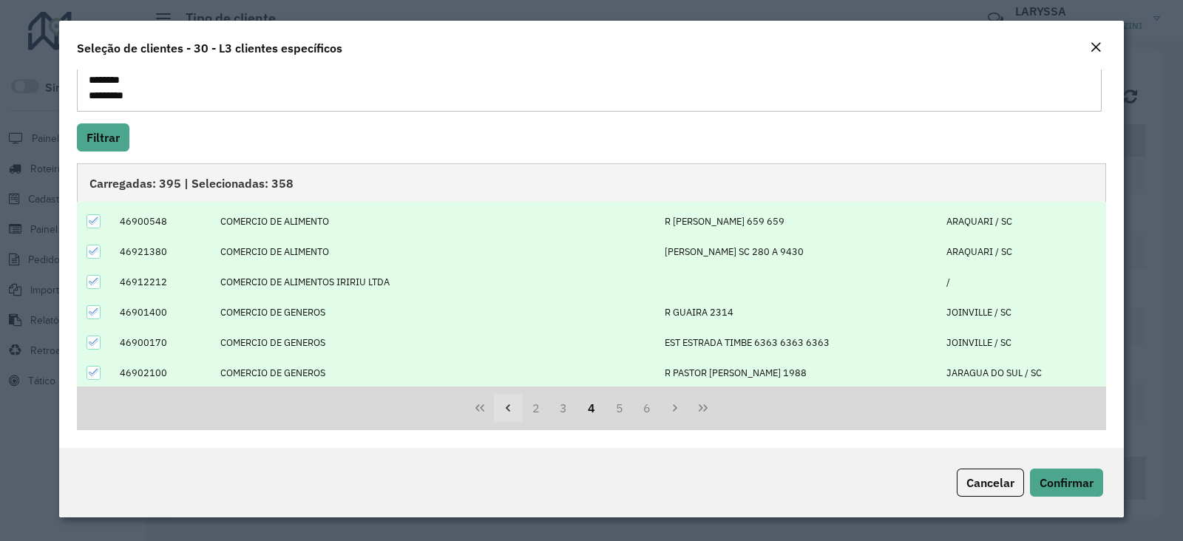
click at [510, 419] on button "Previous Page" at bounding box center [508, 408] width 28 height 28
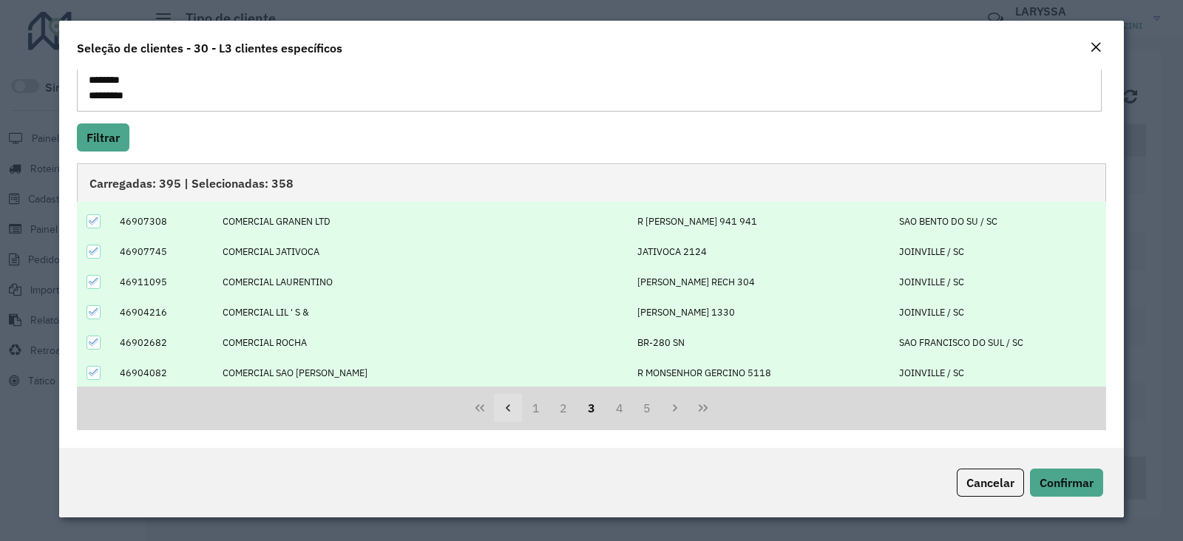
click at [506, 408] on icon "Previous Page" at bounding box center [508, 408] width 4 height 7
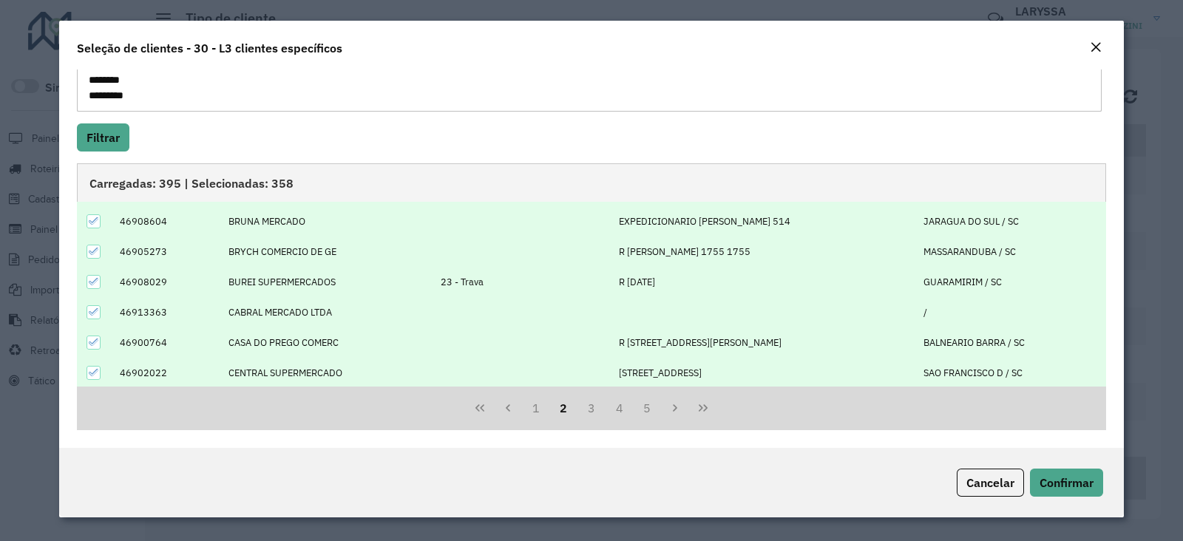
click at [92, 279] on icon at bounding box center [94, 282] width 10 height 10
click at [507, 414] on button "Previous Page" at bounding box center [508, 408] width 28 height 28
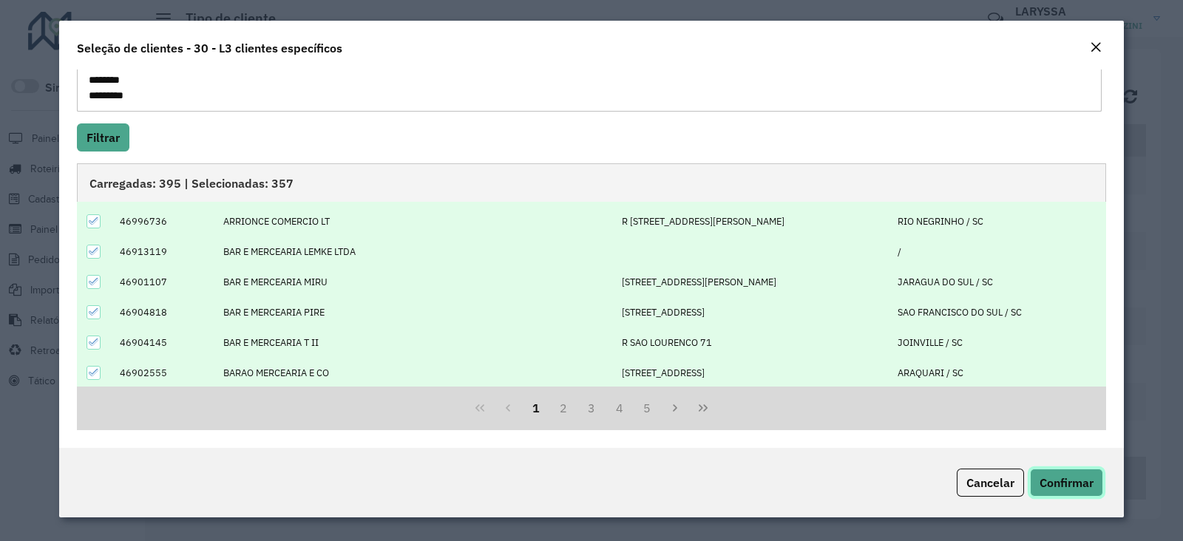
click at [1067, 484] on span "Confirmar" at bounding box center [1067, 483] width 54 height 15
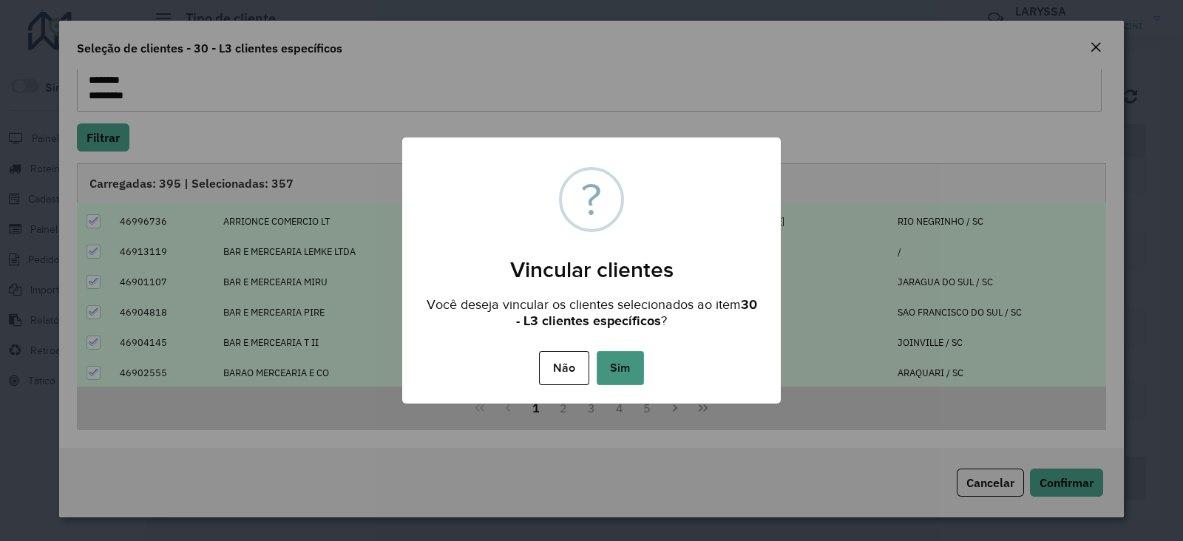
click at [609, 364] on button "Sim" at bounding box center [620, 368] width 47 height 34
